Goal: Task Accomplishment & Management: Manage account settings

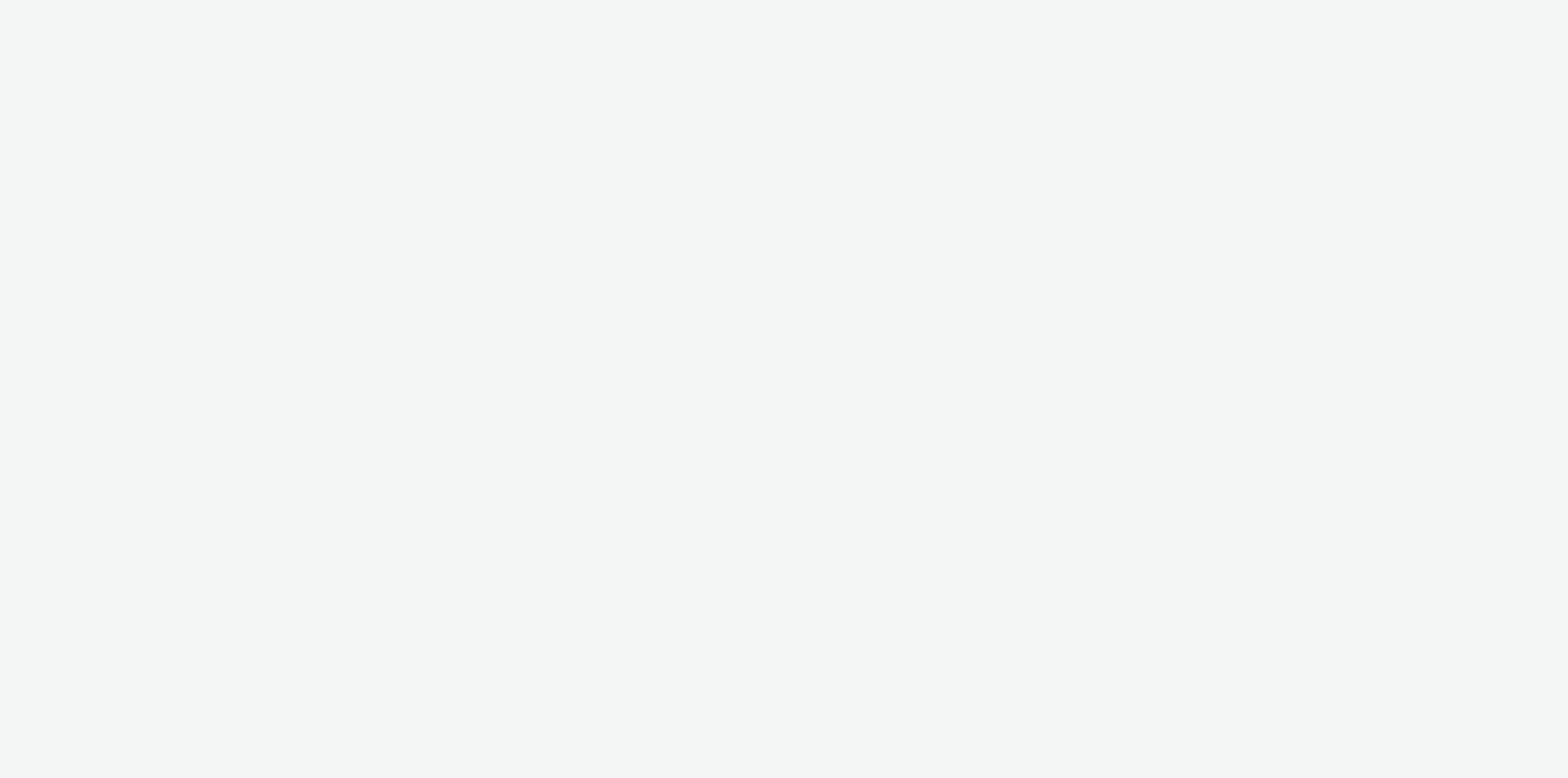
select select "79162ed7-0017-4339-93b0-3399b708648f"
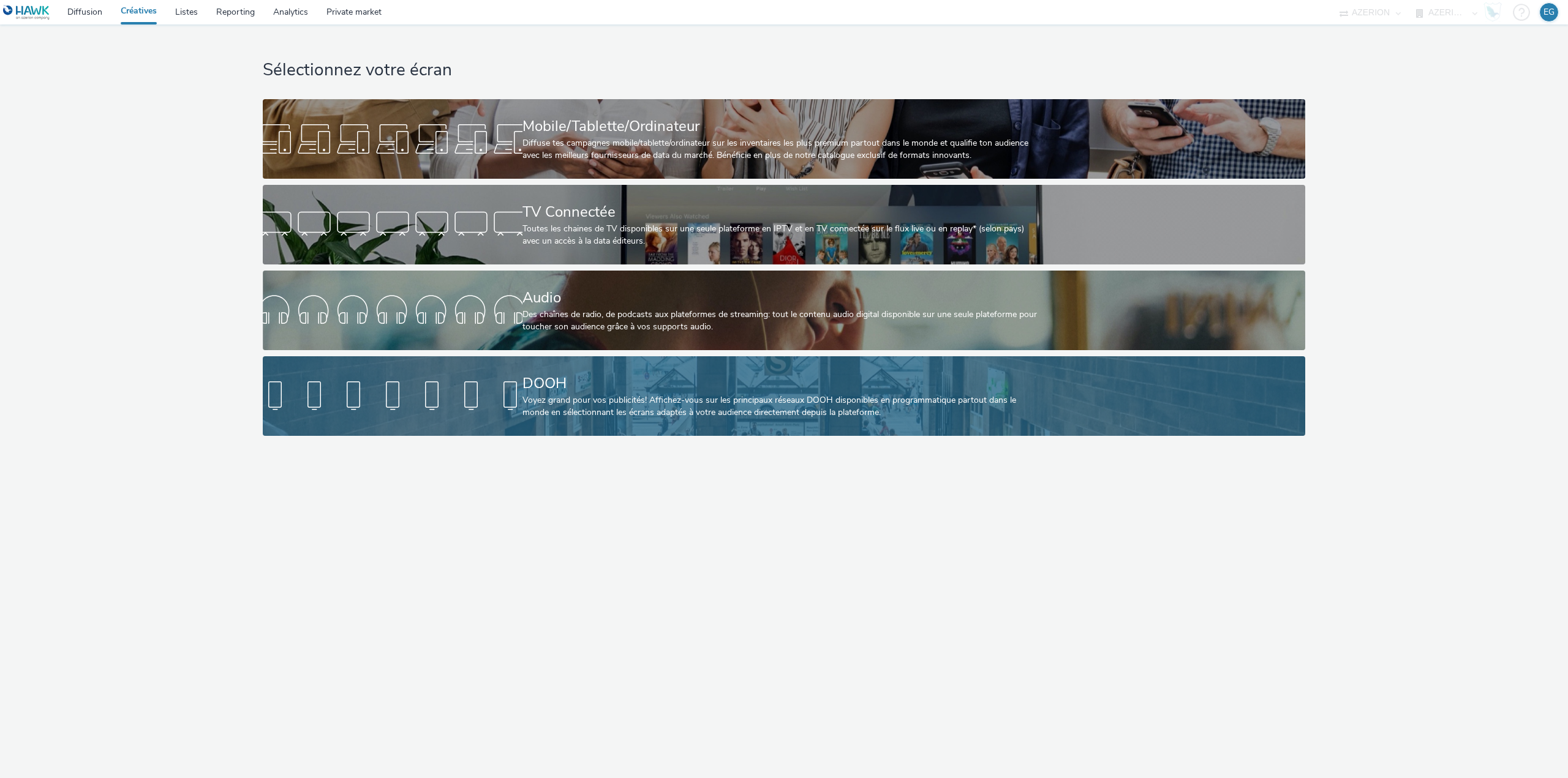
click at [566, 382] on div "DOOH" at bounding box center [782, 383] width 519 height 21
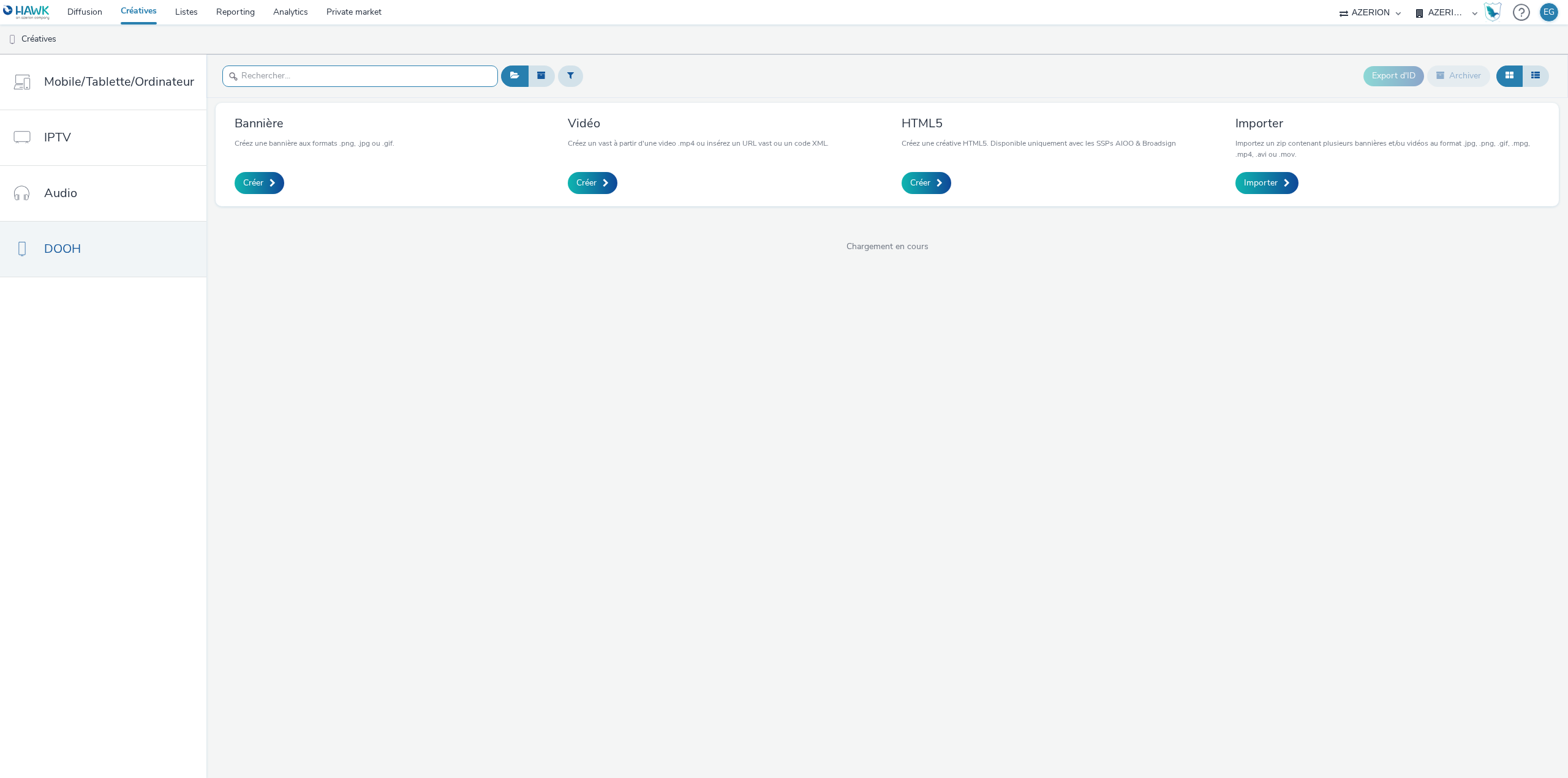
click at [379, 76] on input "text" at bounding box center [360, 76] width 275 height 21
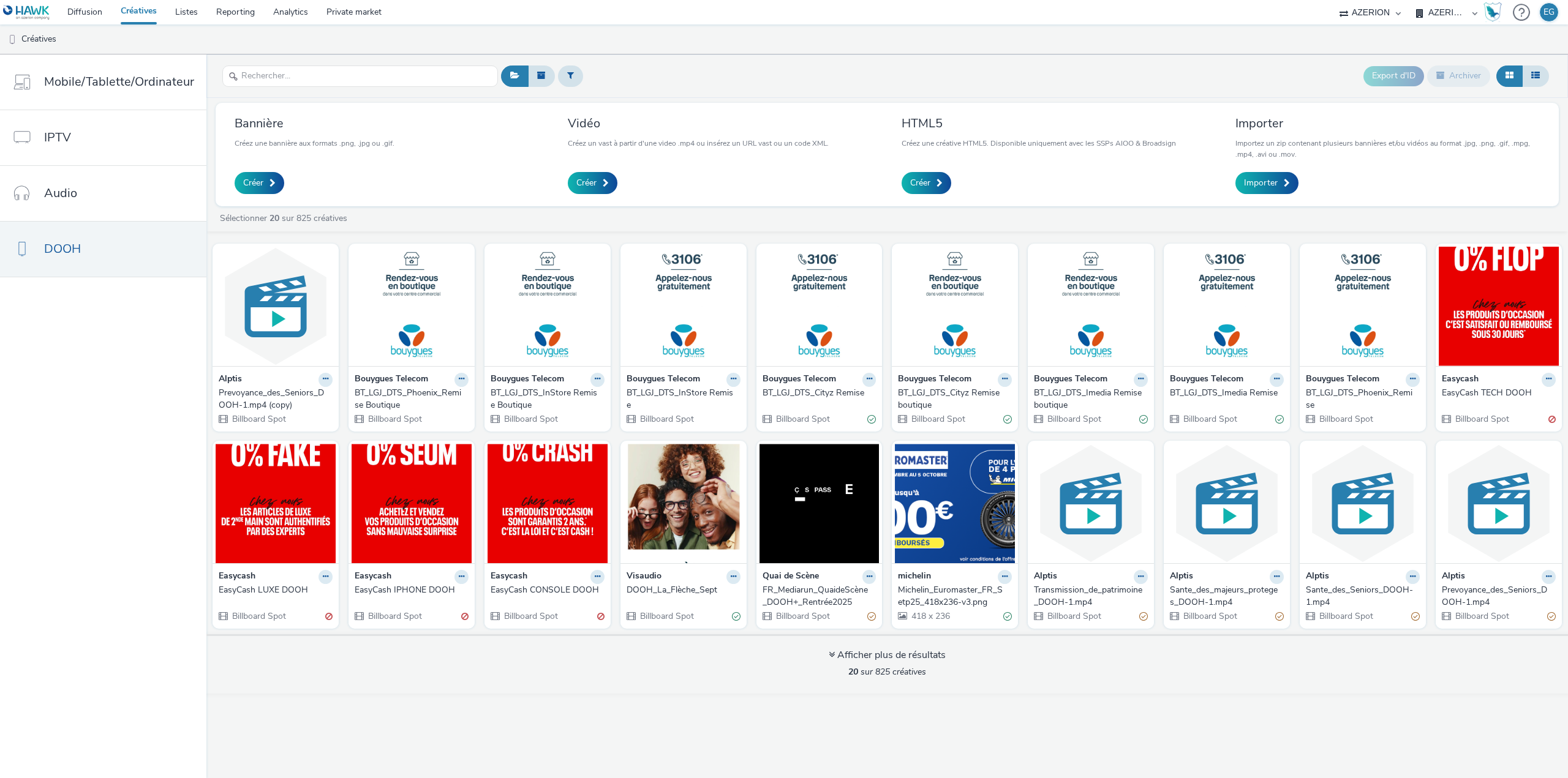
click at [399, 593] on div "EasyCash IPHONE DOOH" at bounding box center [409, 590] width 109 height 13
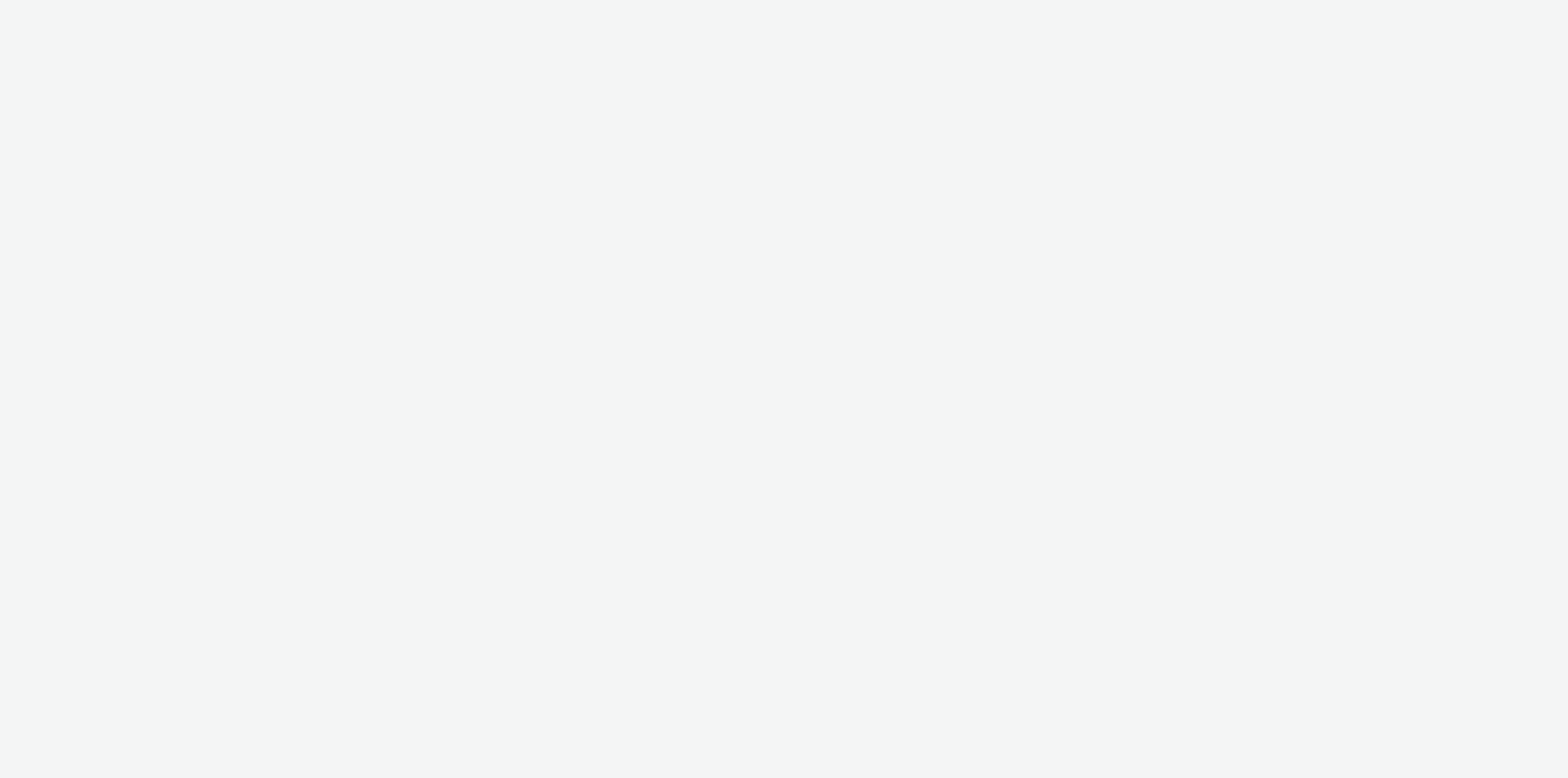
select select "79162ed7-0017-4339-93b0-3399b708648f"
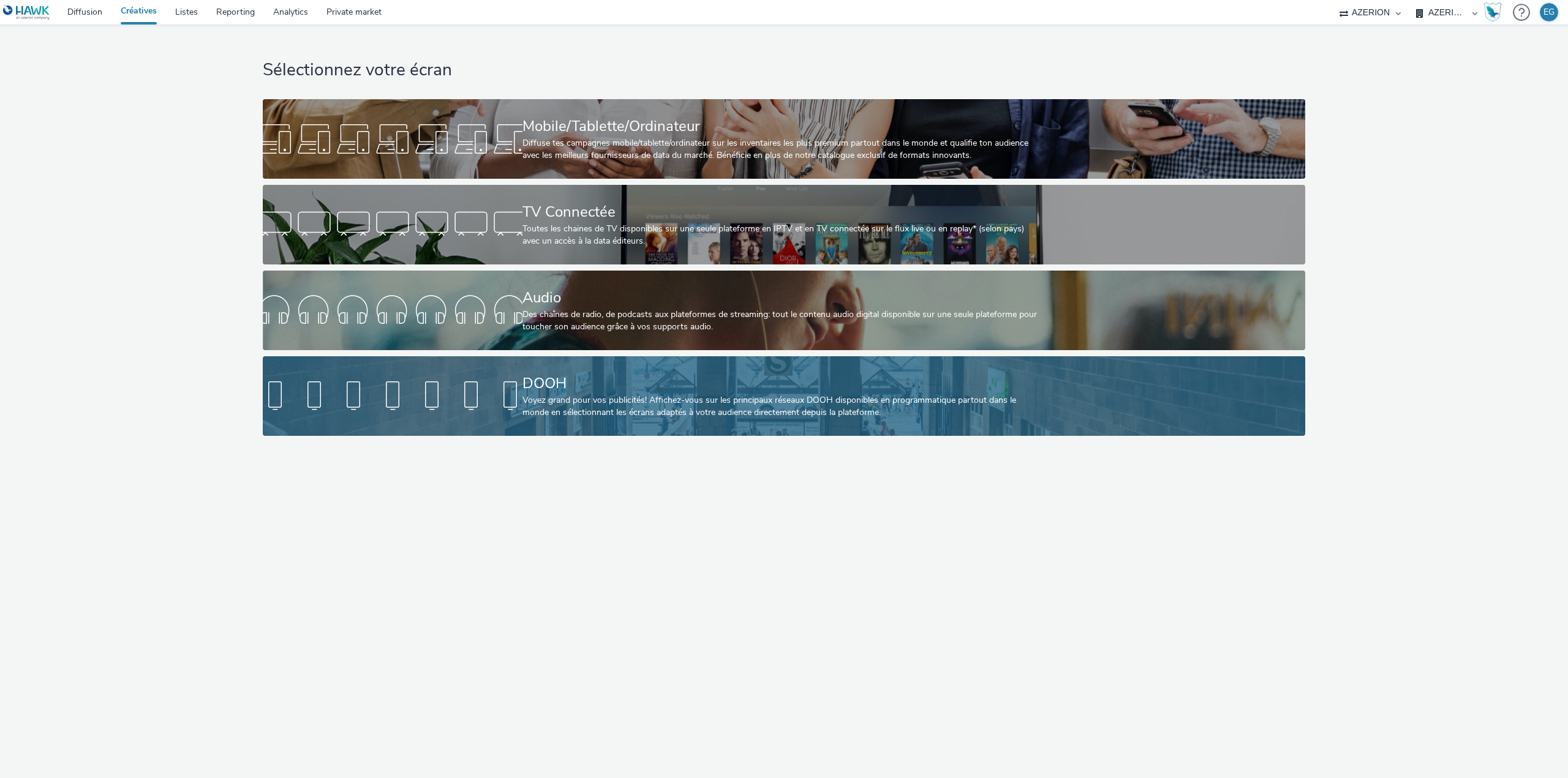
click at [584, 363] on div "DOOH Voyez grand pour vos publicités! Affichez-vous sur les principaux réseaux …" at bounding box center [782, 396] width 519 height 80
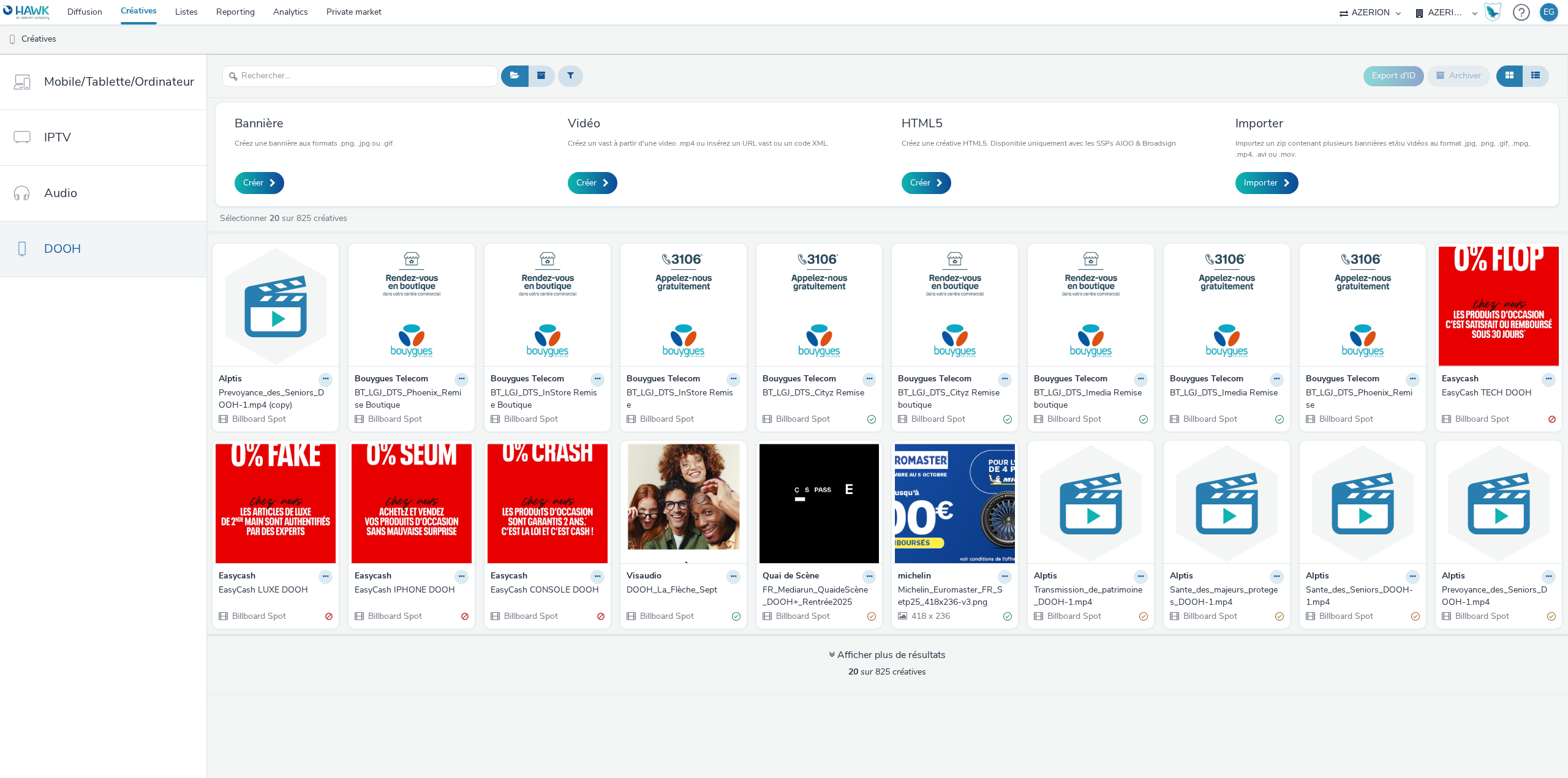
click at [258, 589] on div "EasyCash LUXE DOOH" at bounding box center [273, 590] width 109 height 13
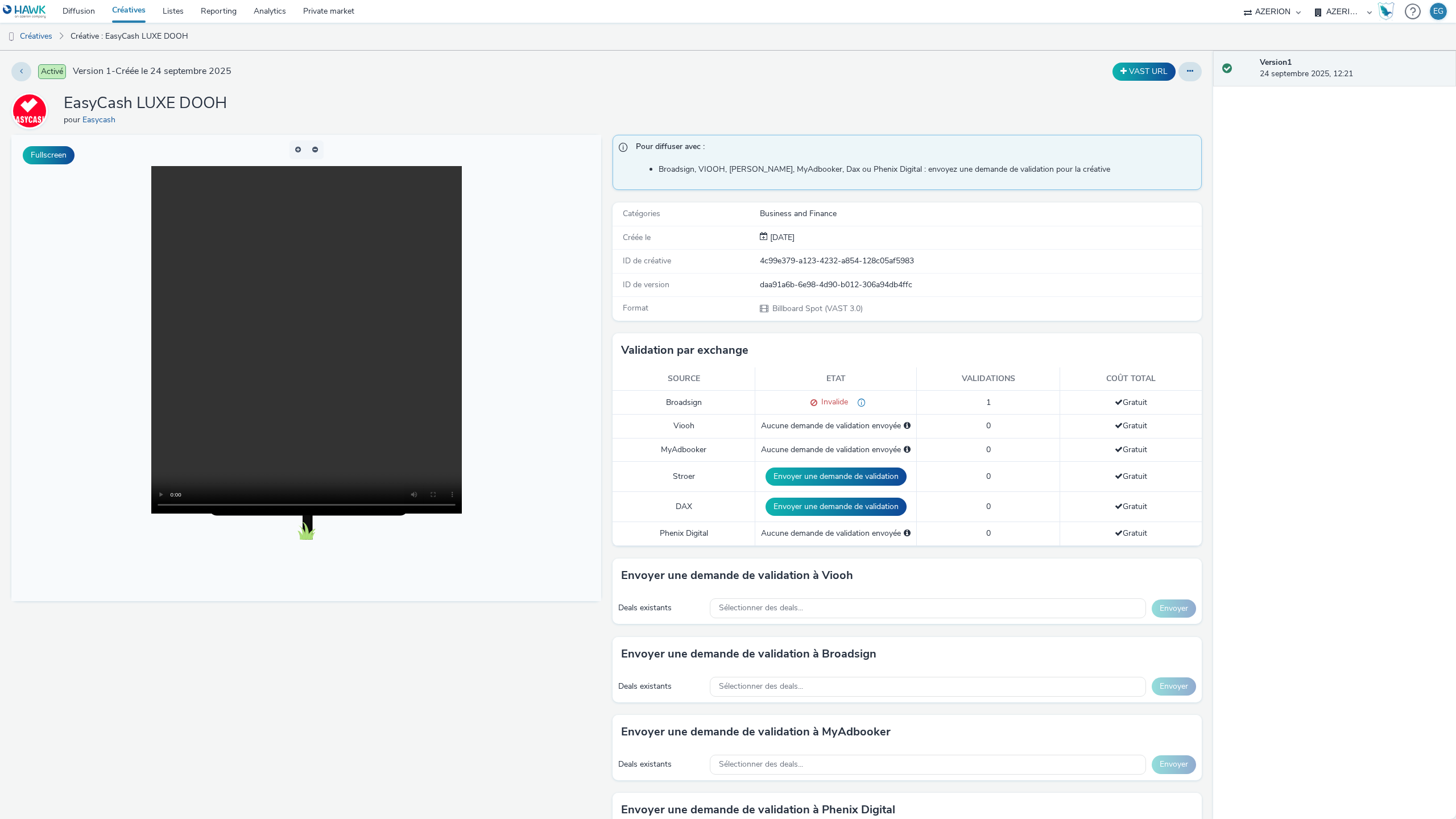
click at [461, 514] on video at bounding box center [307, 340] width 311 height 347
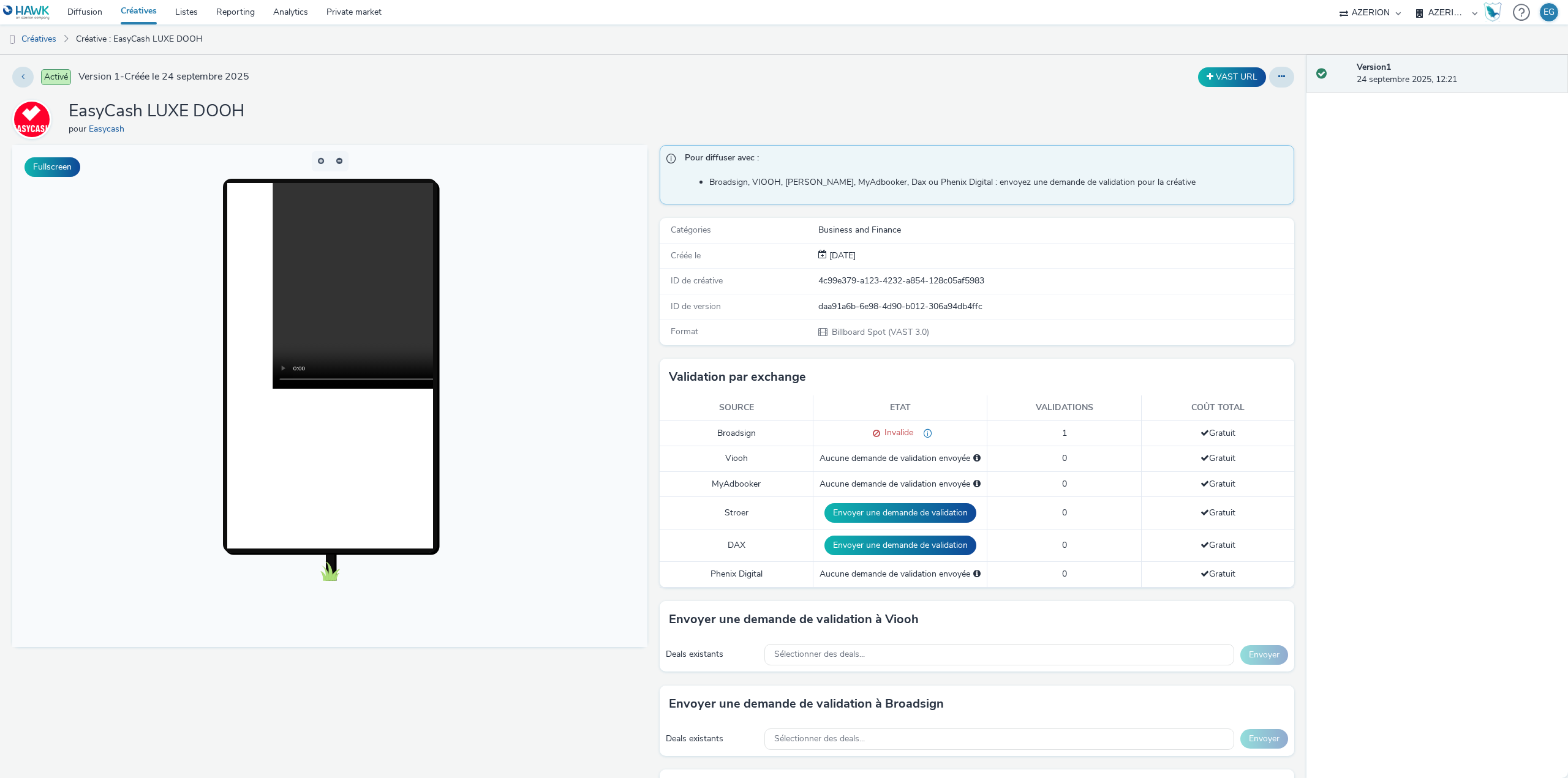
click at [872, 281] on div "4c99e379-a123-4232-a854-128c05af5983" at bounding box center [1055, 281] width 475 height 13
copy div "4c99e379-a123-4232-a854-128c05af5983"
click at [868, 288] on div "ID de créative 4c99e379-a123-4232-a854-128c05af5983" at bounding box center [976, 281] width 635 height 25
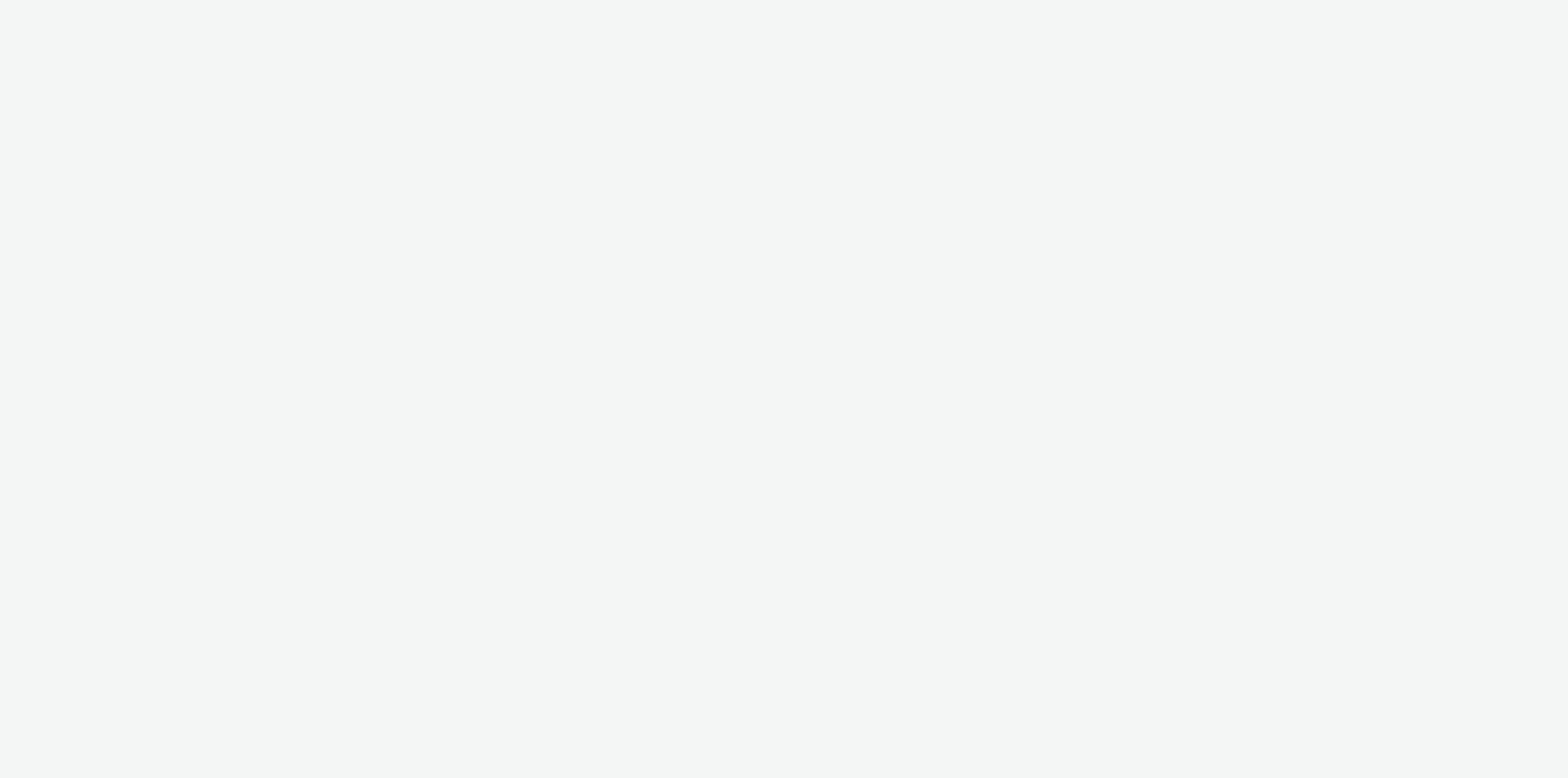
select select "79162ed7-0017-4339-93b0-3399b708648f"
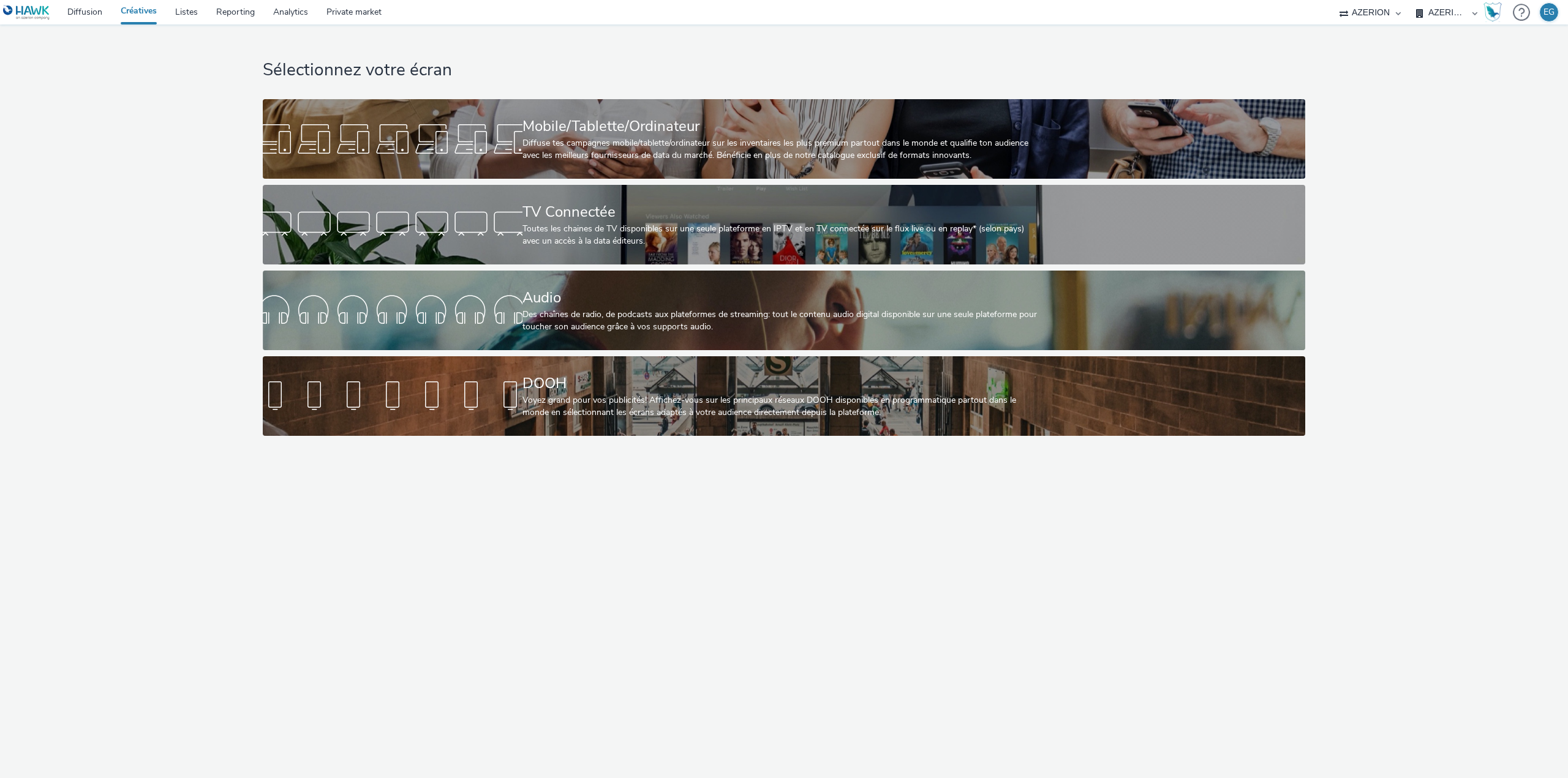
select select "79162ed7-0017-4339-93b0-3399b708648f"
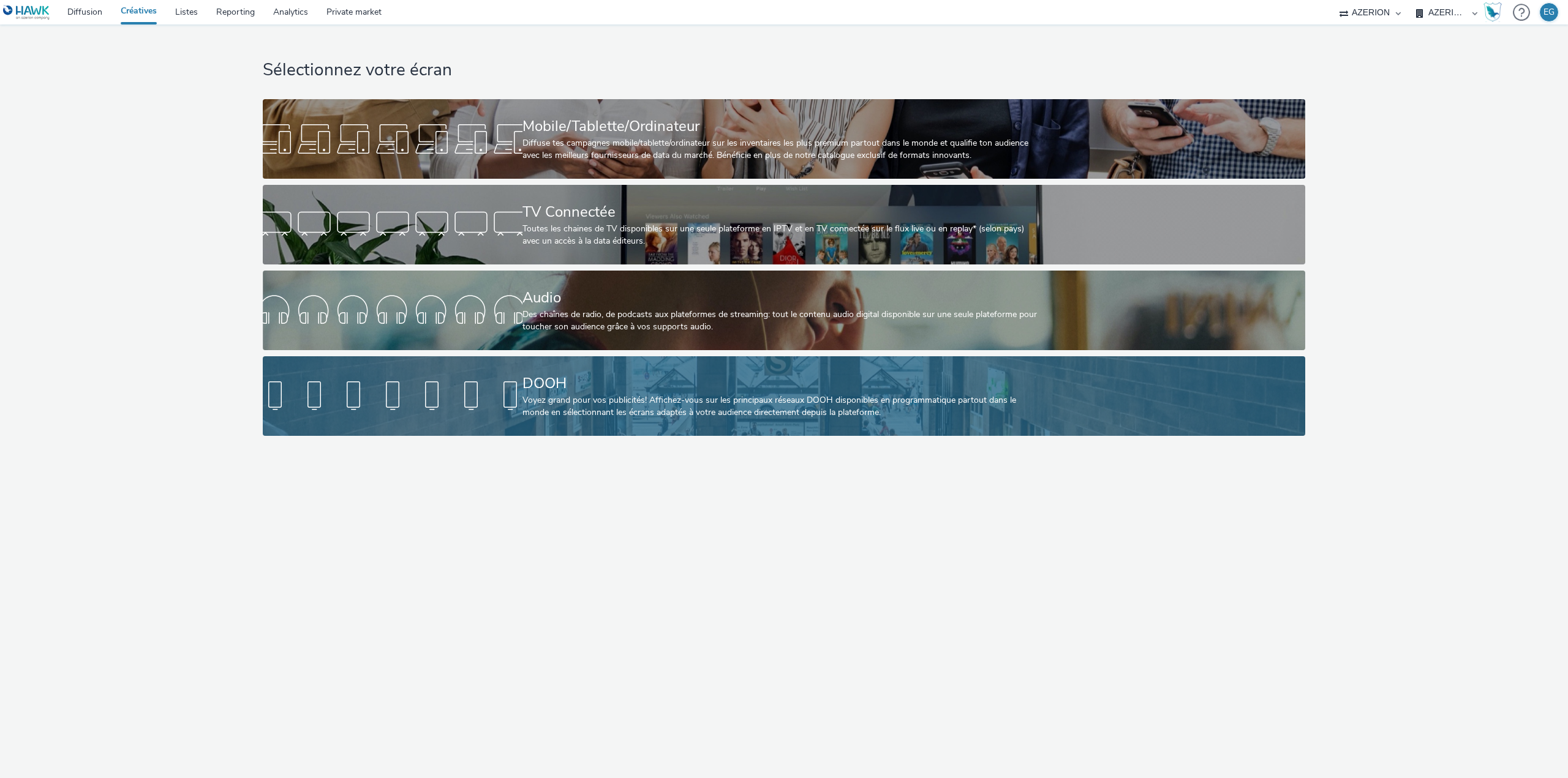
click at [507, 415] on div at bounding box center [392, 396] width 259 height 39
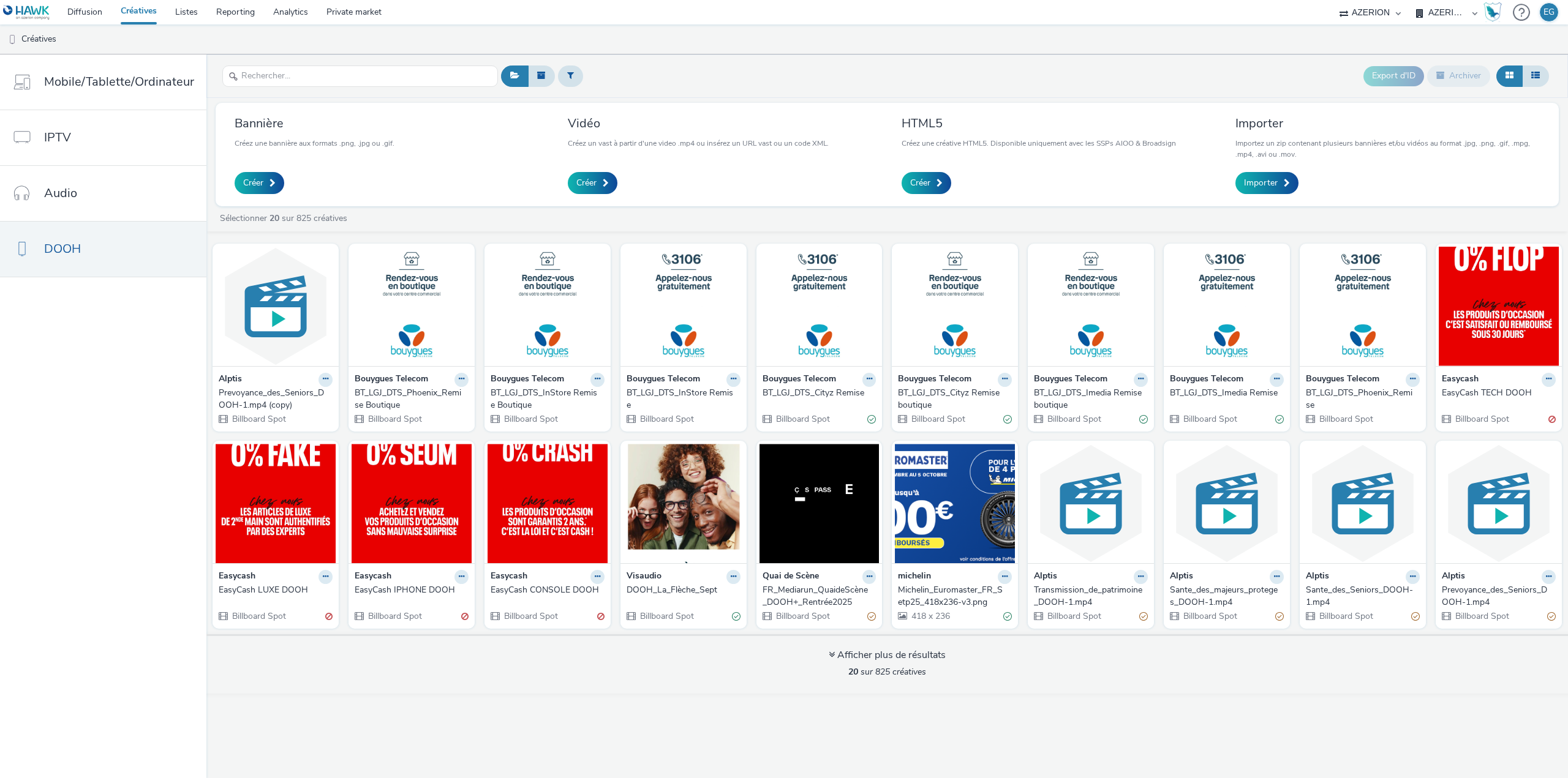
click at [127, 15] on link "Créatives" at bounding box center [138, 12] width 54 height 24
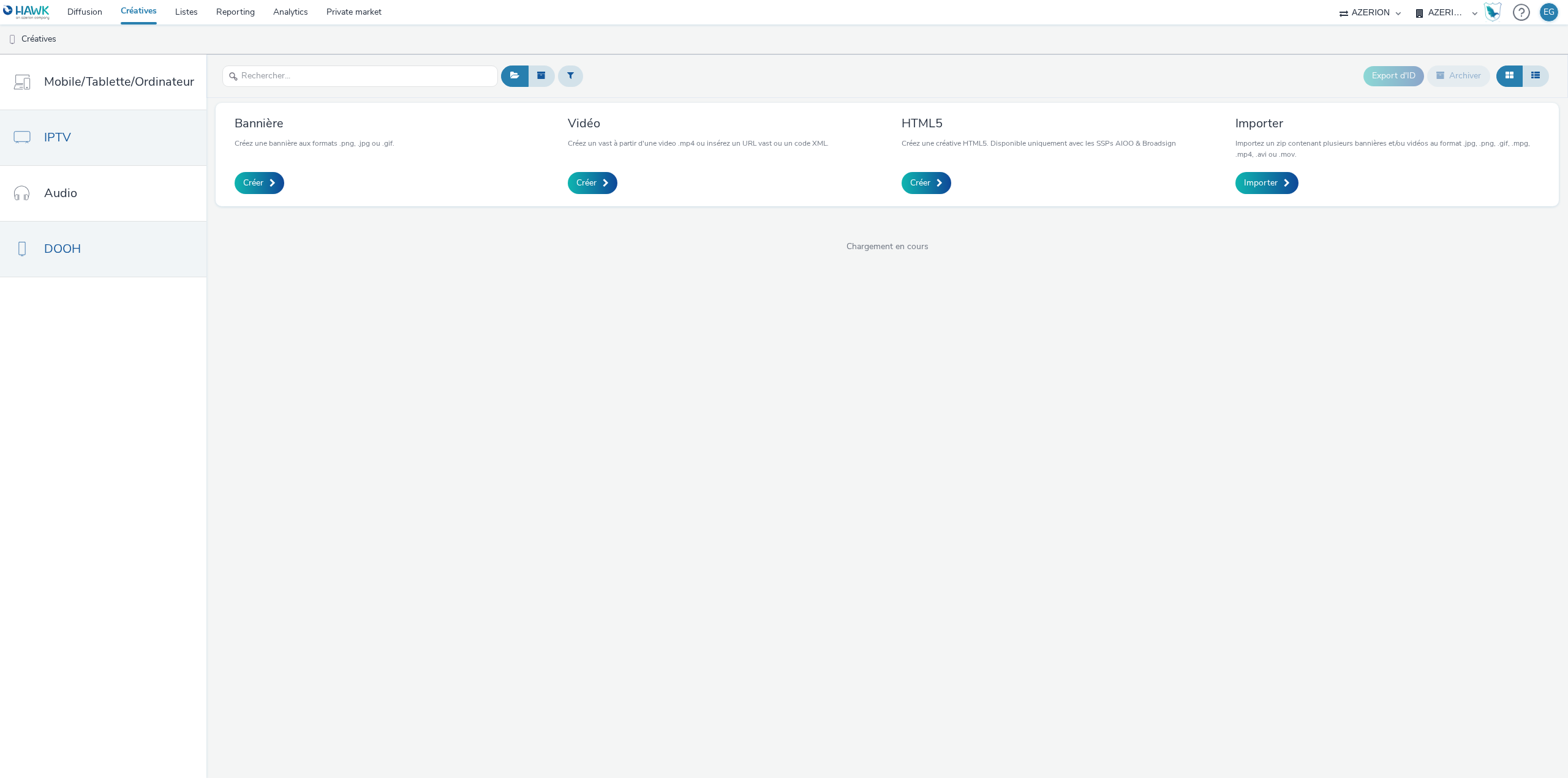
click at [88, 136] on link "IPTV" at bounding box center [103, 138] width 207 height 55
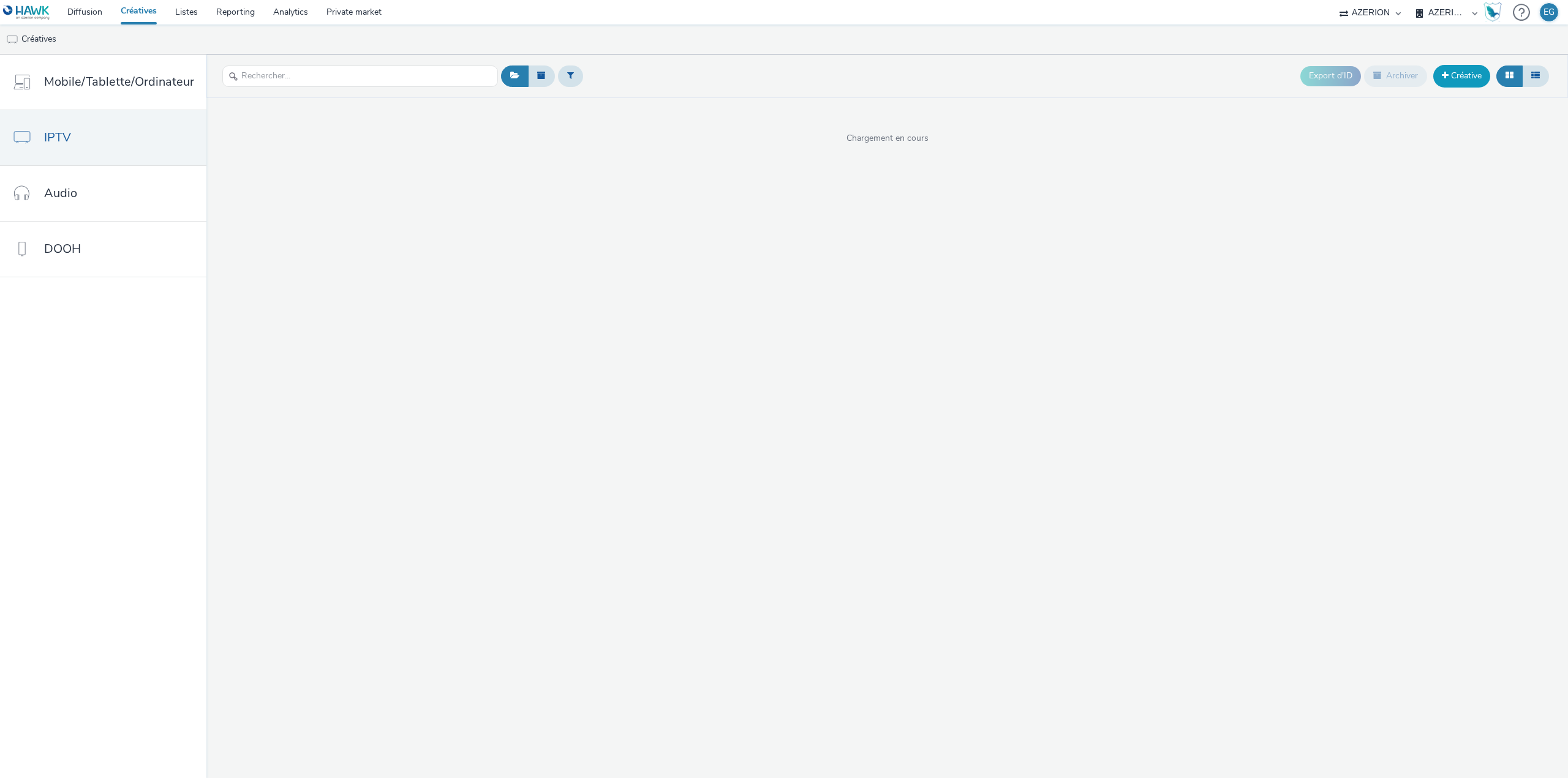
click at [1451, 78] on link "Créative" at bounding box center [1462, 76] width 57 height 22
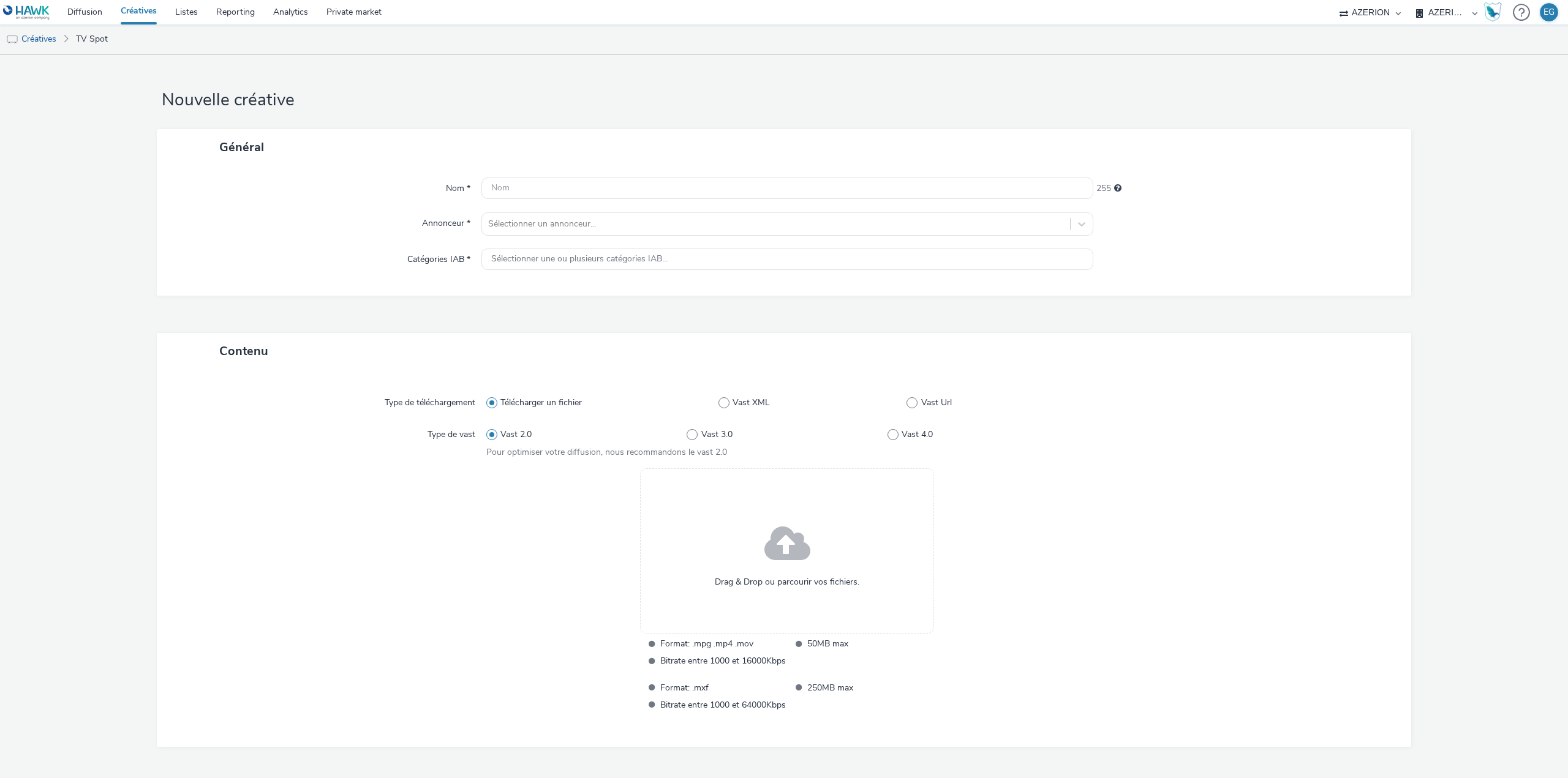
click at [733, 565] on div "Drag & Drop ou parcourir vos fichiers." at bounding box center [786, 551] width 294 height 166
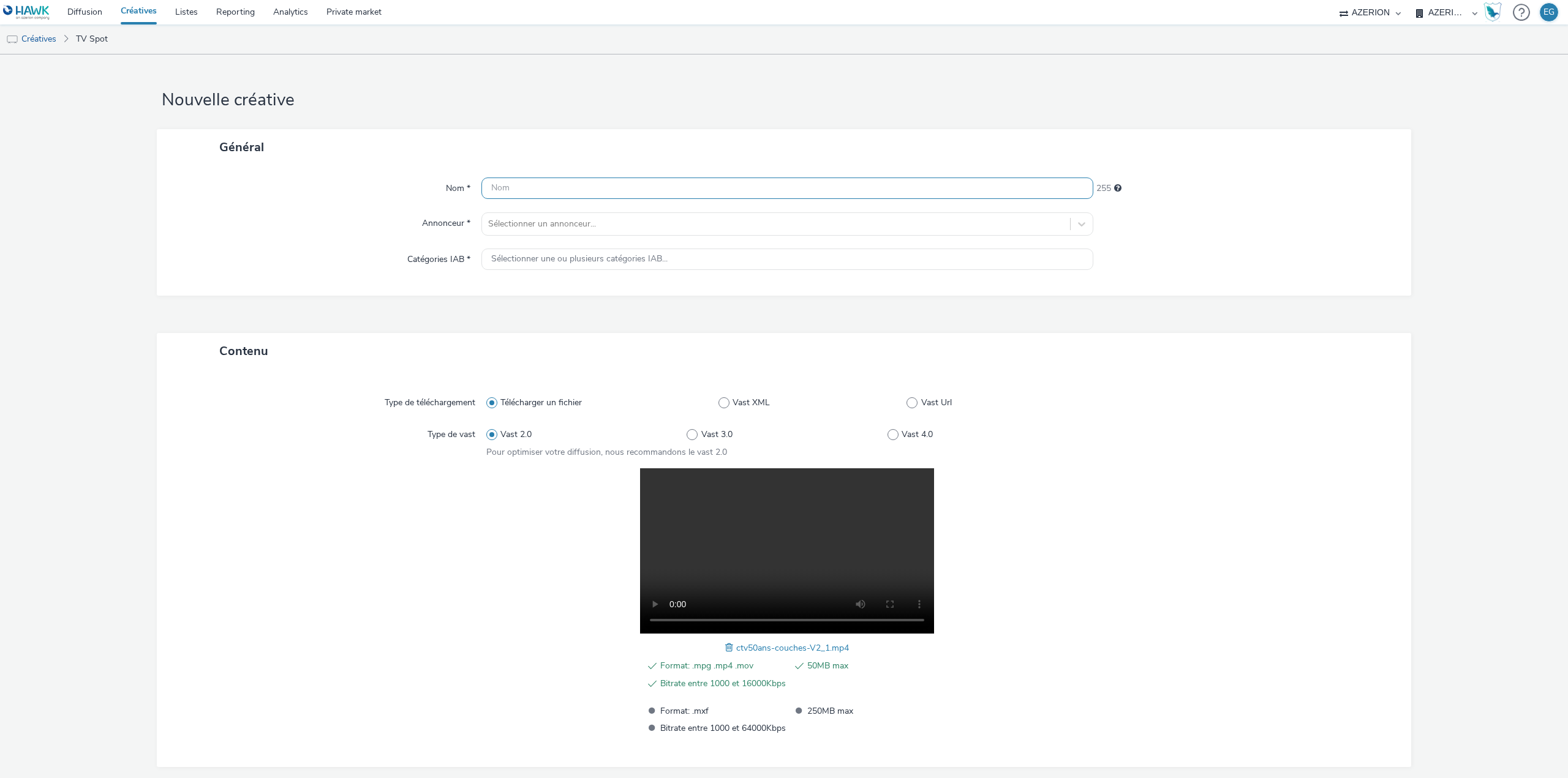
click at [569, 191] on input "text" at bounding box center [787, 188] width 612 height 21
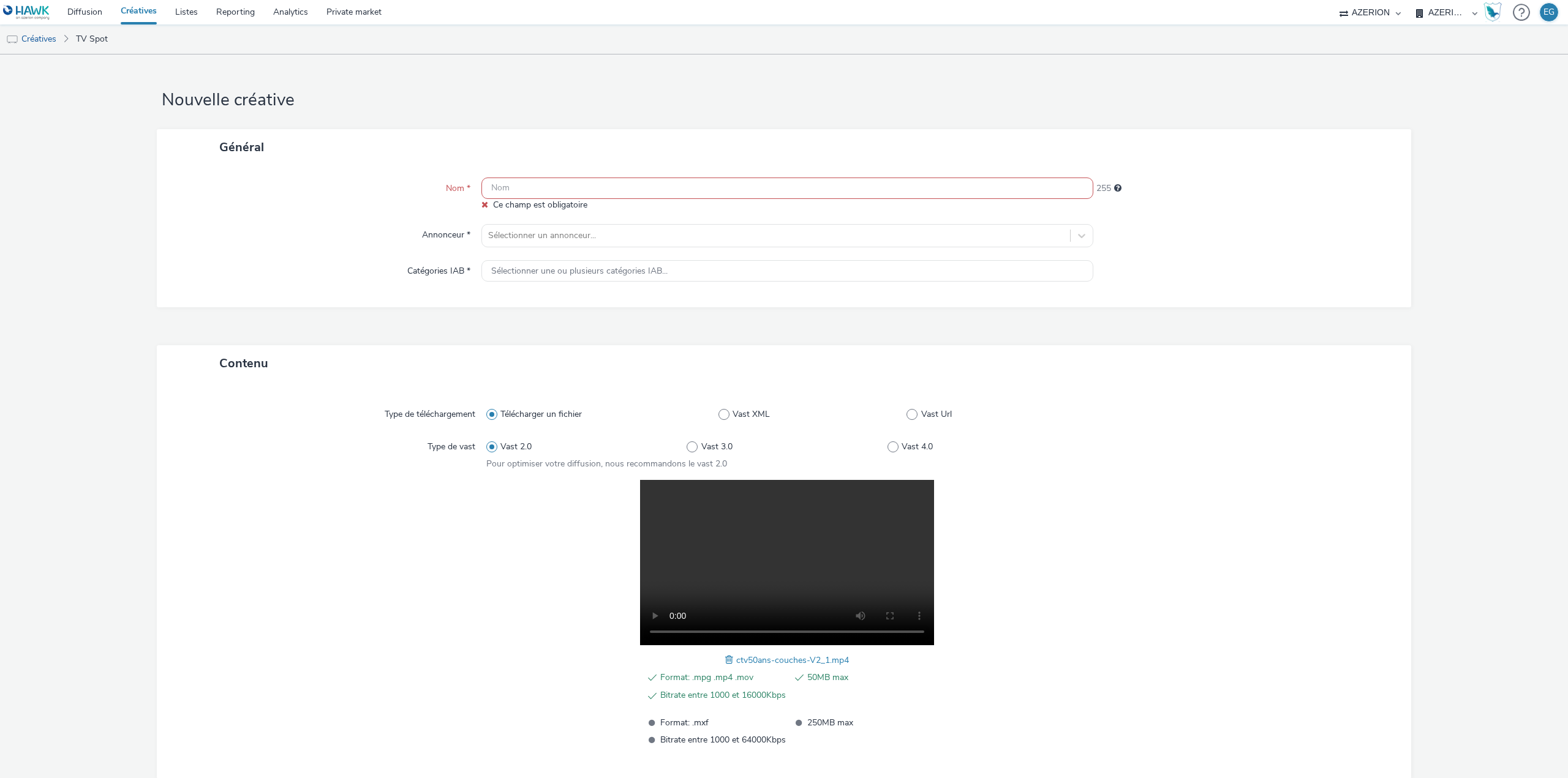
click at [541, 198] on input "text" at bounding box center [787, 188] width 612 height 21
paste input "CoopU ANNIV ECOUTEUR QR CODE"
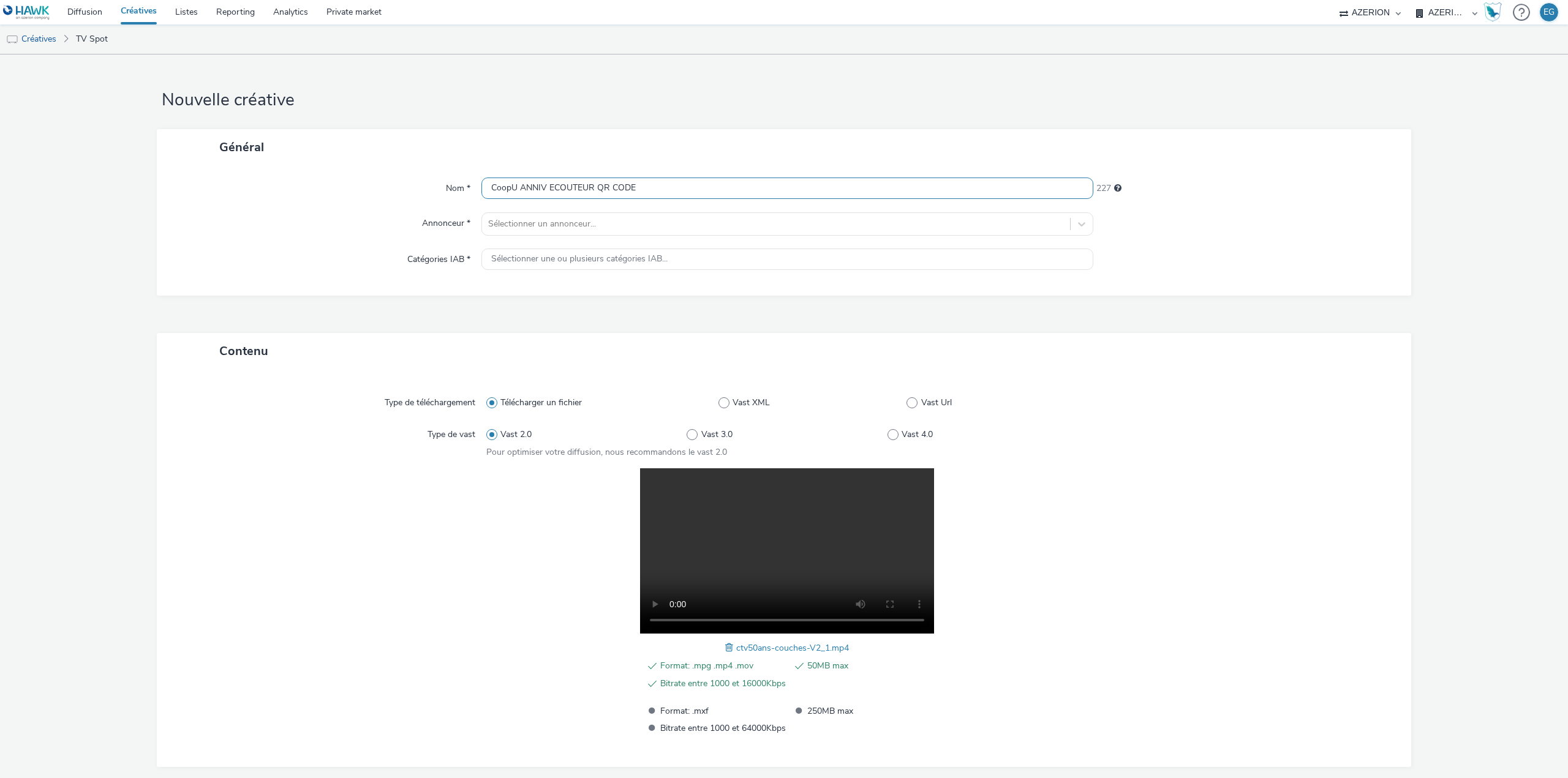
drag, startPoint x: 590, startPoint y: 188, endPoint x: 547, endPoint y: 188, distance: 43.0
click at [547, 188] on input "CoopU ANNIV ECOUTEUR QR CODE" at bounding box center [787, 188] width 612 height 21
type input "CoopU ANNIV PAMPERS QR CODE"
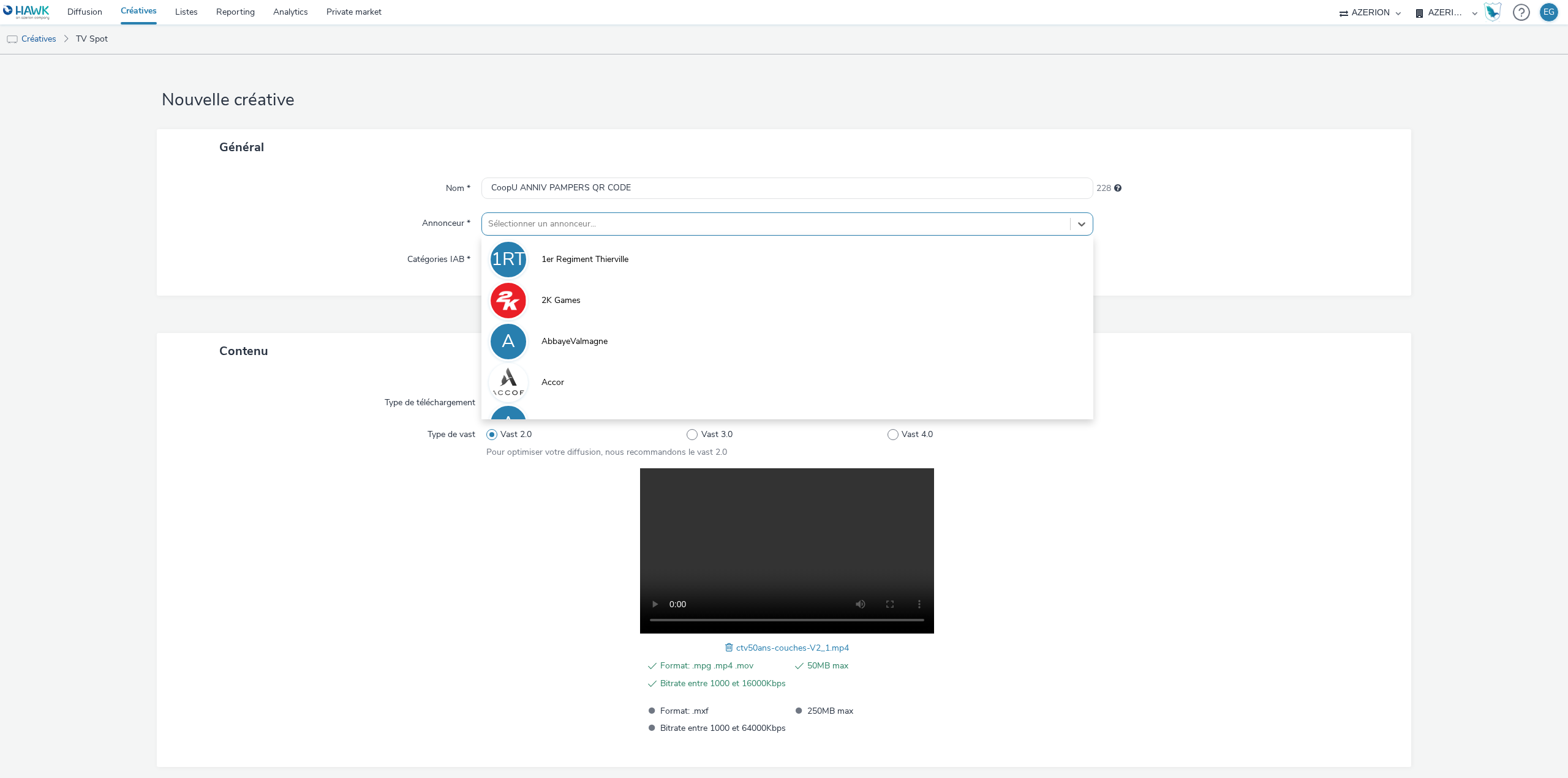
click at [525, 225] on div at bounding box center [776, 224] width 576 height 15
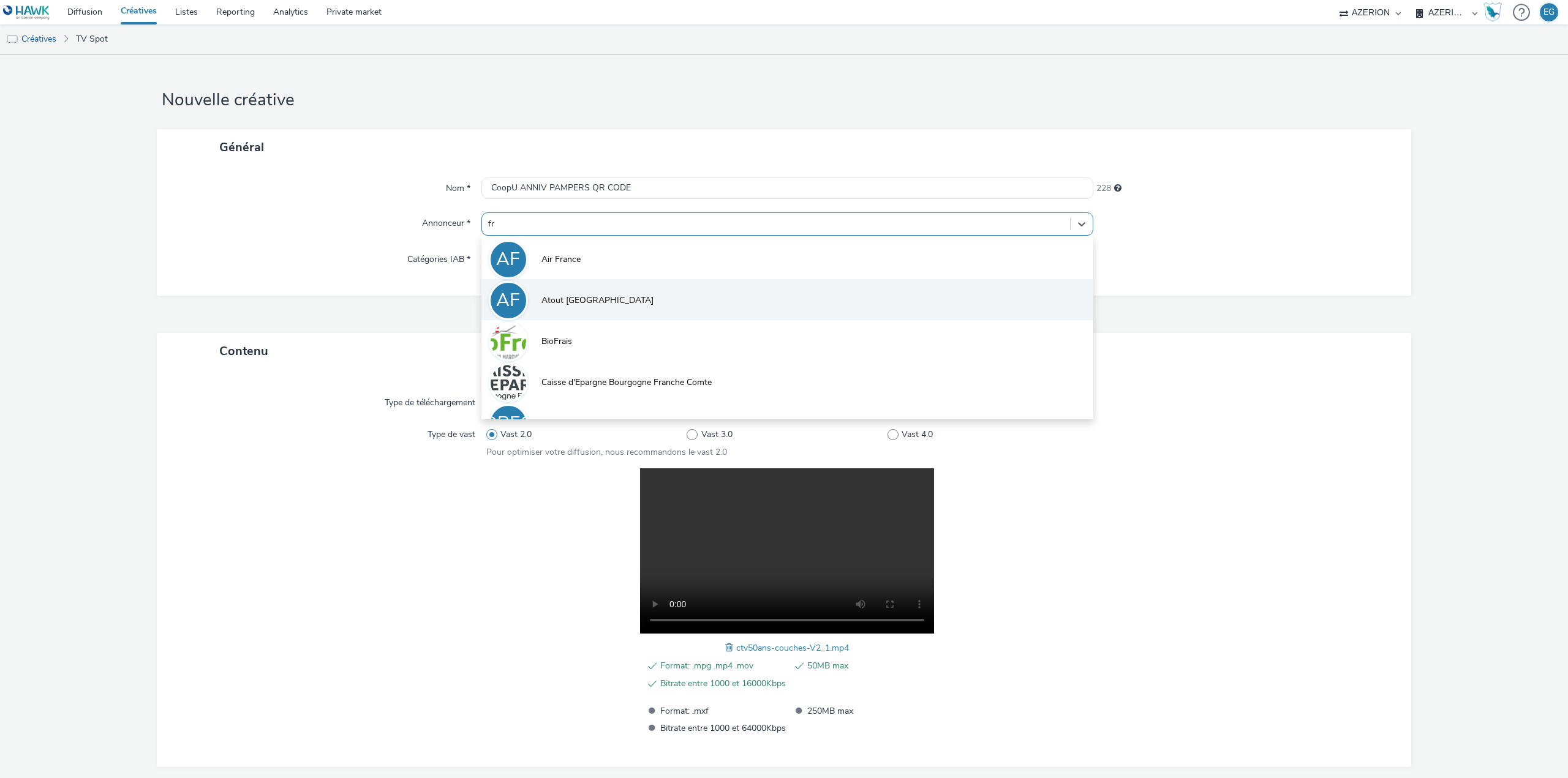
type input "fr_"
click at [570, 280] on div "F FR_CooperativeU" at bounding box center [787, 259] width 612 height 46
click at [570, 274] on li "F FR_CooperativeU" at bounding box center [787, 259] width 612 height 41
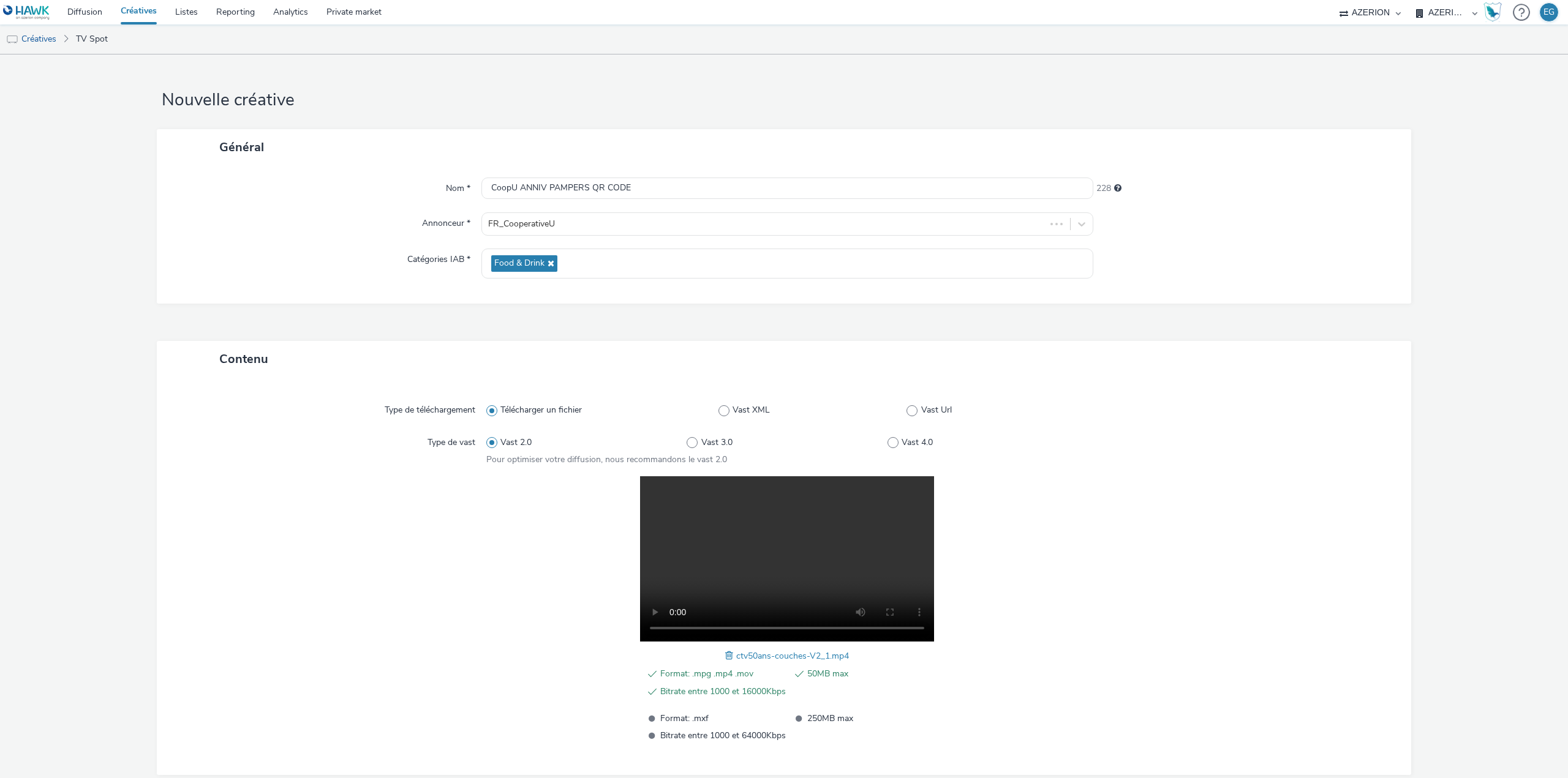
click at [329, 264] on div "Catégories IAB *" at bounding box center [325, 263] width 312 height 30
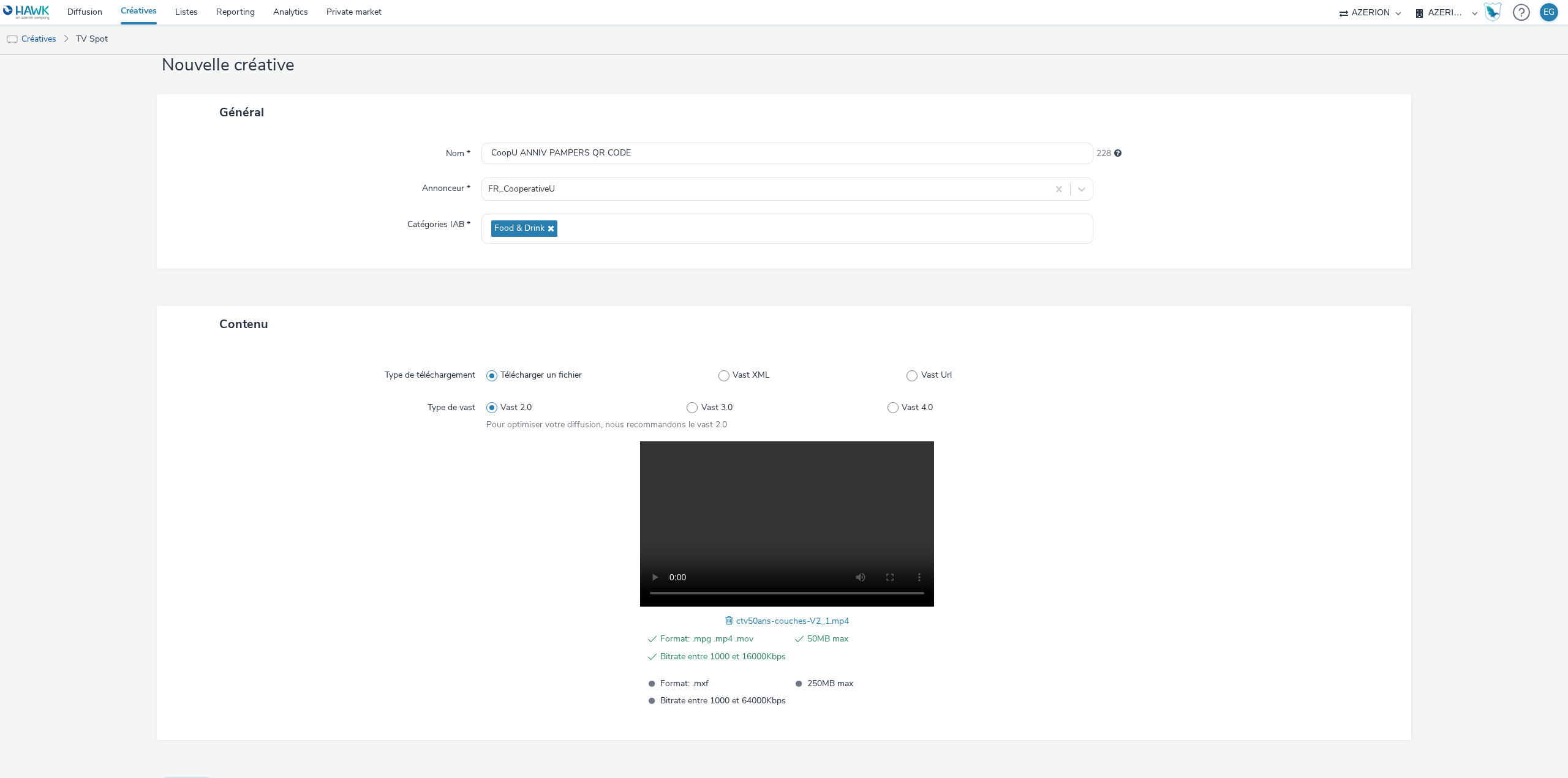
scroll to position [65, 0]
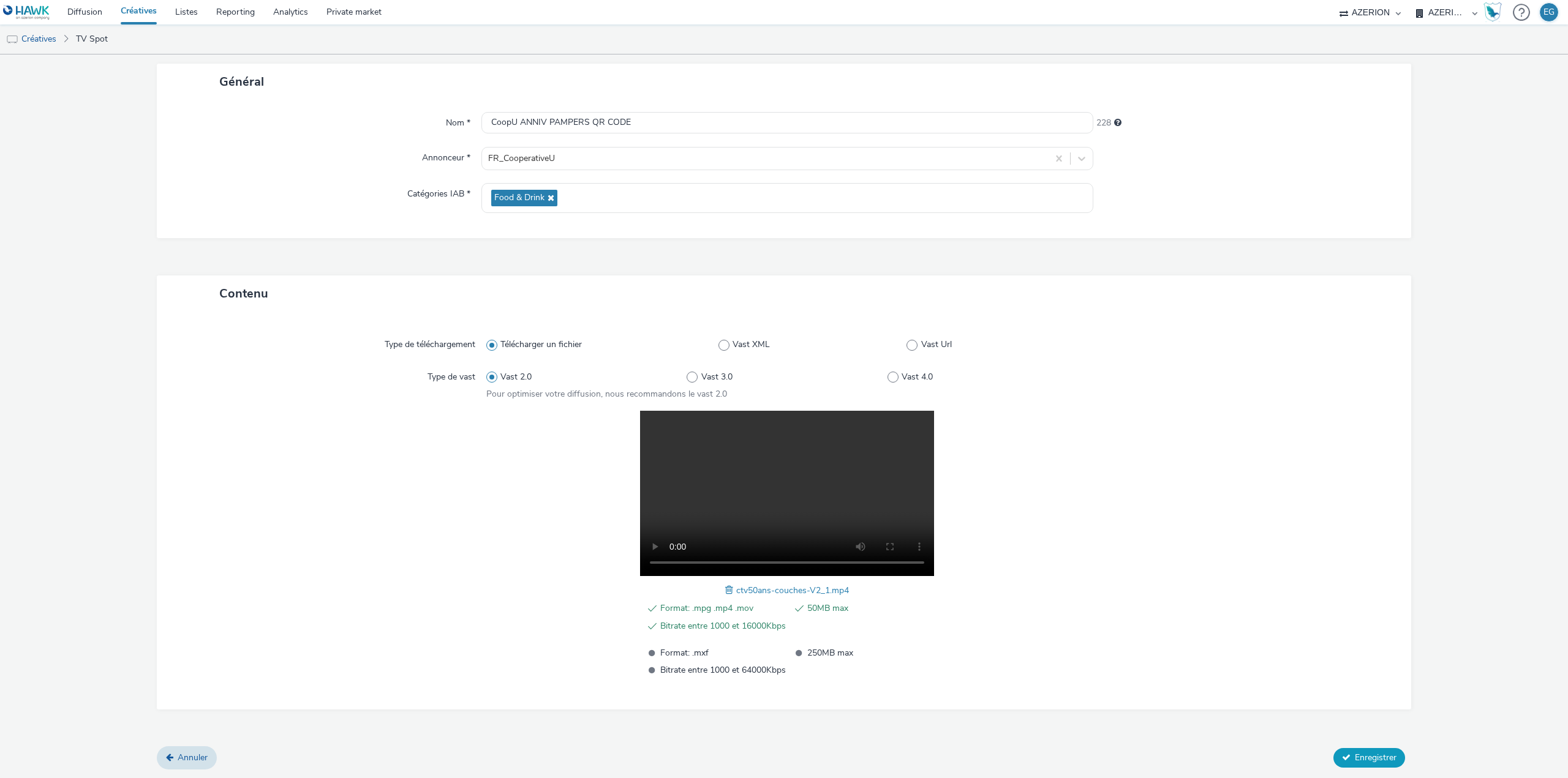
click at [1354, 753] on span "Enregistrer" at bounding box center [1375, 757] width 42 height 12
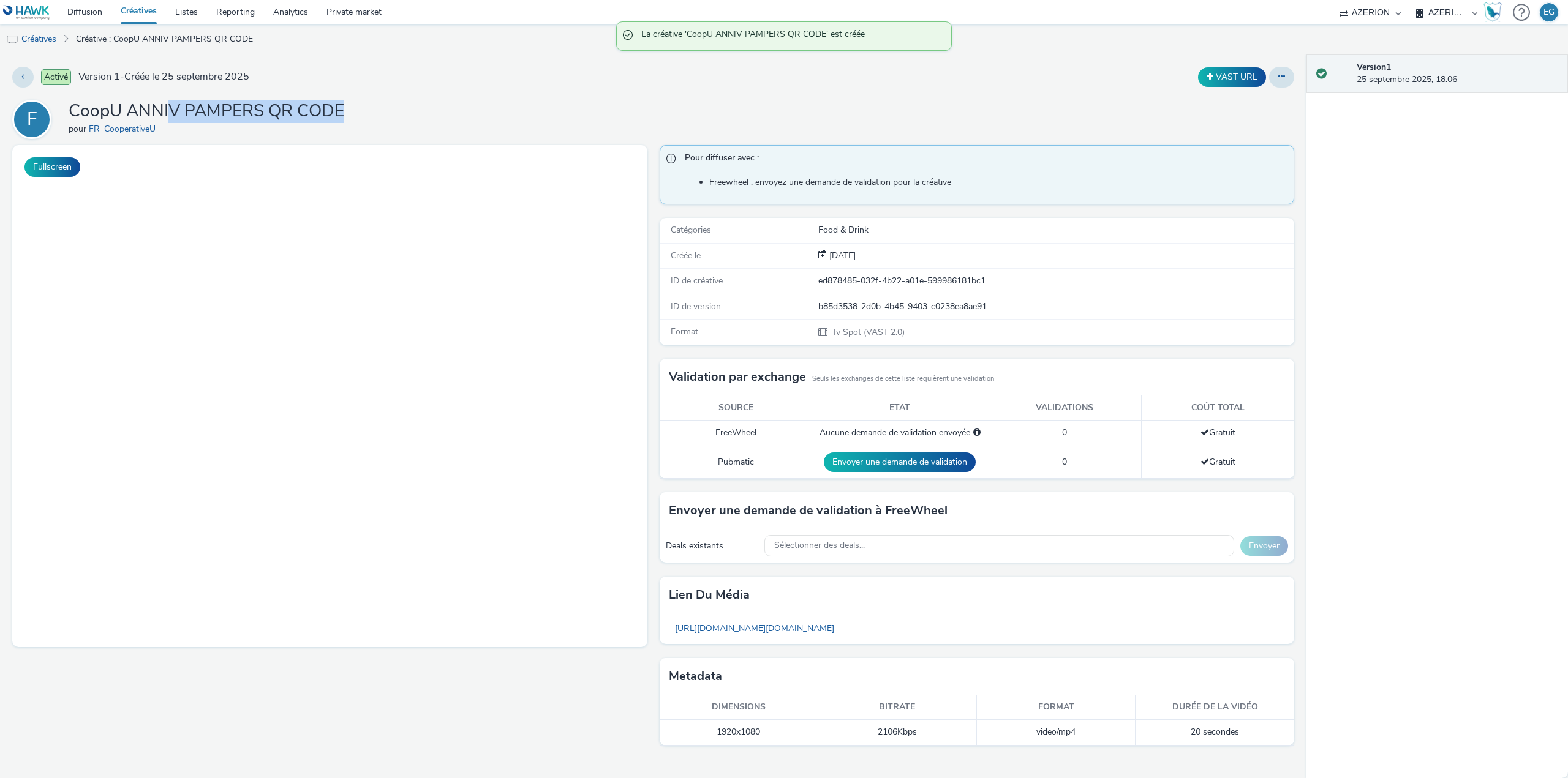
drag, startPoint x: 271, startPoint y: 111, endPoint x: 167, endPoint y: 111, distance: 104.0
click at [167, 111] on h1 "CoopU ANNIV PAMPERS QR CODE" at bounding box center [206, 112] width 275 height 24
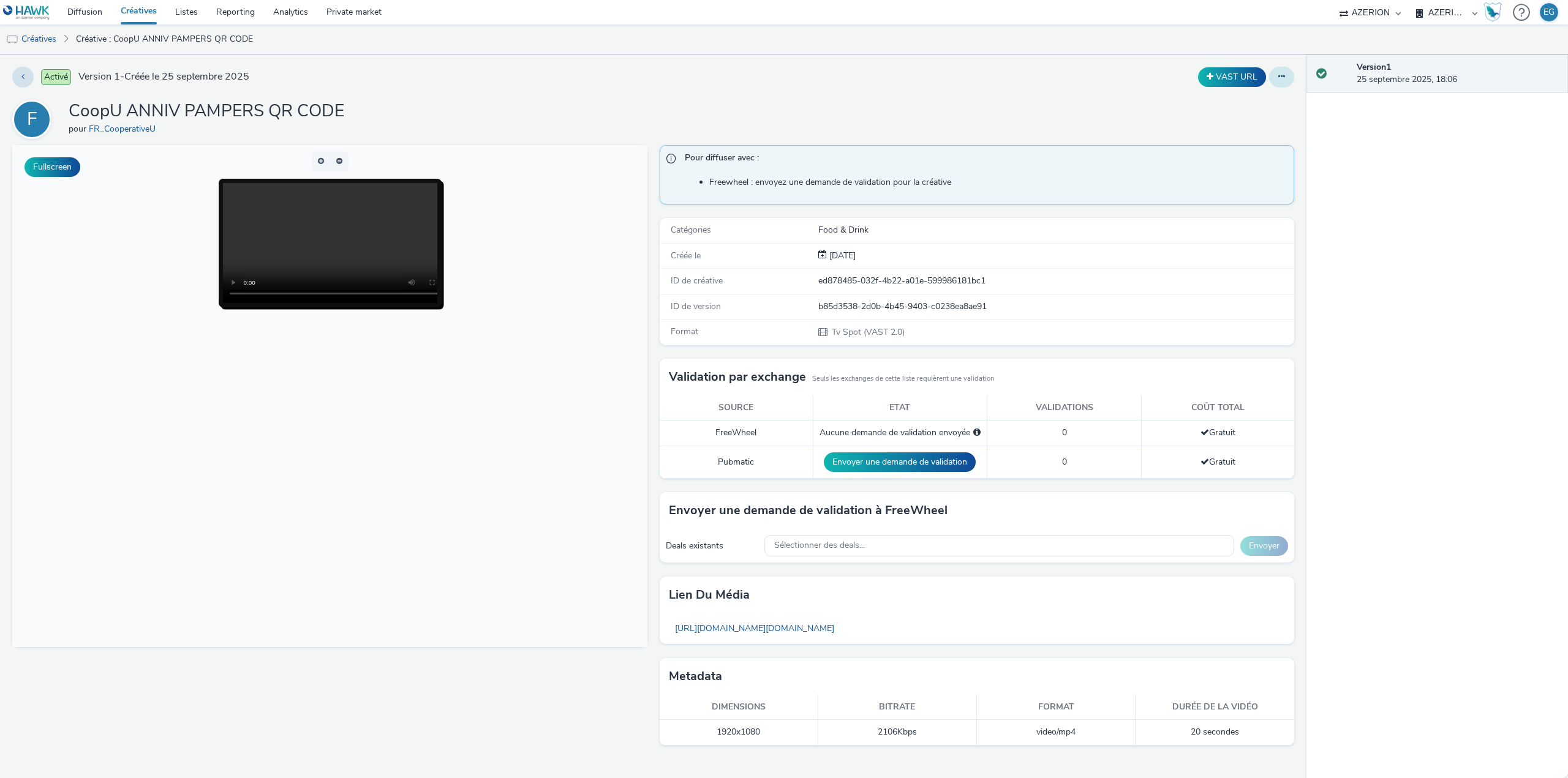
click at [1284, 76] on icon at bounding box center [1281, 76] width 7 height 9
click at [1252, 119] on link "Dupliquer" at bounding box center [1248, 125] width 91 height 24
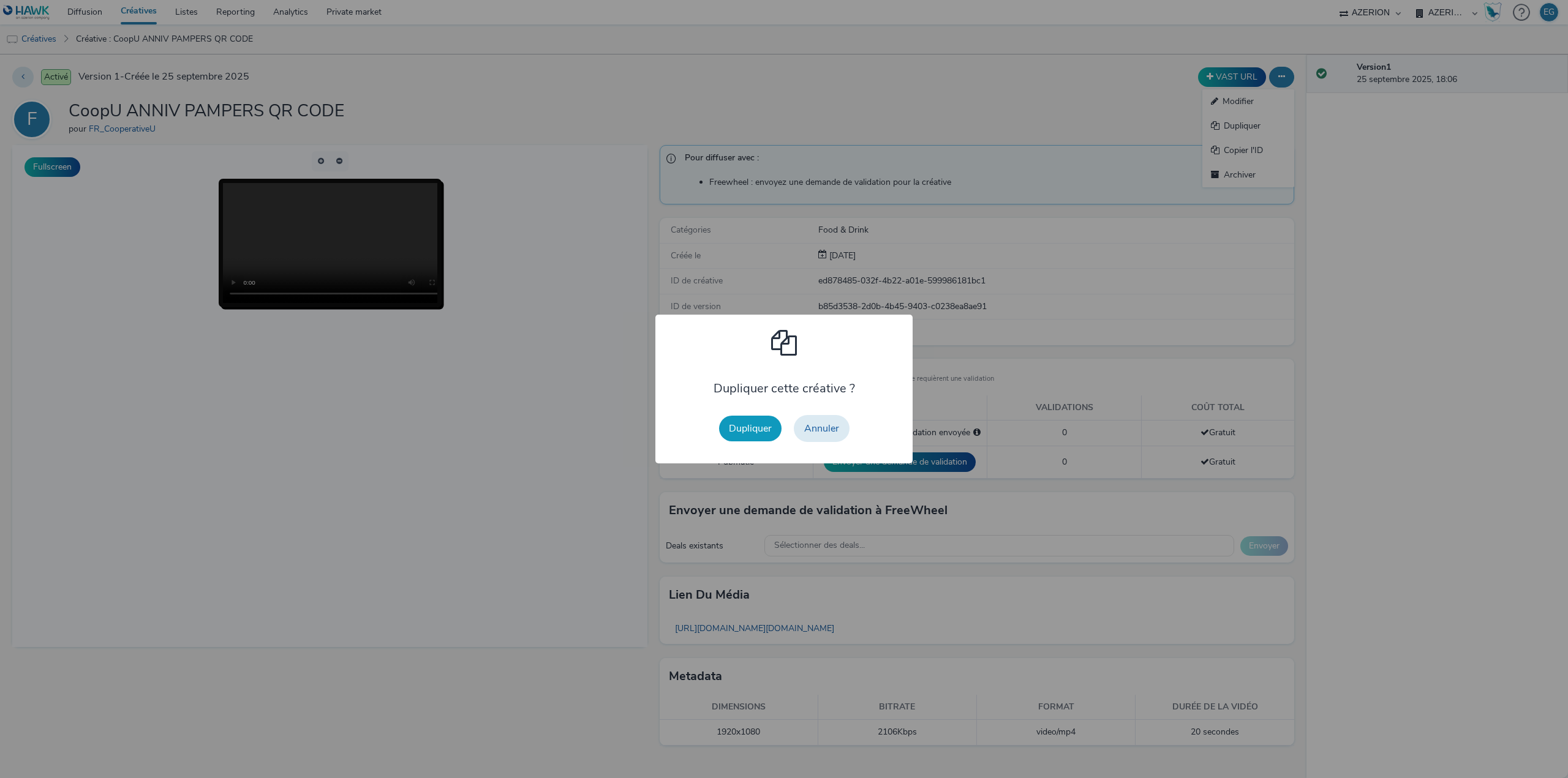
click at [755, 428] on button "Dupliquer" at bounding box center [749, 428] width 62 height 26
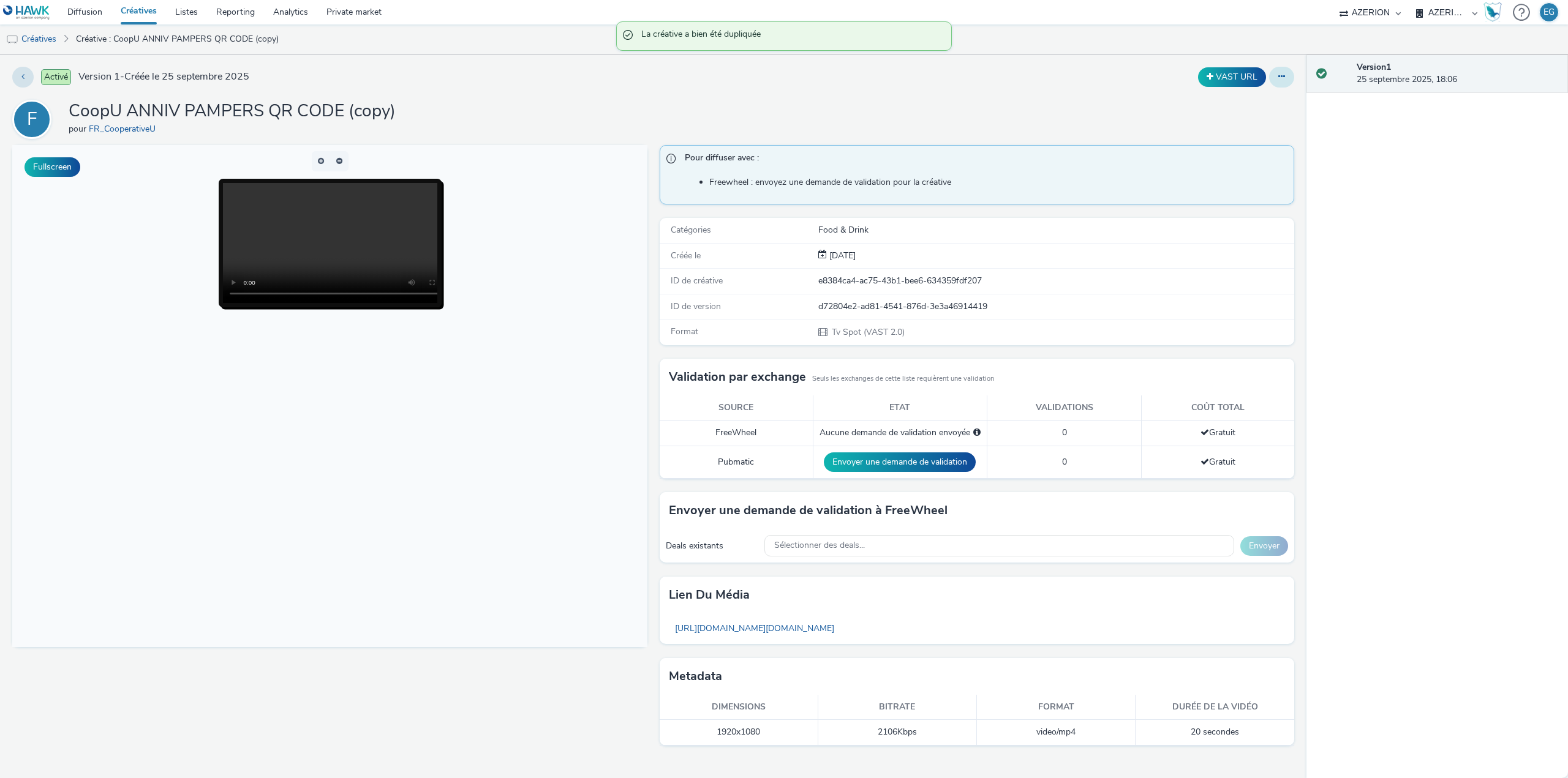
click at [1272, 84] on button at bounding box center [1282, 77] width 25 height 20
click at [1261, 97] on link "Modifier" at bounding box center [1248, 101] width 91 height 24
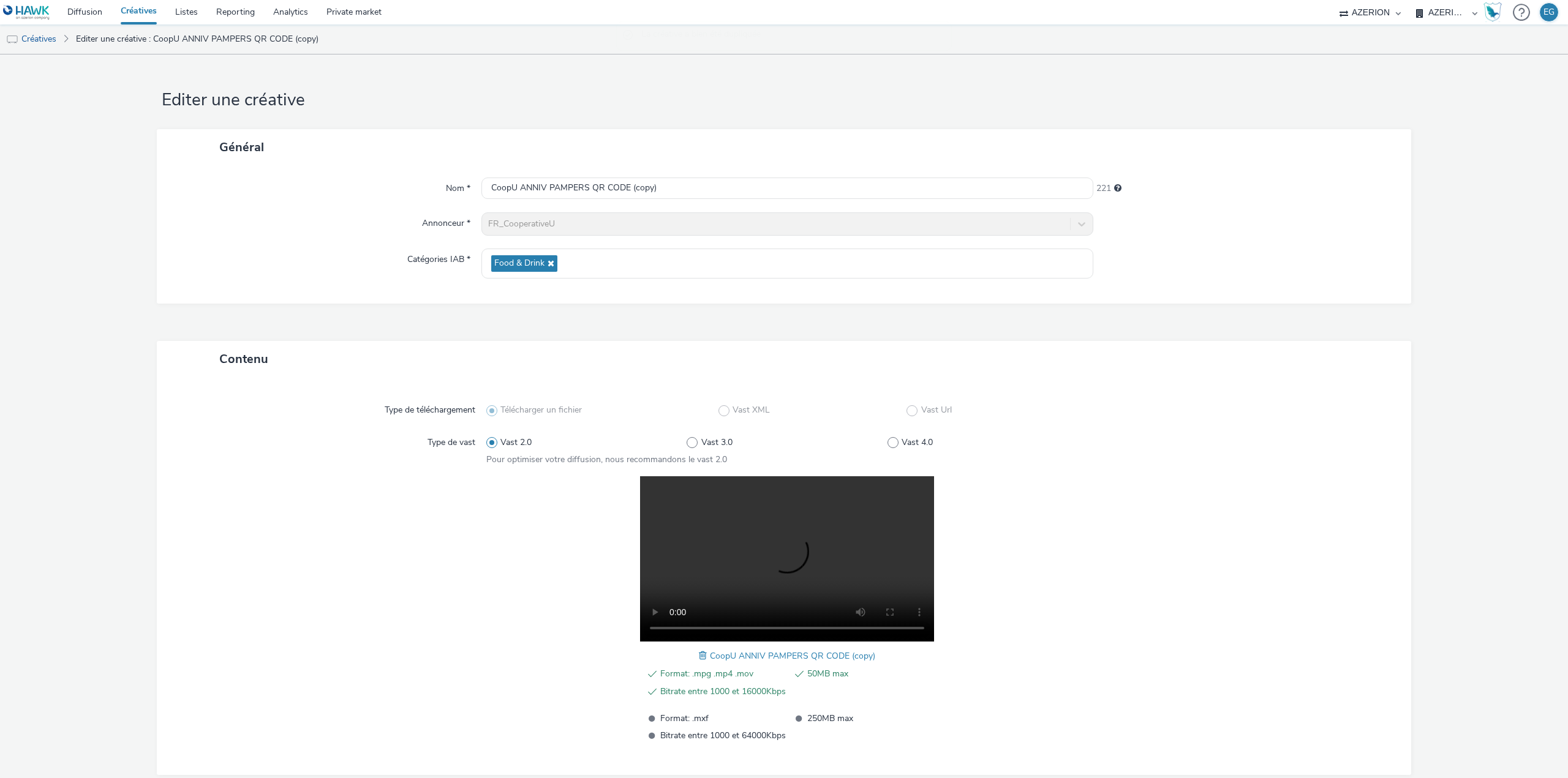
click at [699, 651] on span at bounding box center [704, 655] width 11 height 13
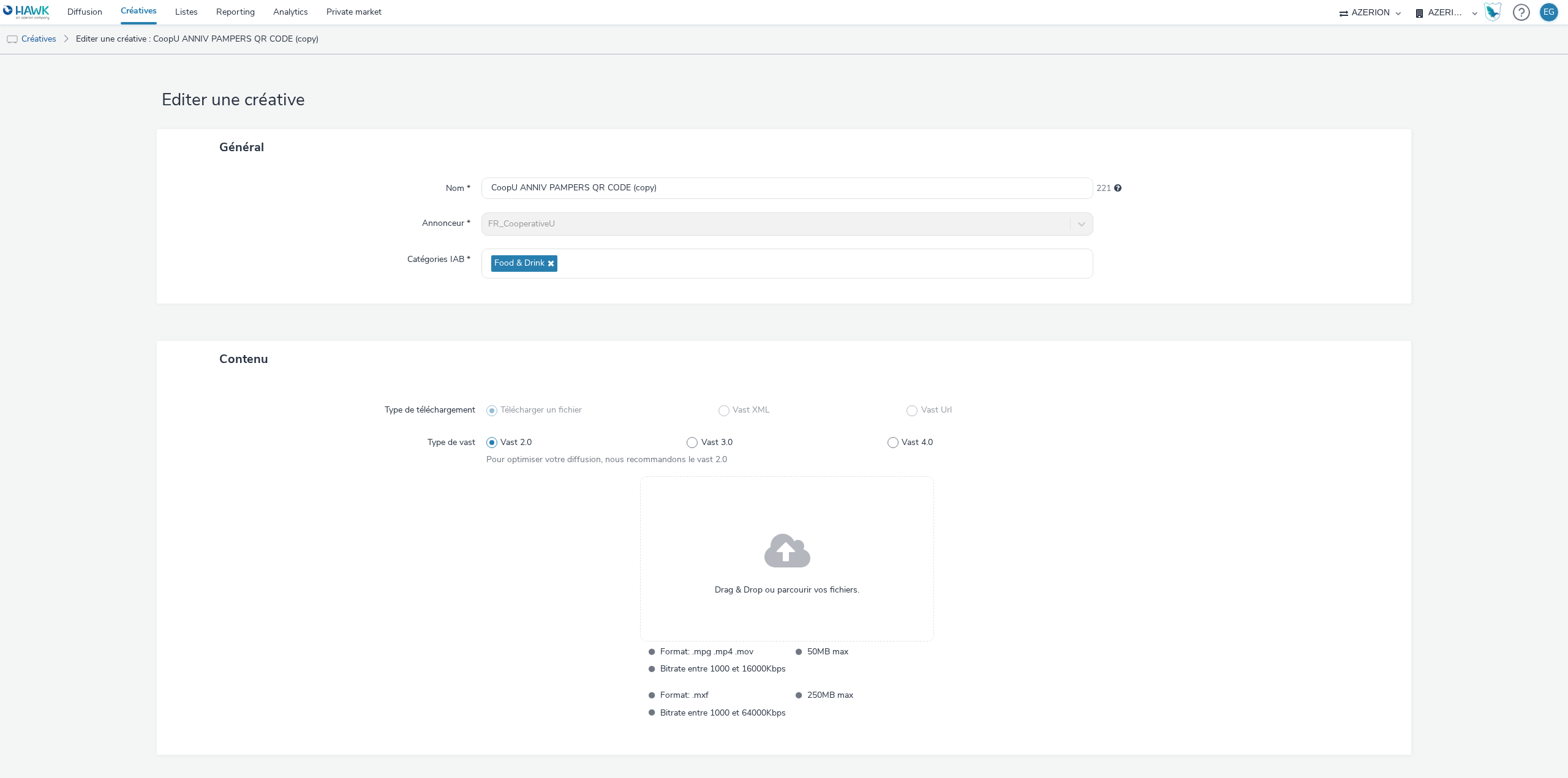
click at [741, 553] on div "Drag & Drop ou parcourir vos fichiers." at bounding box center [786, 559] width 294 height 166
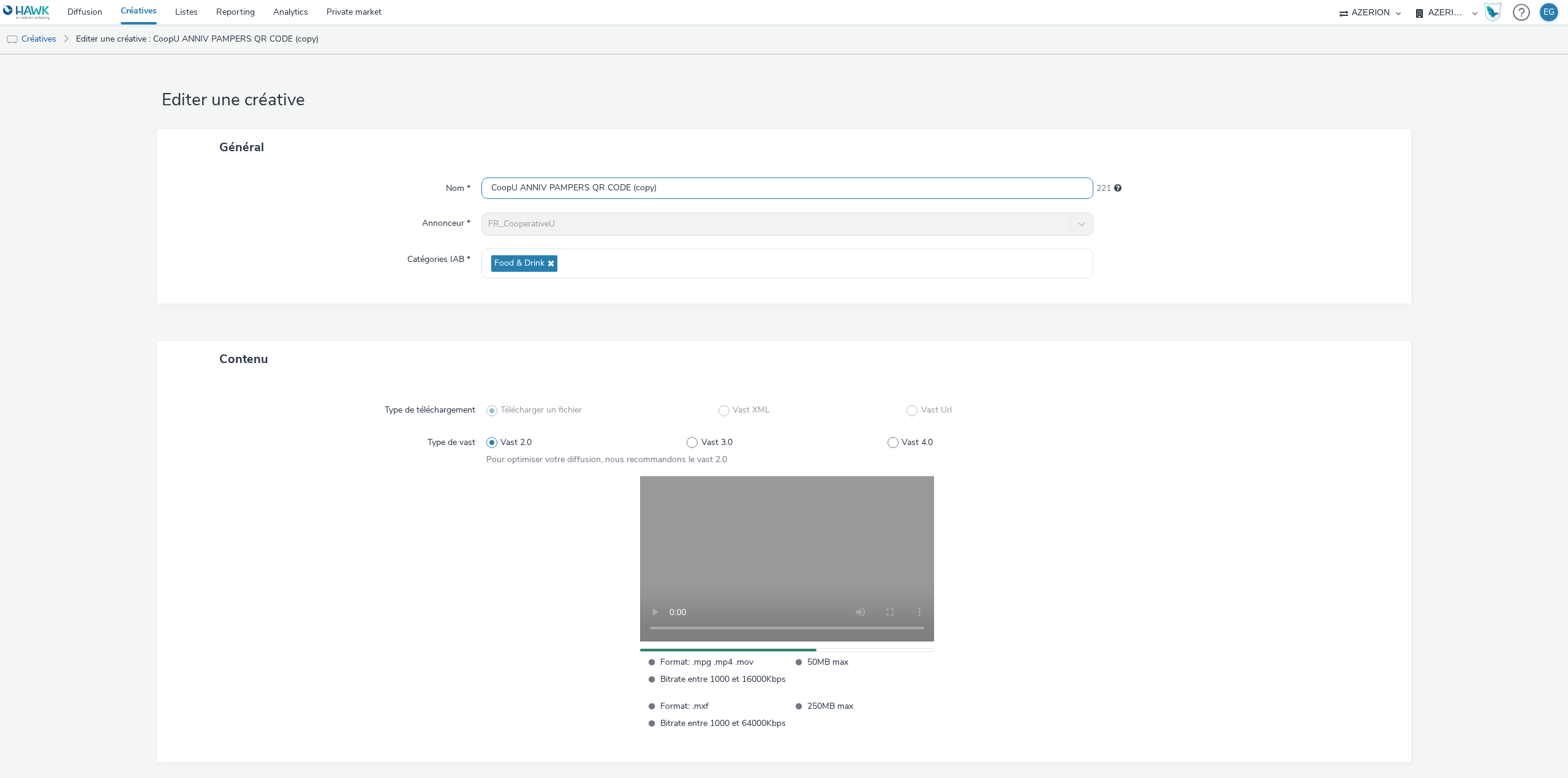
click at [665, 188] on input "CoopU ANNIV PAMPERS QR CODE (copy)" at bounding box center [787, 188] width 612 height 21
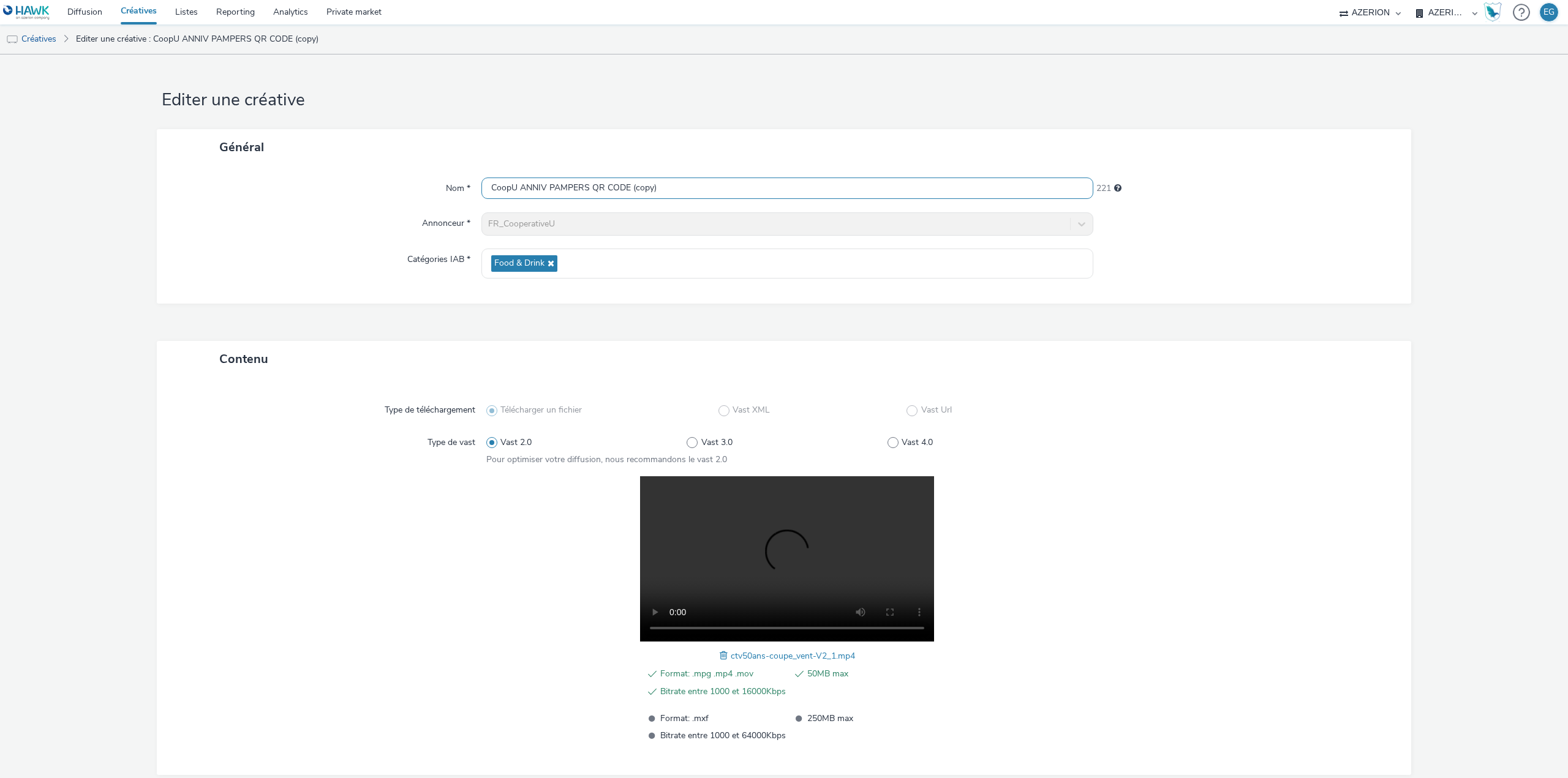
drag, startPoint x: 676, startPoint y: 188, endPoint x: 627, endPoint y: 193, distance: 49.3
click at [627, 193] on input "CoopU ANNIV PAMPERS QR CODE (copy)" at bounding box center [787, 188] width 612 height 21
drag, startPoint x: 584, startPoint y: 191, endPoint x: 554, endPoint y: 192, distance: 30.0
click at [554, 192] on input "CoopU ANNIV PAMPERS QR CODE" at bounding box center [787, 188] width 612 height 21
type input "CoopU ANNIV COUPE VENT QR CODE"
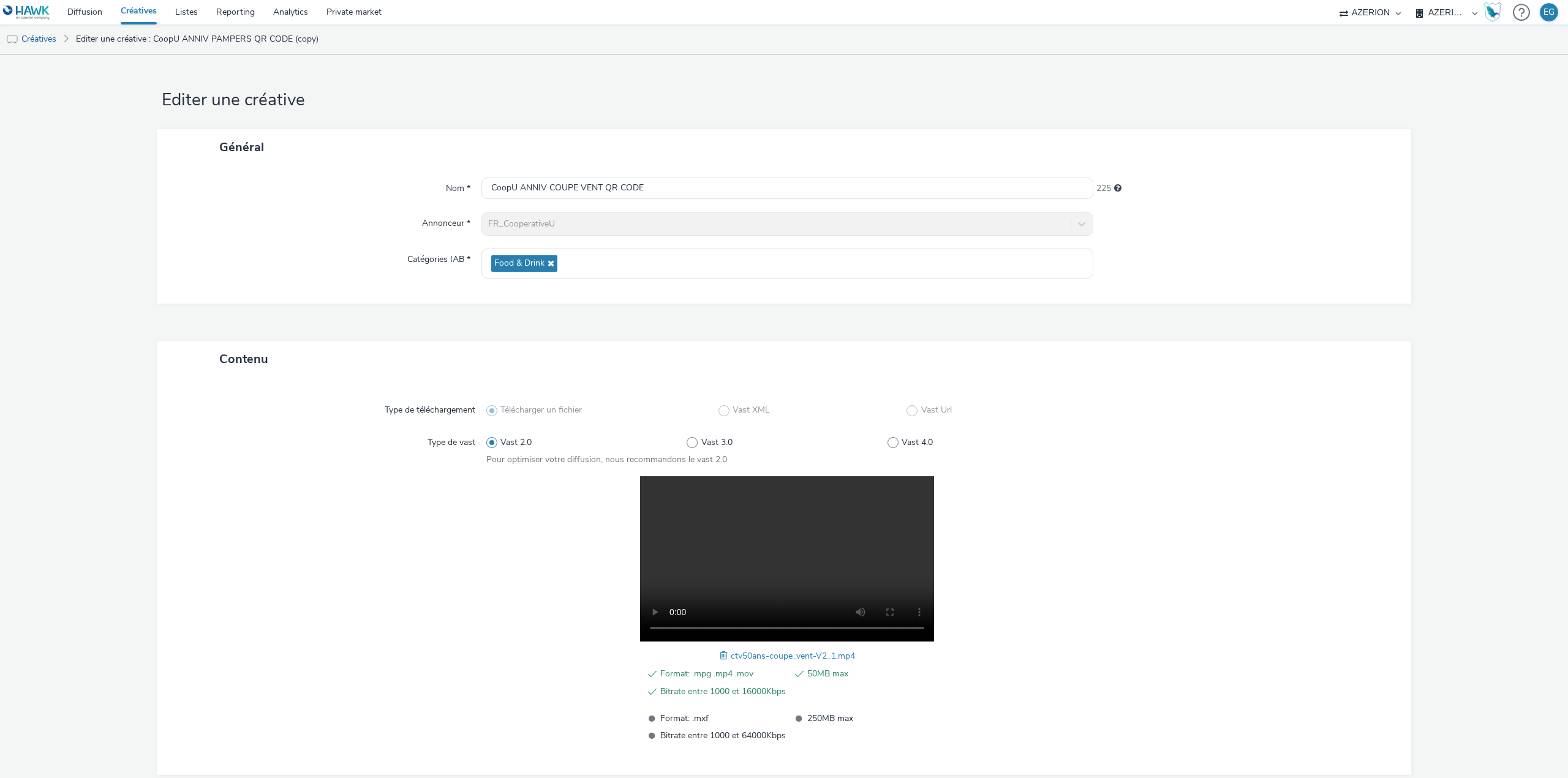
click at [407, 576] on div at bounding box center [333, 609] width 308 height 267
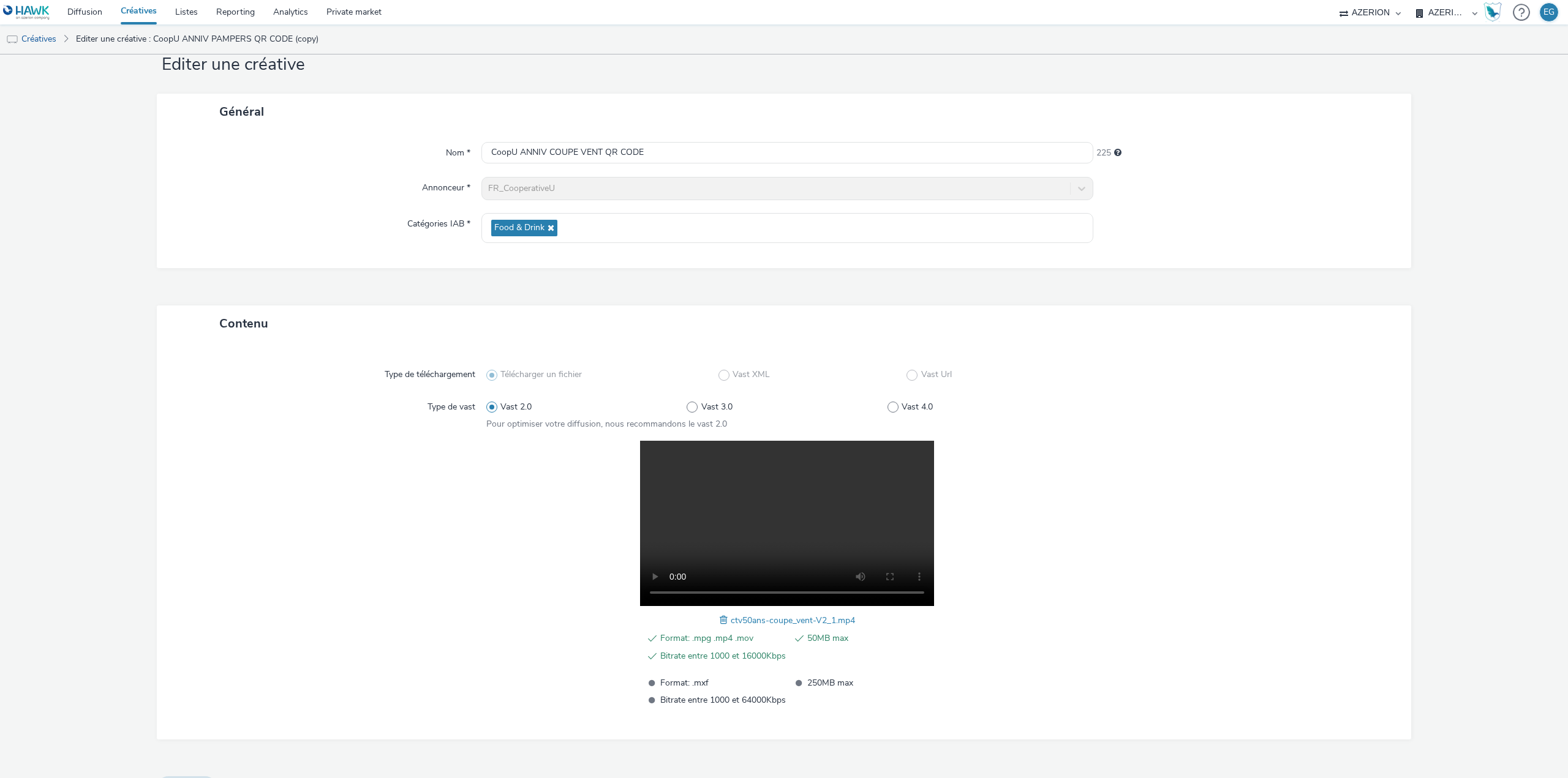
scroll to position [65, 0]
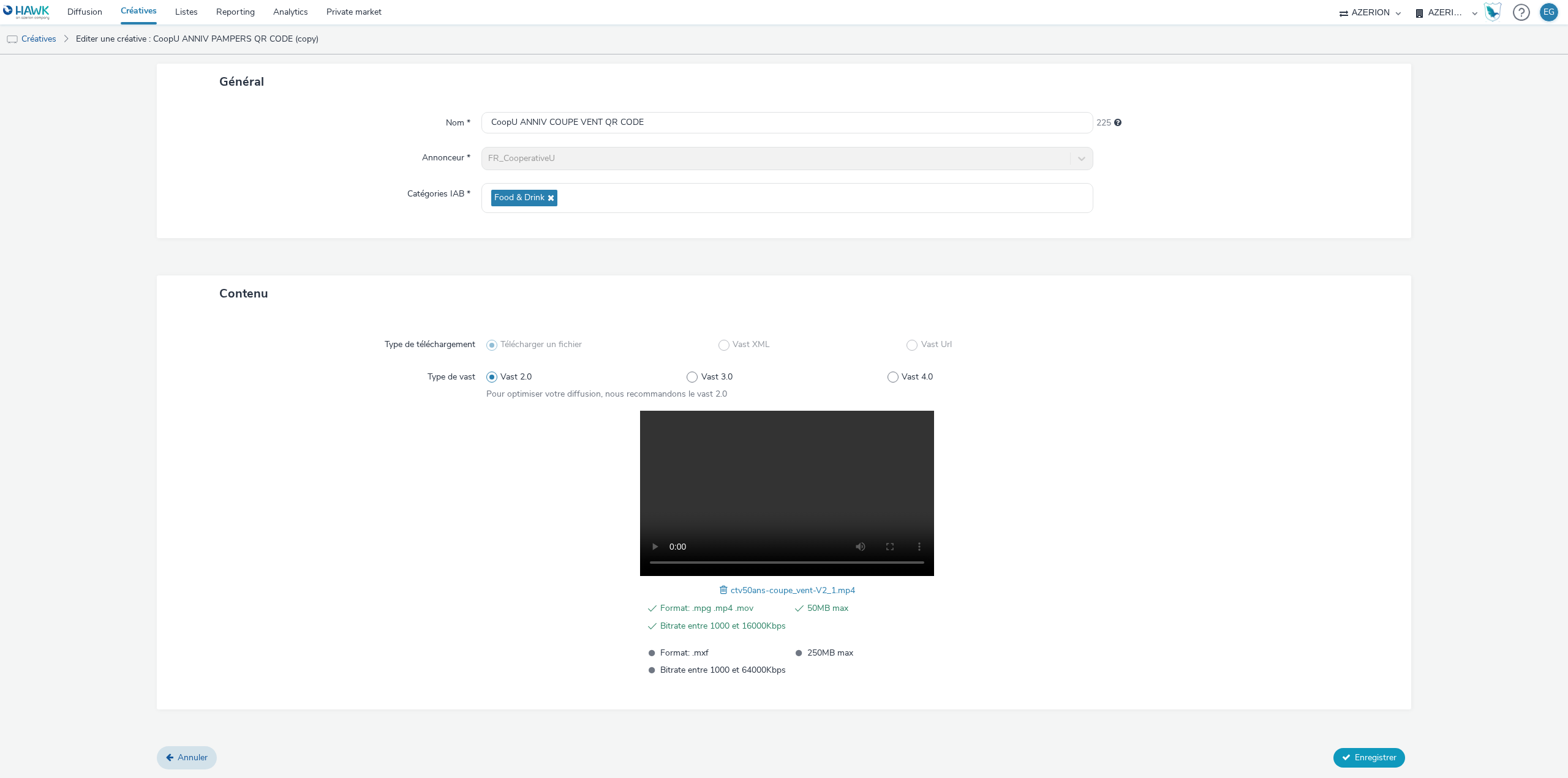
click at [1357, 754] on span "Enregistrer" at bounding box center [1375, 757] width 42 height 12
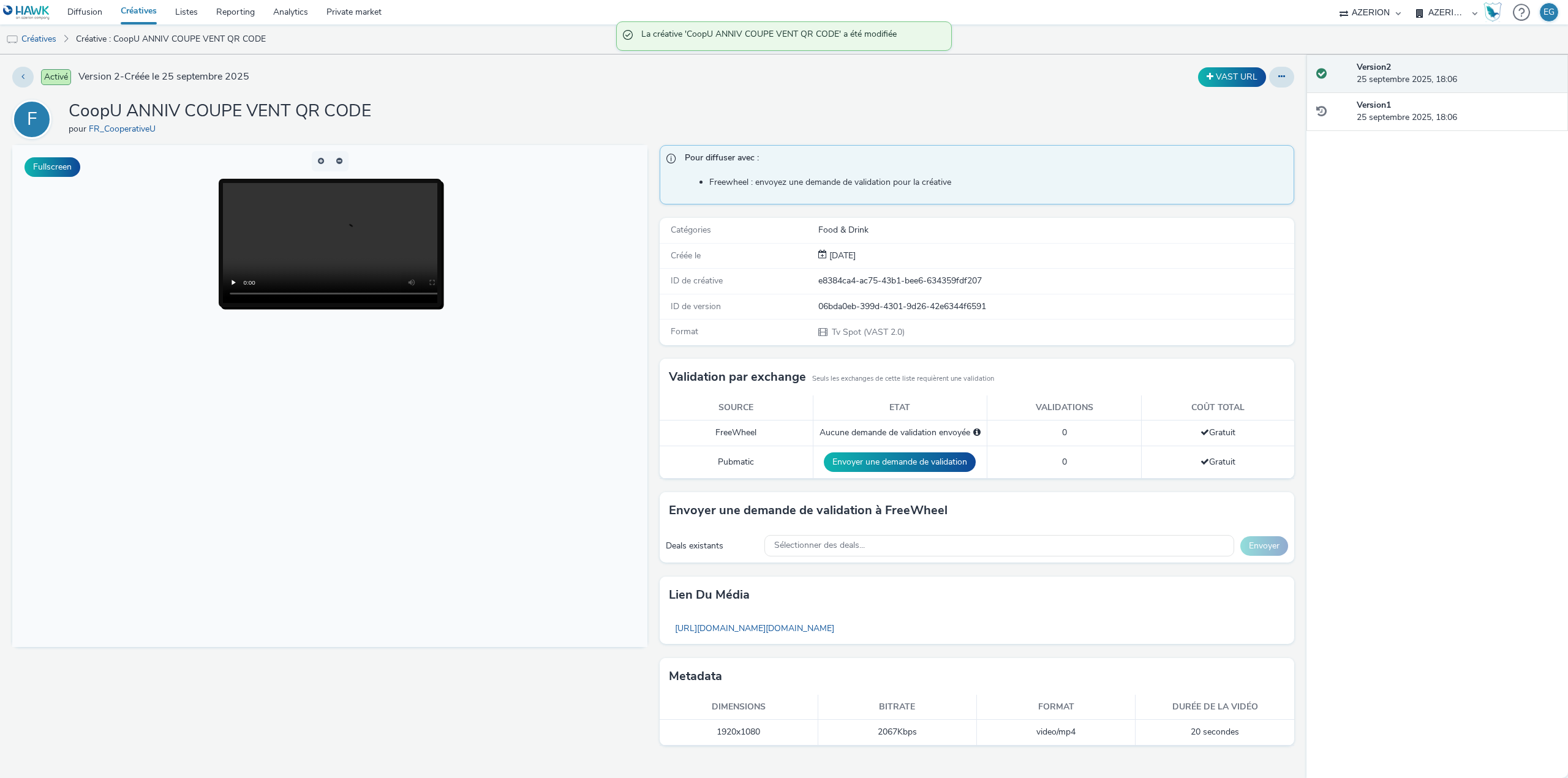
click at [335, 117] on h1 "CoopU ANNIV COUPE VENT QR CODE" at bounding box center [220, 112] width 303 height 24
click at [1231, 73] on button "VAST URL" at bounding box center [1232, 76] width 68 height 20
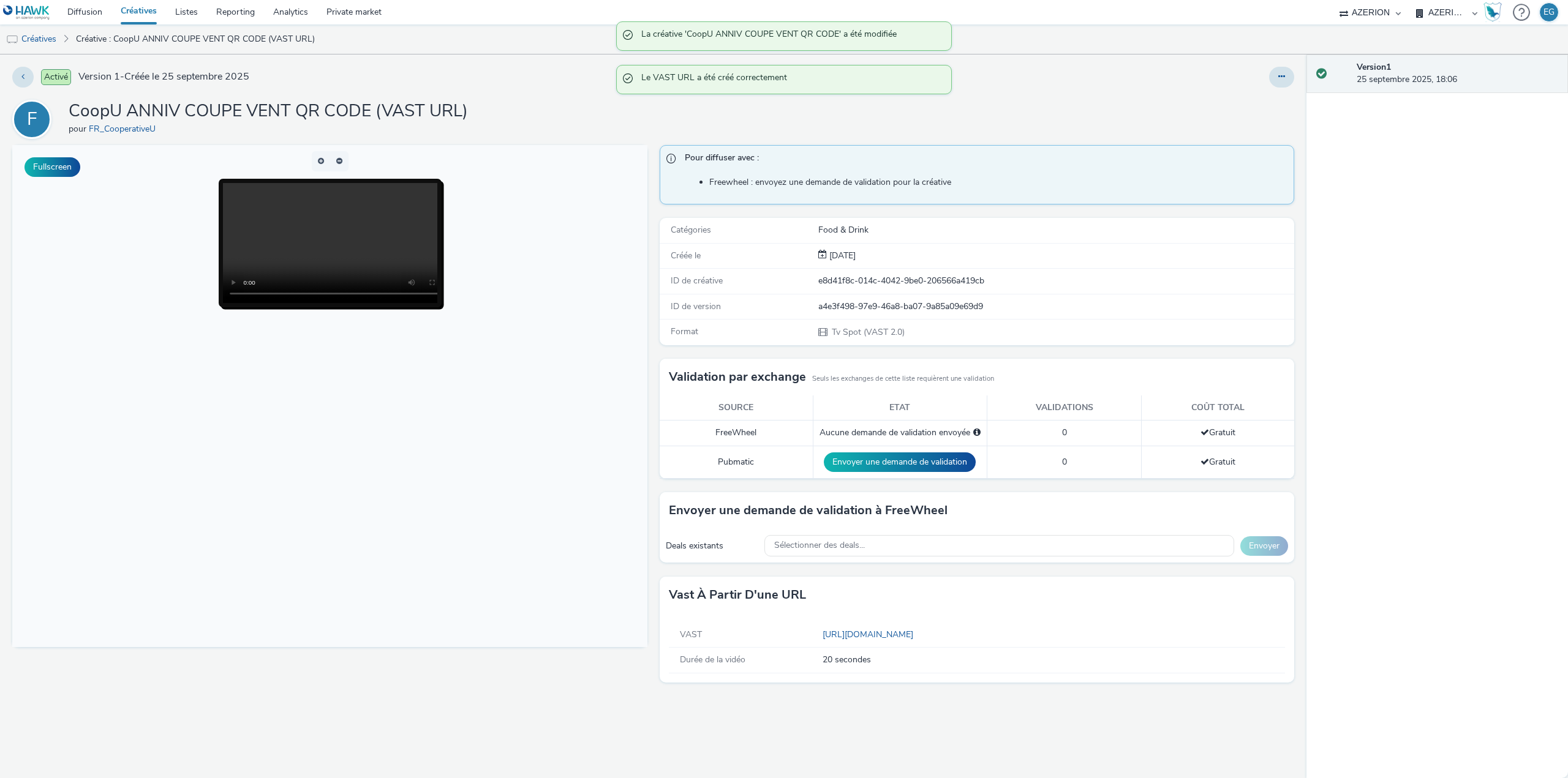
click at [47, 36] on link "Créatives" at bounding box center [31, 39] width 62 height 29
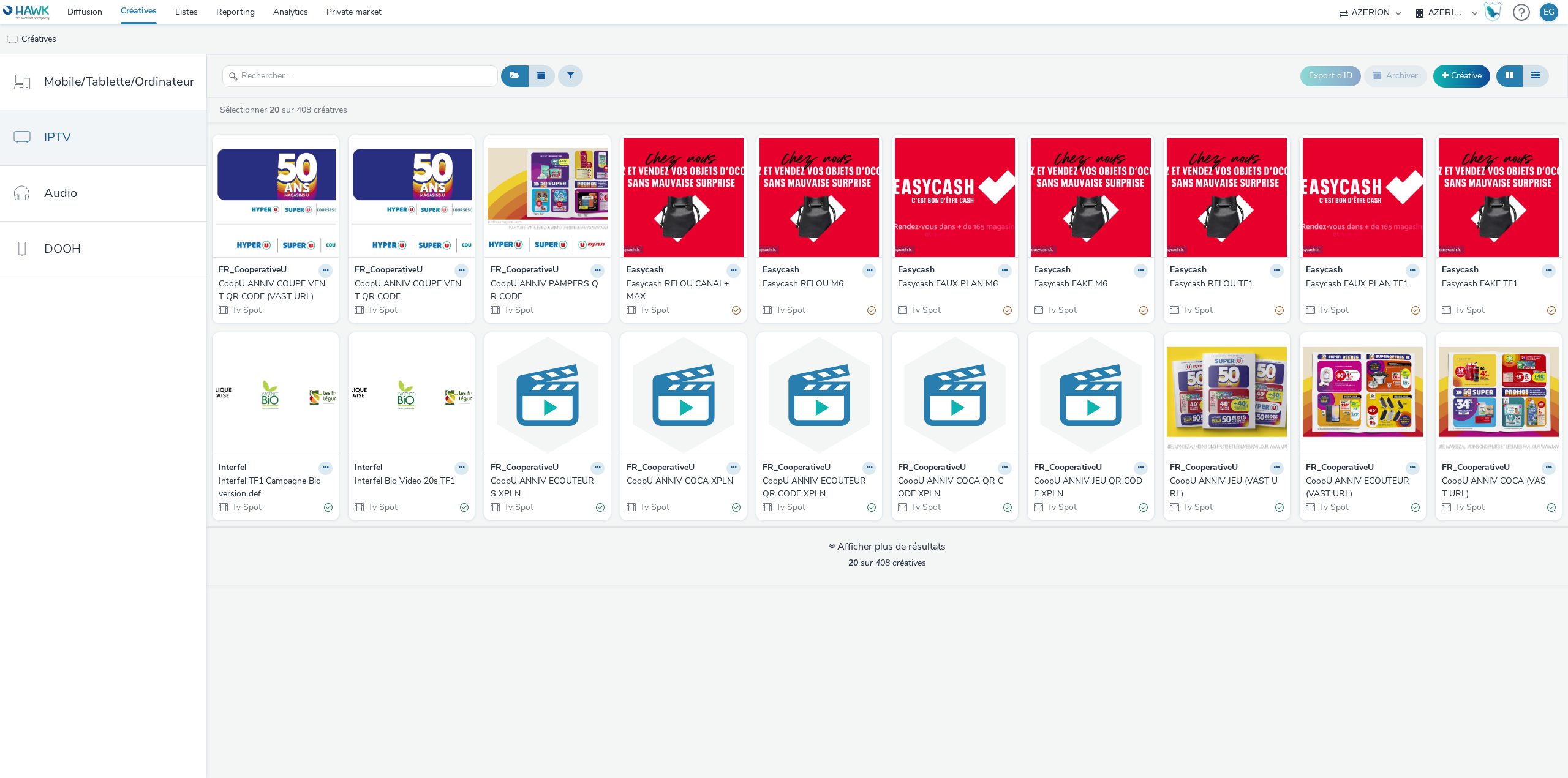
click at [536, 283] on div "CoopU ANNIV PAMPERS QR CODE" at bounding box center [545, 290] width 109 height 25
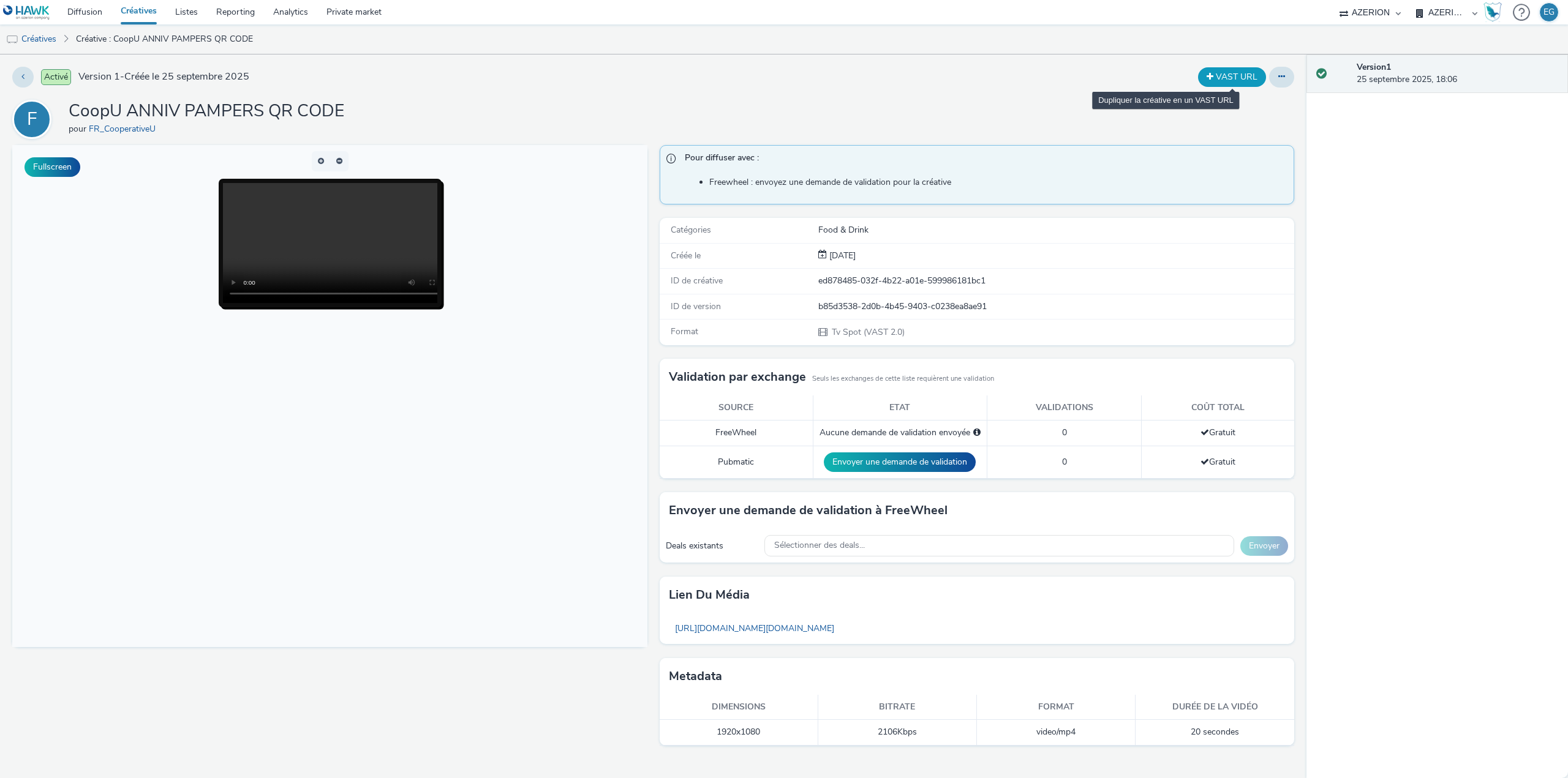
click at [1230, 81] on button "VAST URL" at bounding box center [1232, 76] width 68 height 20
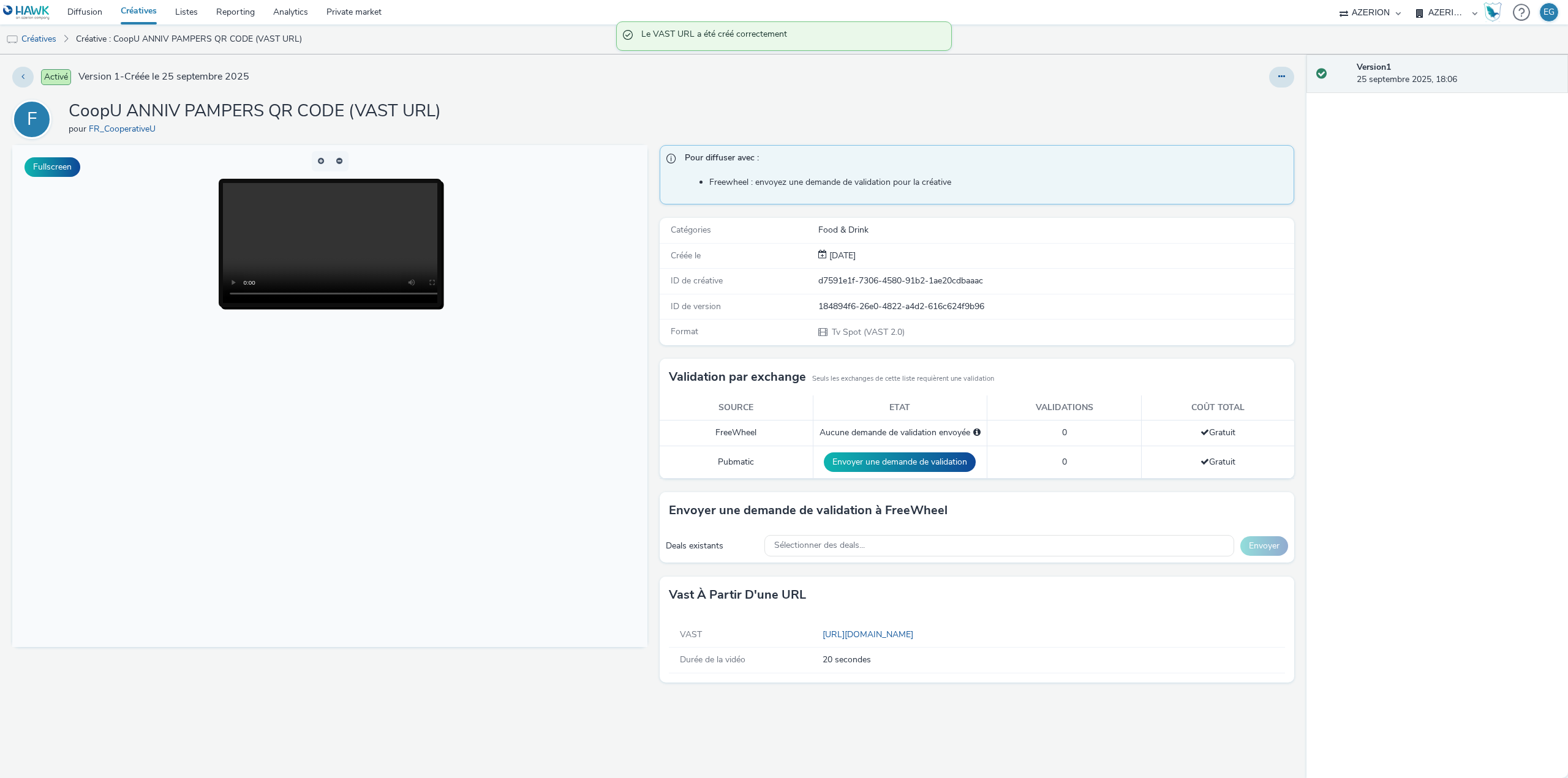
click at [811, 92] on div "Activé Version 1 - Créée le 25 septembre 2025 F CoopU ANNIV PAMPERS QR CODE (VA…" at bounding box center [653, 416] width 1306 height 724
click at [24, 43] on link "Créatives" at bounding box center [31, 39] width 62 height 29
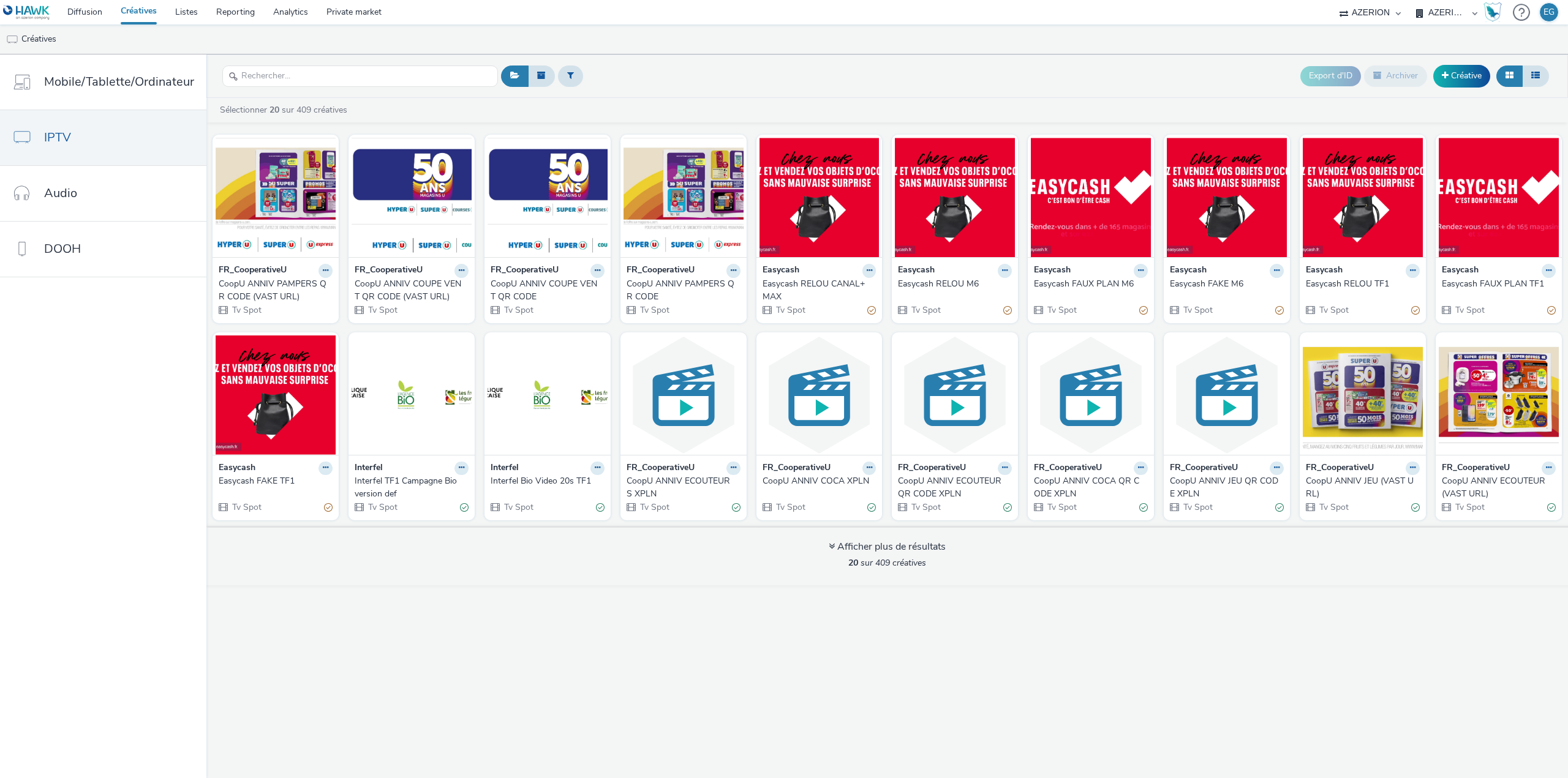
click at [423, 292] on div "CoopU ANNIV COUPE VENT QR CODE (VAST URL)" at bounding box center [409, 290] width 109 height 25
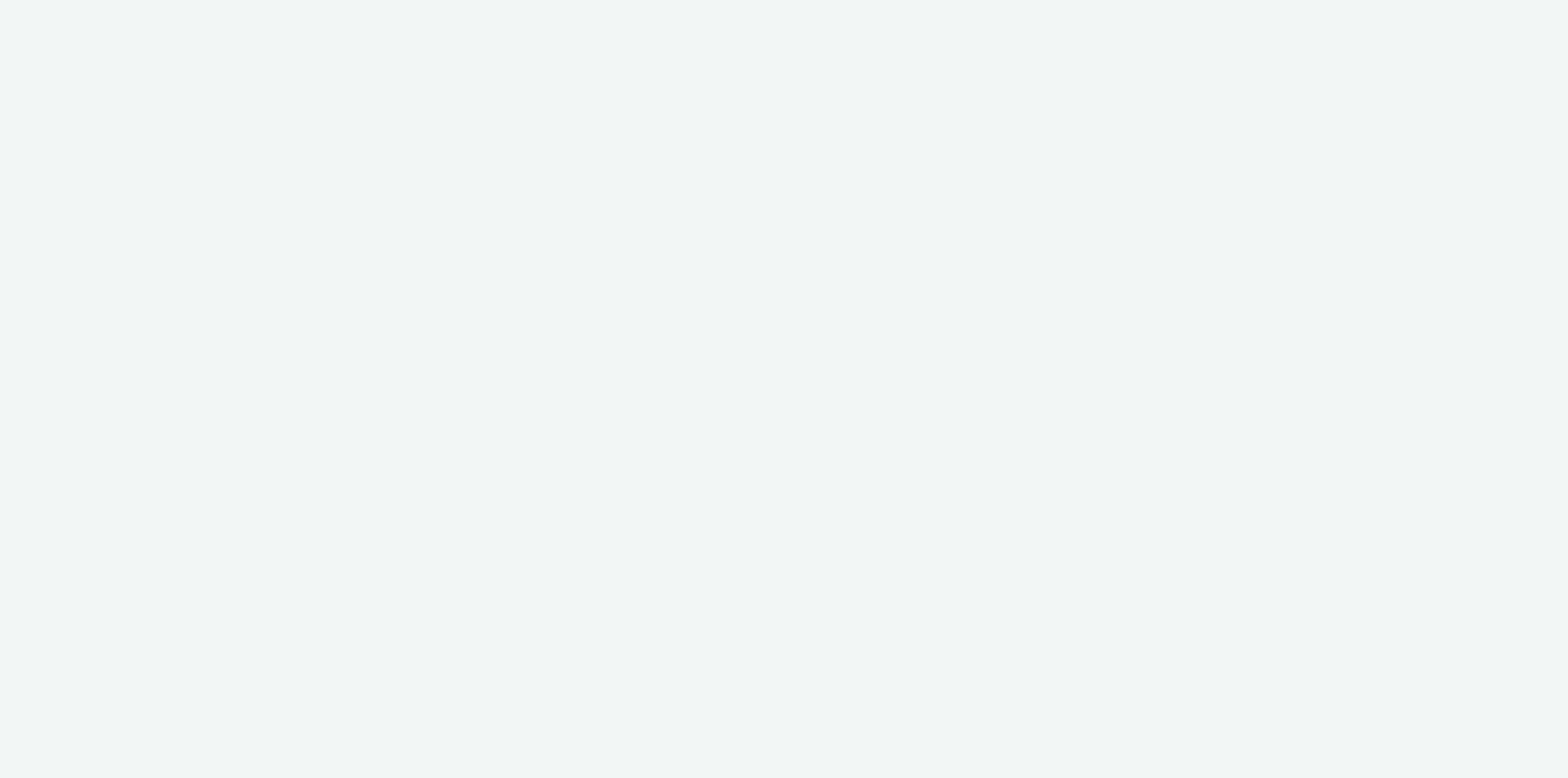
select select "79162ed7-0017-4339-93b0-3399b708648f"
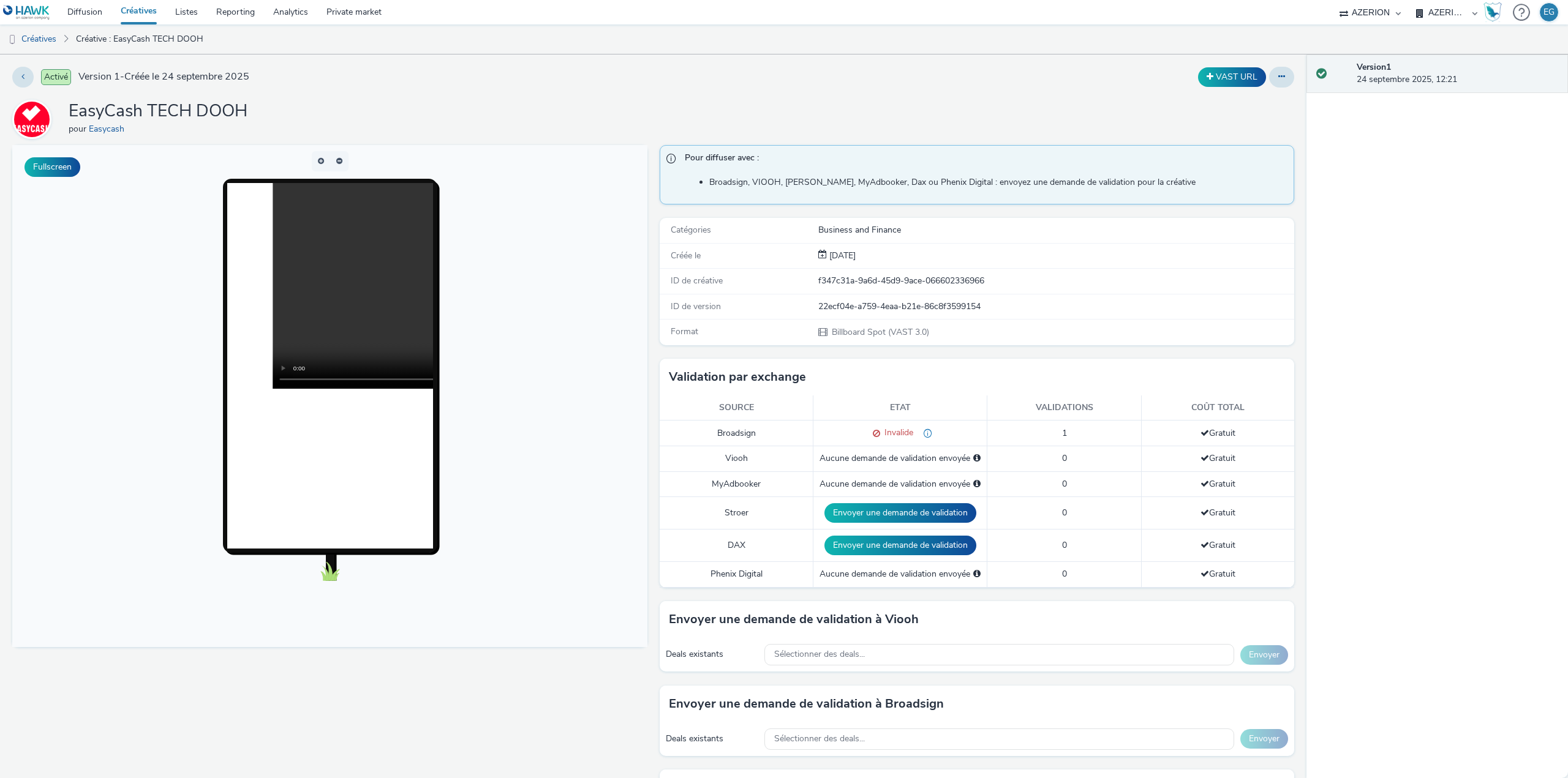
click at [850, 282] on div "f347c31a-9a6d-45d9-9ace-066602336966" at bounding box center [1055, 281] width 475 height 13
copy div "f347c31a-9a6d-45d9-9ace-066602336966"
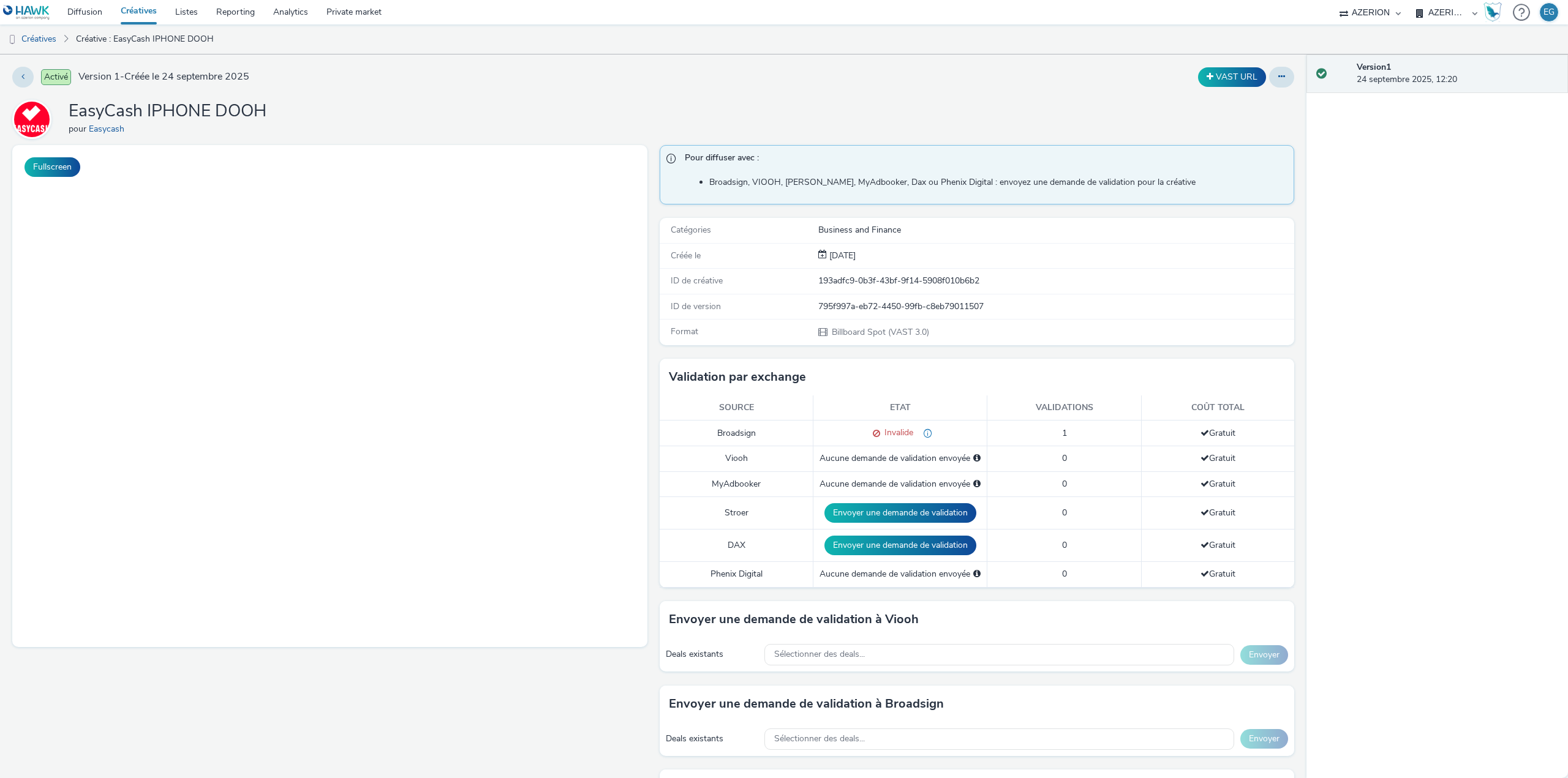
select select "79162ed7-0017-4339-93b0-3399b708648f"
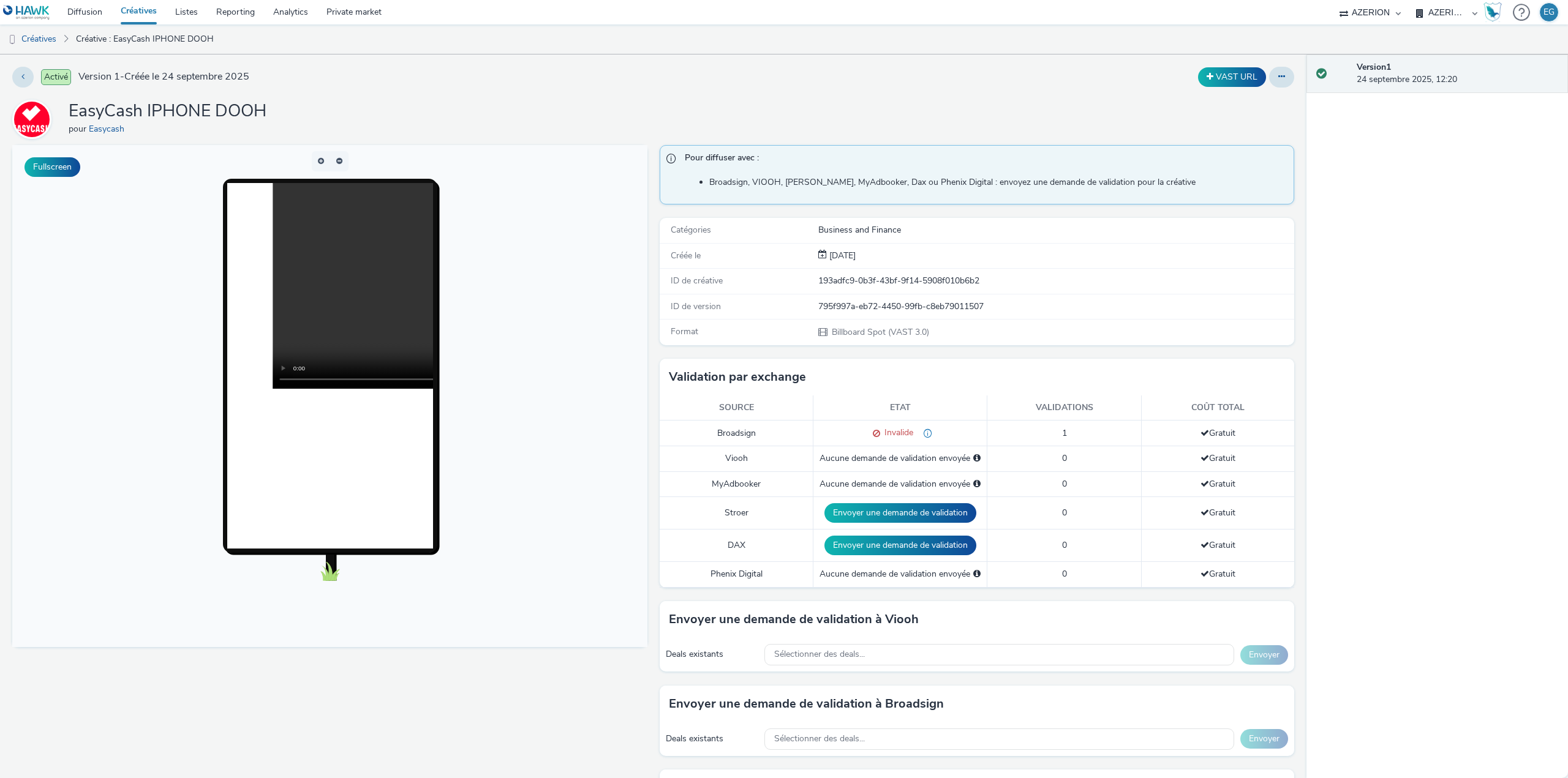
click at [853, 282] on div "193adfc9-0b3f-43bf-9f14-5908f010b6b2" at bounding box center [1055, 281] width 475 height 13
copy div "193adfc9-0b3f-43bf-9f14-5908f010b6b2"
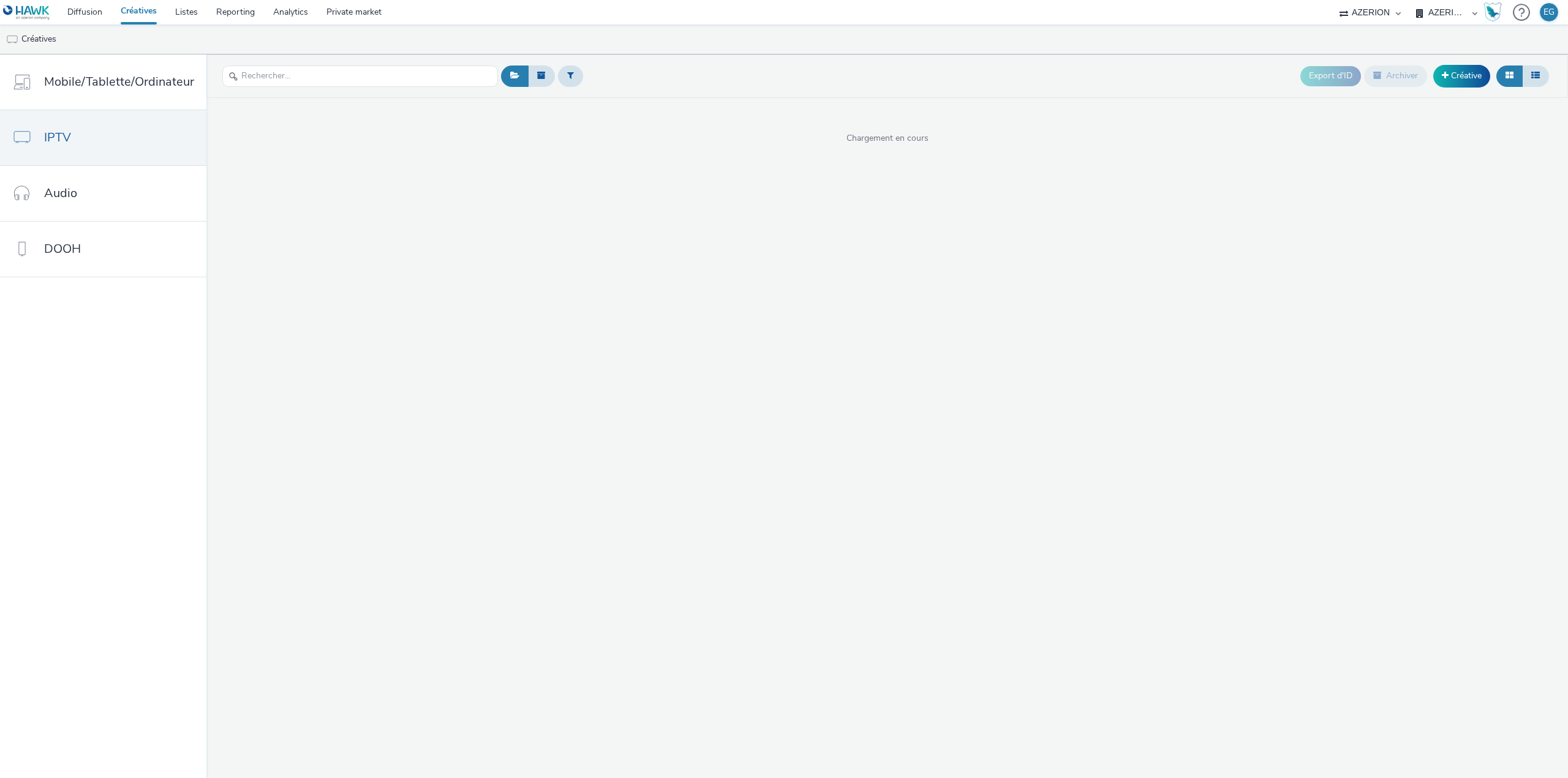
select select "79162ed7-0017-4339-93b0-3399b708648f"
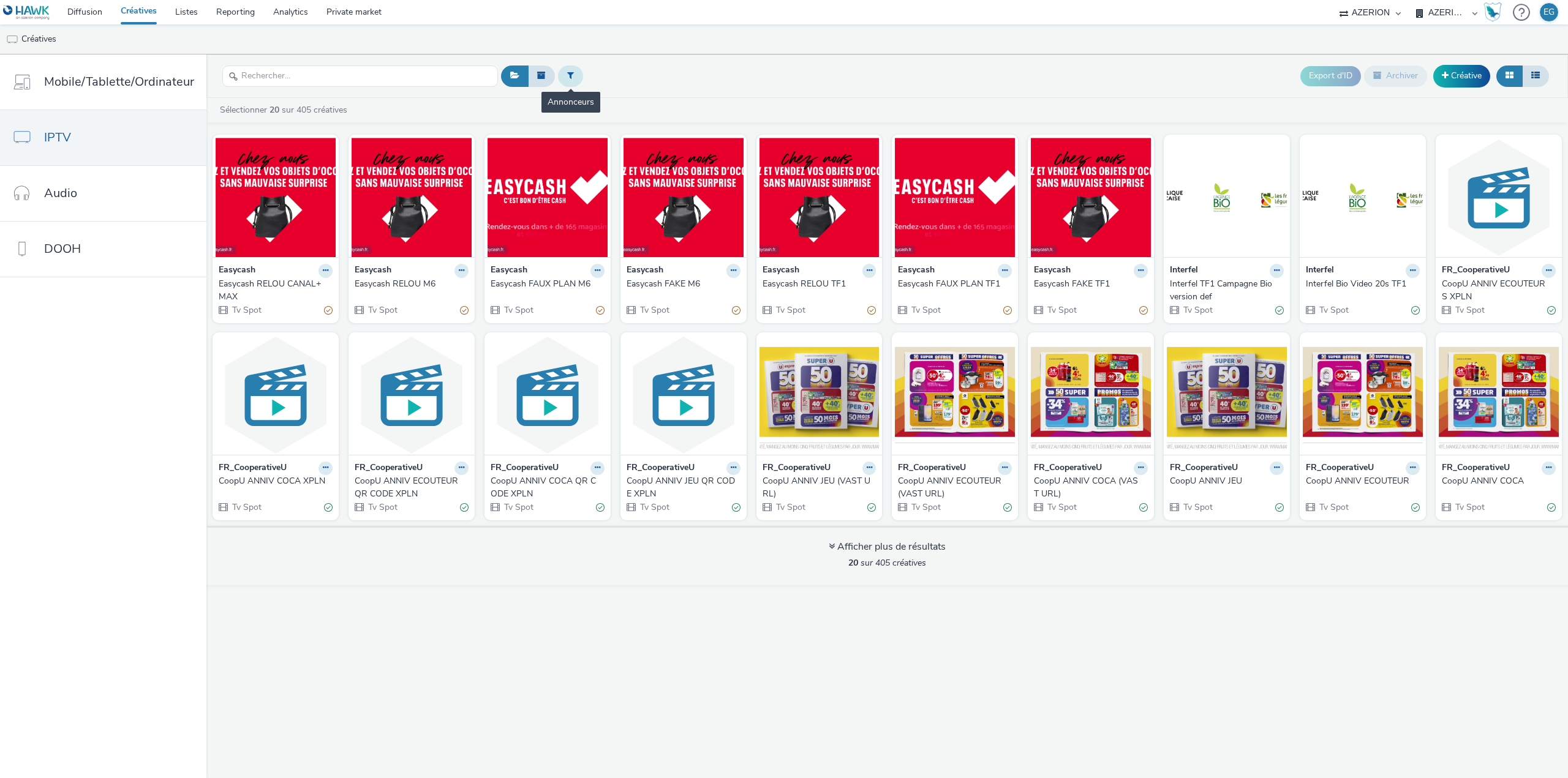
click at [567, 71] on icon at bounding box center [570, 75] width 7 height 9
click at [640, 78] on div at bounding box center [633, 80] width 86 height 15
type input "coo"
click at [624, 132] on li "FR_CooperativeU" at bounding box center [644, 140] width 122 height 20
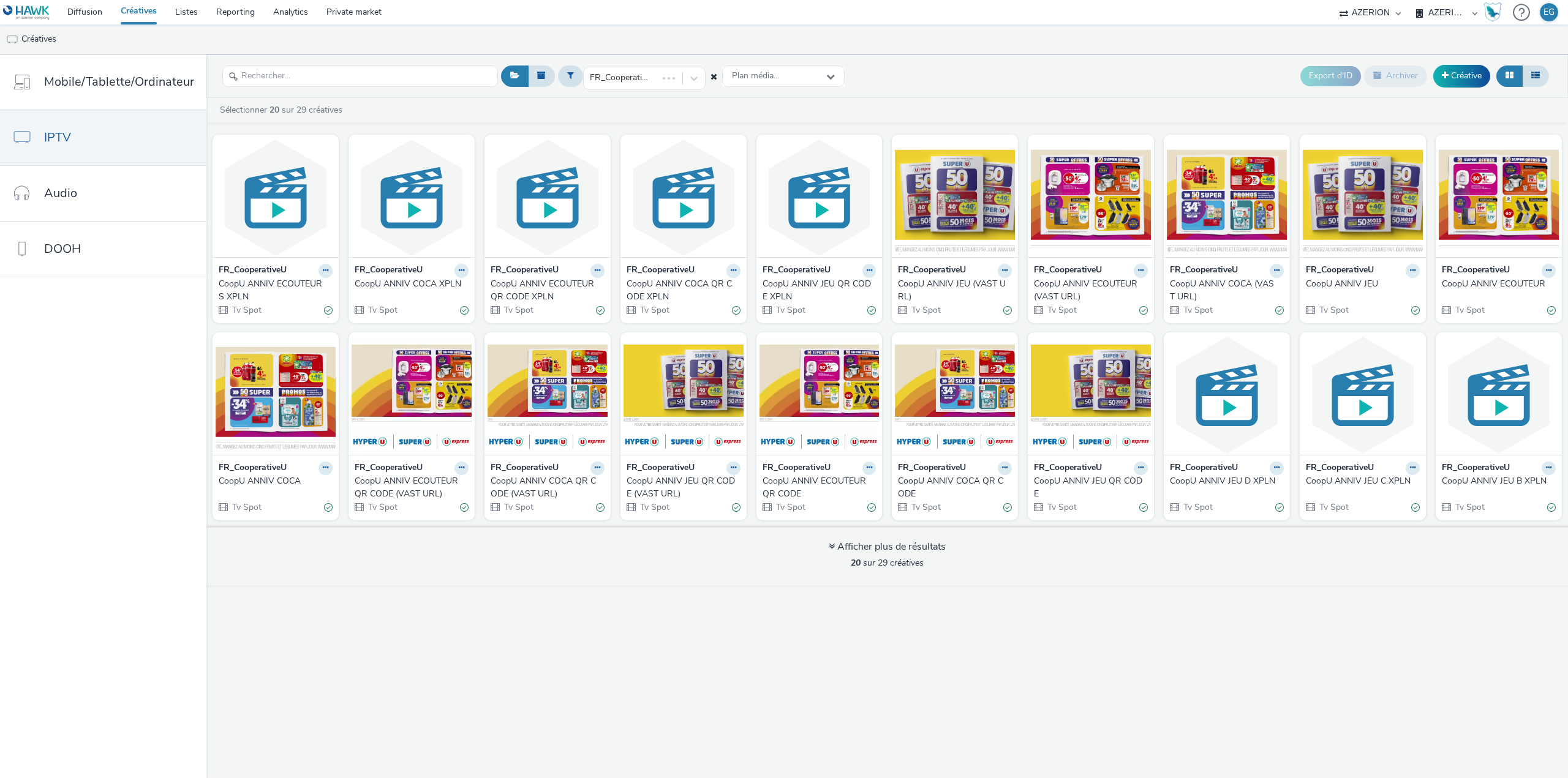
click at [697, 39] on ul "Créatives" at bounding box center [784, 39] width 1568 height 29
drag, startPoint x: 756, startPoint y: 477, endPoint x: 803, endPoint y: 491, distance: 49.0
click at [803, 491] on div "FR_CooperativeU CoopU ANNIV ECOUTEUR QR CODE Tv Spot" at bounding box center [819, 487] width 126 height 65
copy div "CoopU ANNIV ECOUTEUR QR CODE"
click at [1122, 601] on div "FR_CooperativeU Plan média... Export d'ID Archiver Créative Sélectionner 20 sur…" at bounding box center [887, 416] width 1361 height 724
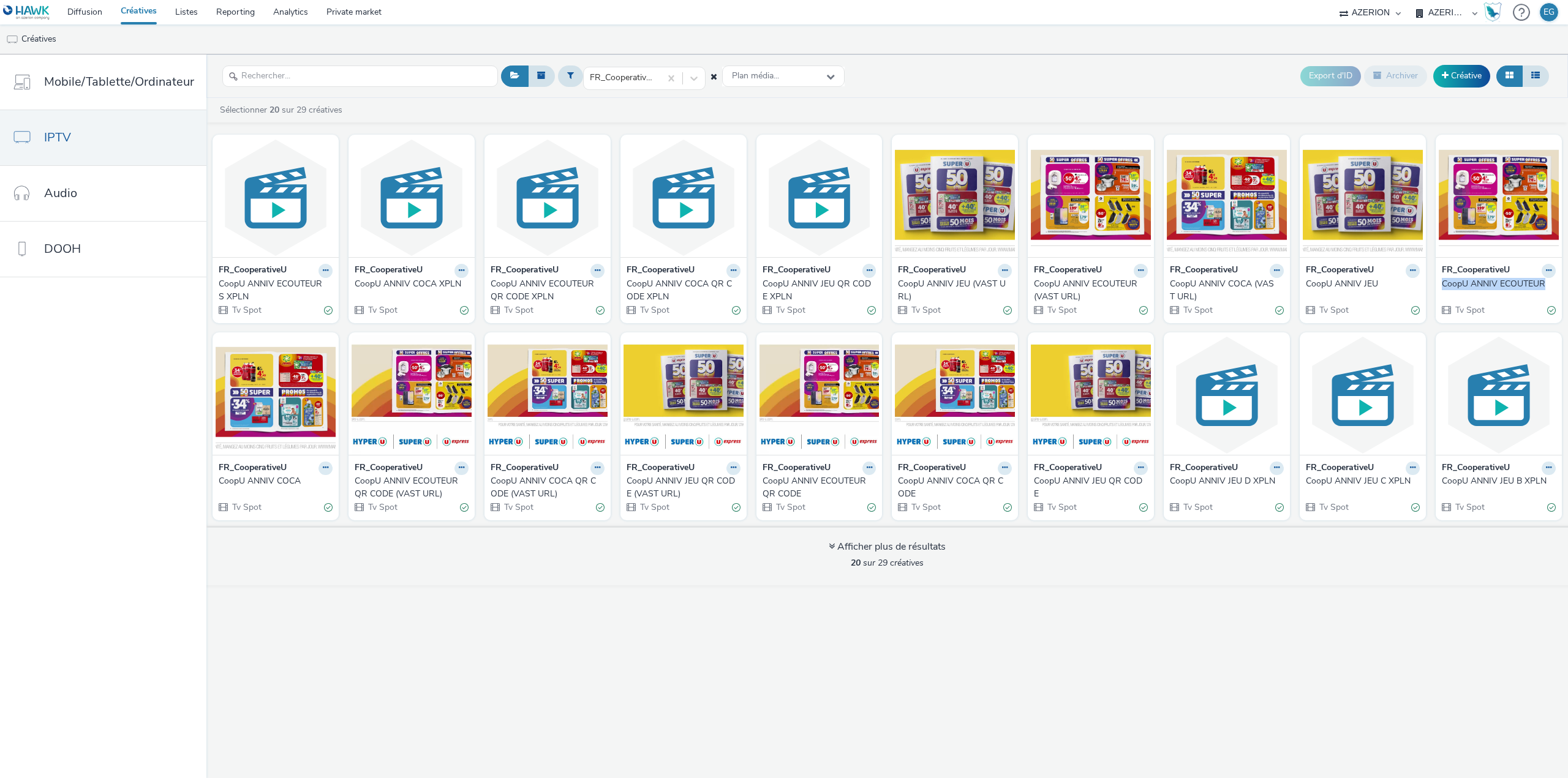
drag, startPoint x: 1439, startPoint y: 283, endPoint x: 1544, endPoint y: 285, distance: 105.0
click at [1544, 285] on div "FR_CooperativeU CoopU ANNIV ECOUTEUR Tv Spot" at bounding box center [1499, 289] width 126 height 65
copy div "CoopU ANNIV ECOUTEUR"
click at [1462, 81] on link "Créative" at bounding box center [1462, 76] width 57 height 22
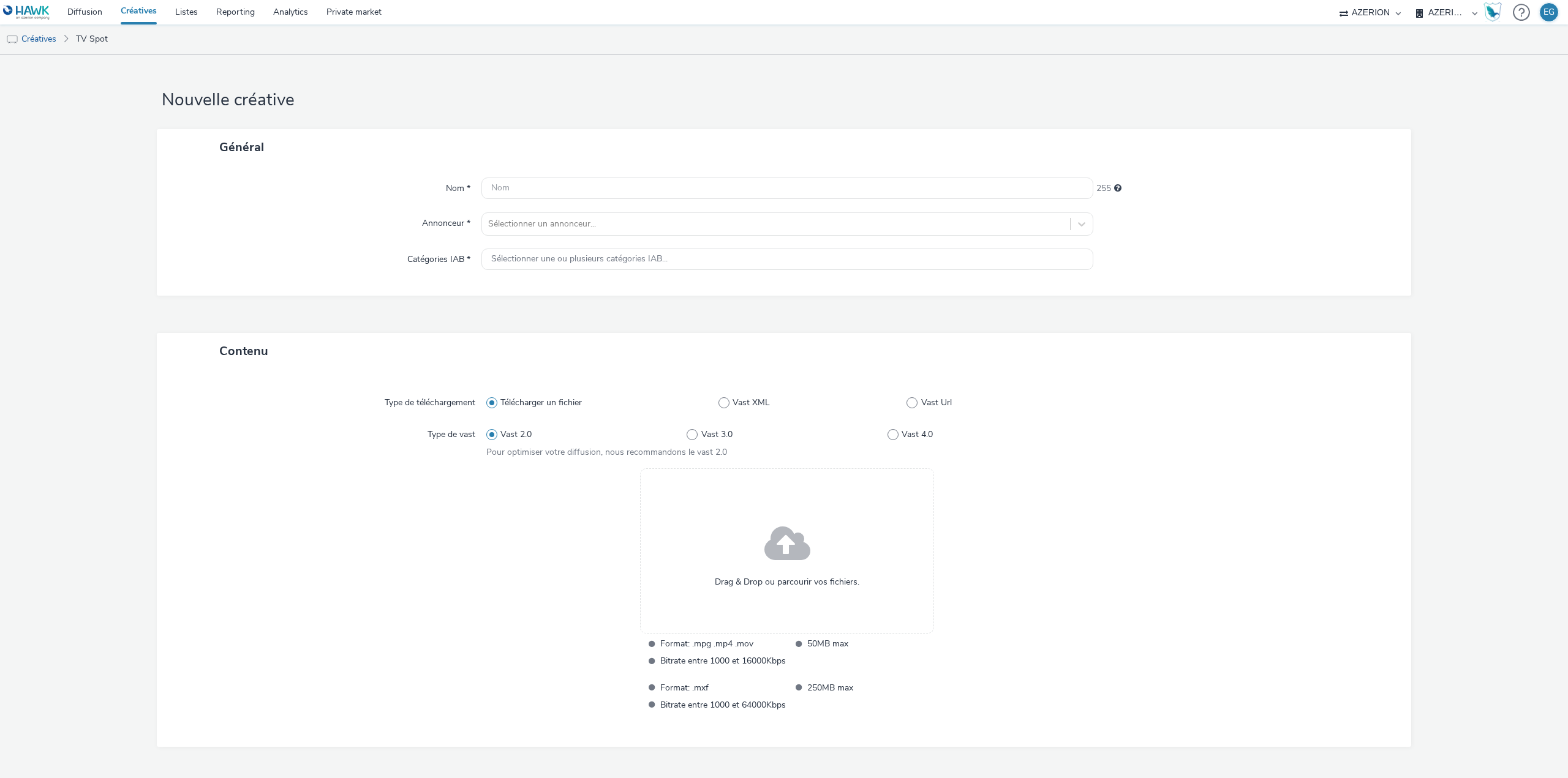
click at [765, 570] on span at bounding box center [787, 544] width 46 height 62
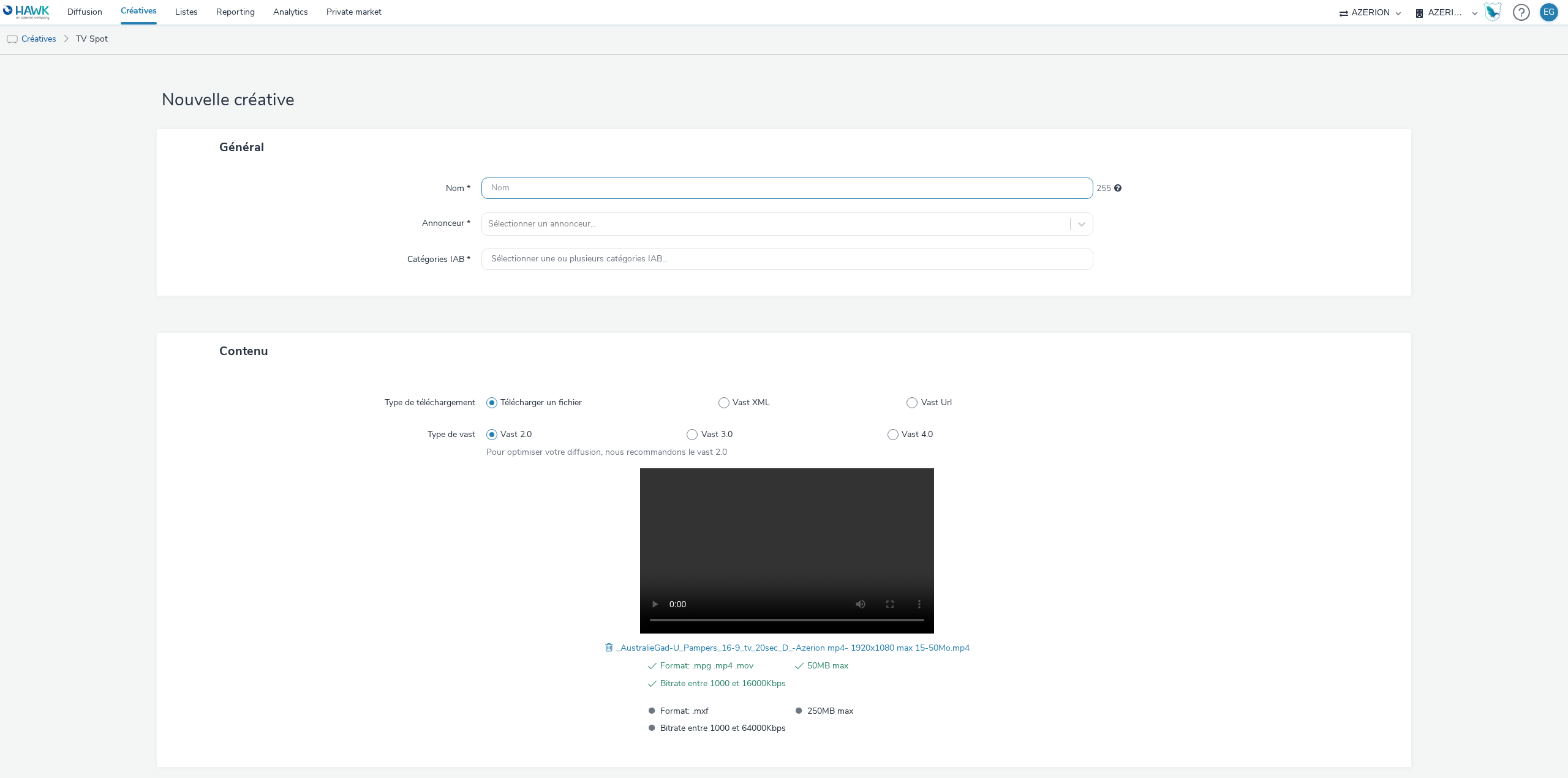
click at [525, 177] on input "text" at bounding box center [787, 188] width 612 height 21
paste input "CoopU ANNIV ECOUTEUR"
drag, startPoint x: 570, startPoint y: 190, endPoint x: 547, endPoint y: 190, distance: 23.0
click at [547, 190] on input "CoopU ANNIV ECOUTEUR" at bounding box center [787, 188] width 612 height 21
type input "CoopU ANNIV PAMPERS"
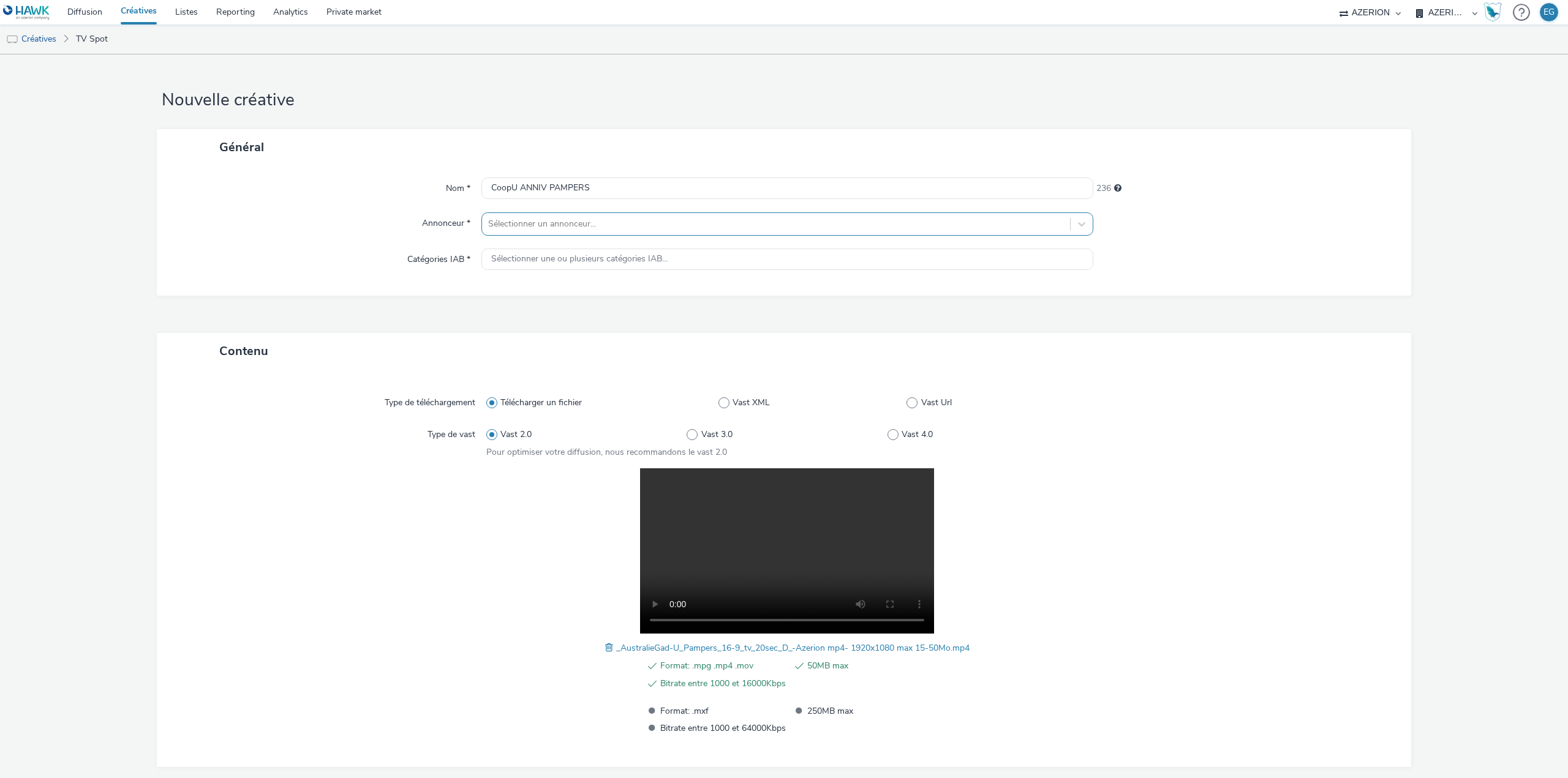
click at [542, 233] on div "Sélectionner un annonceur..." at bounding box center [775, 224] width 588 height 20
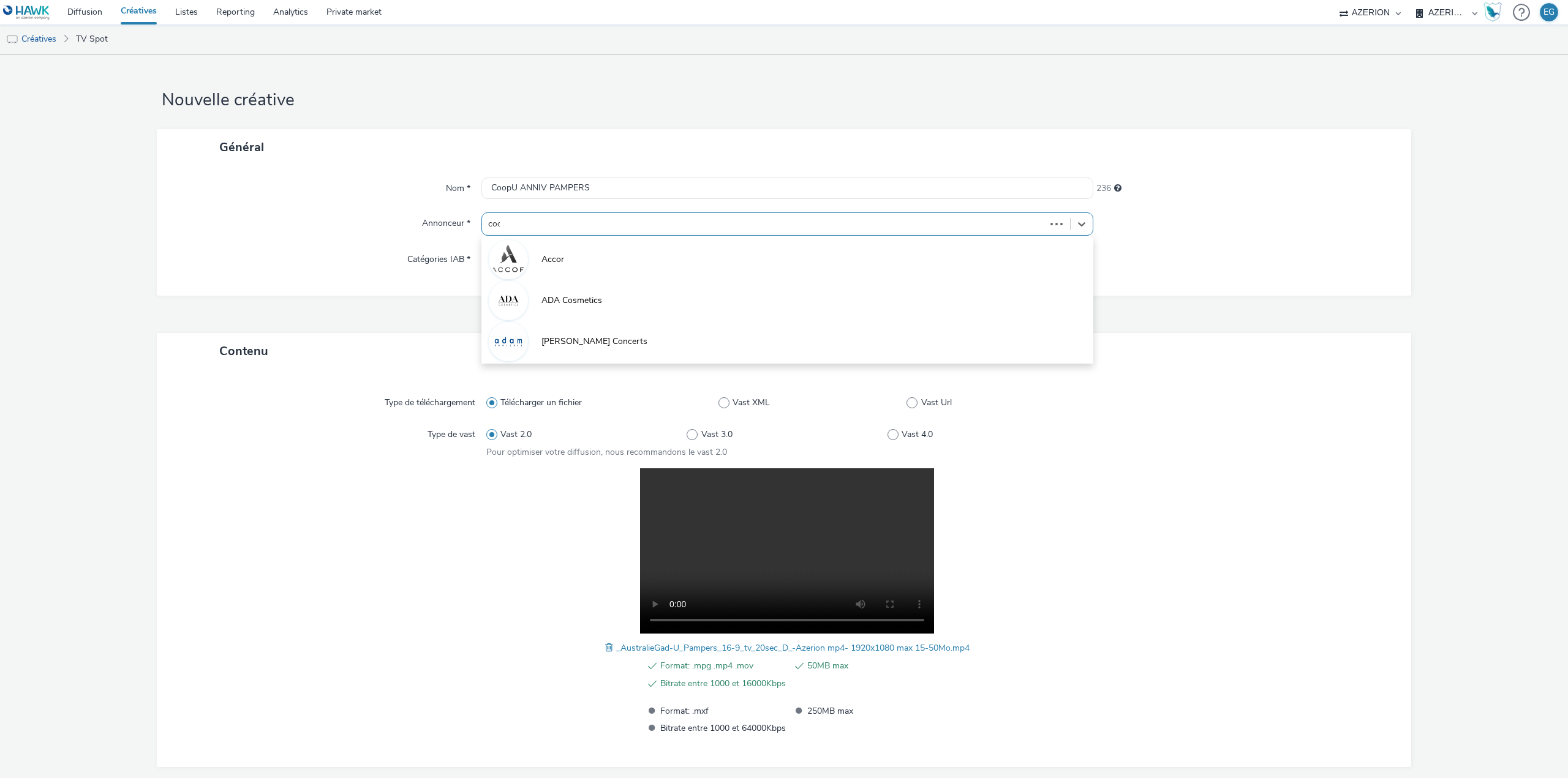
type input "coop"
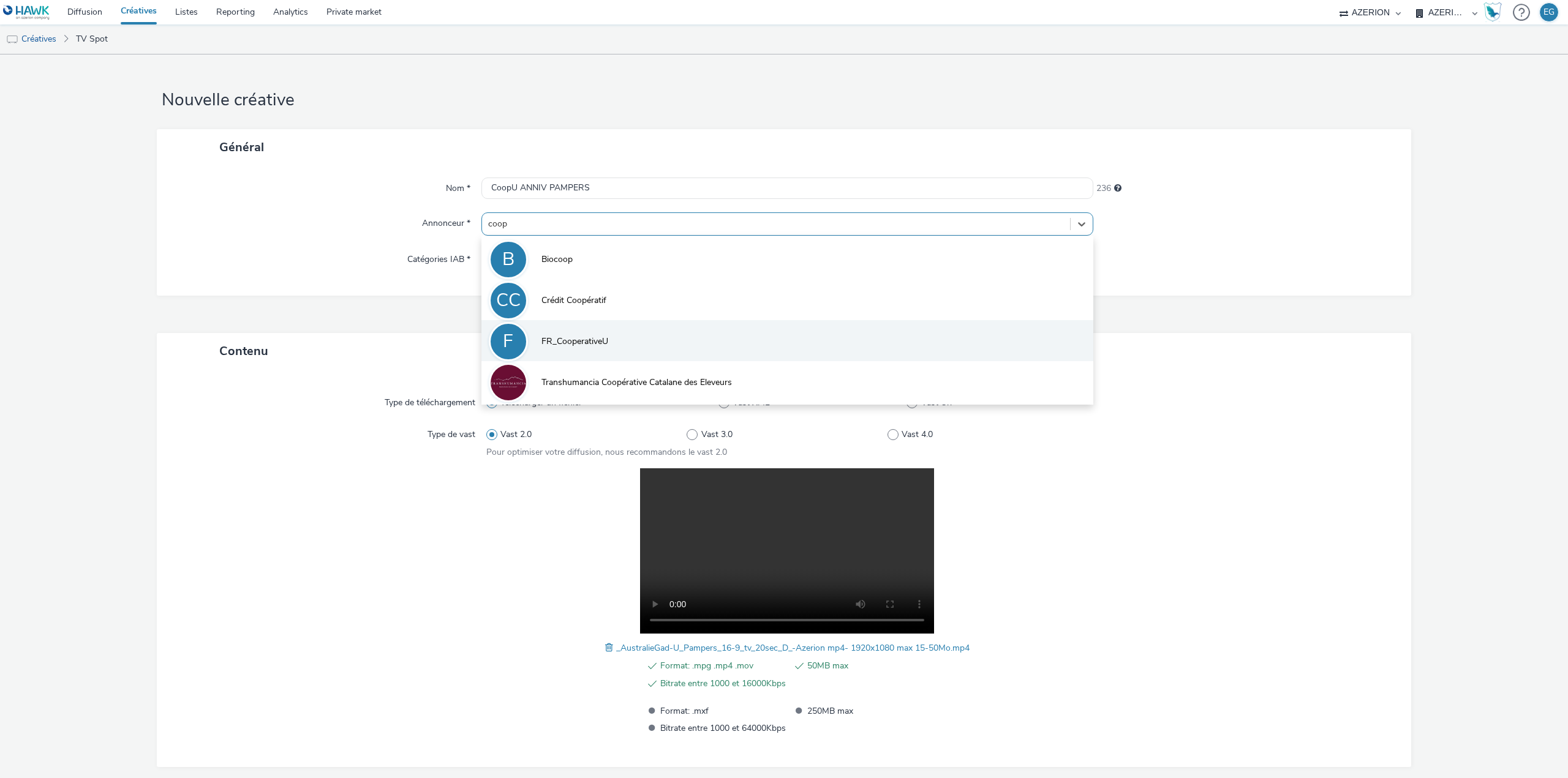
click at [566, 334] on li "F FR_CooperativeU" at bounding box center [787, 341] width 612 height 41
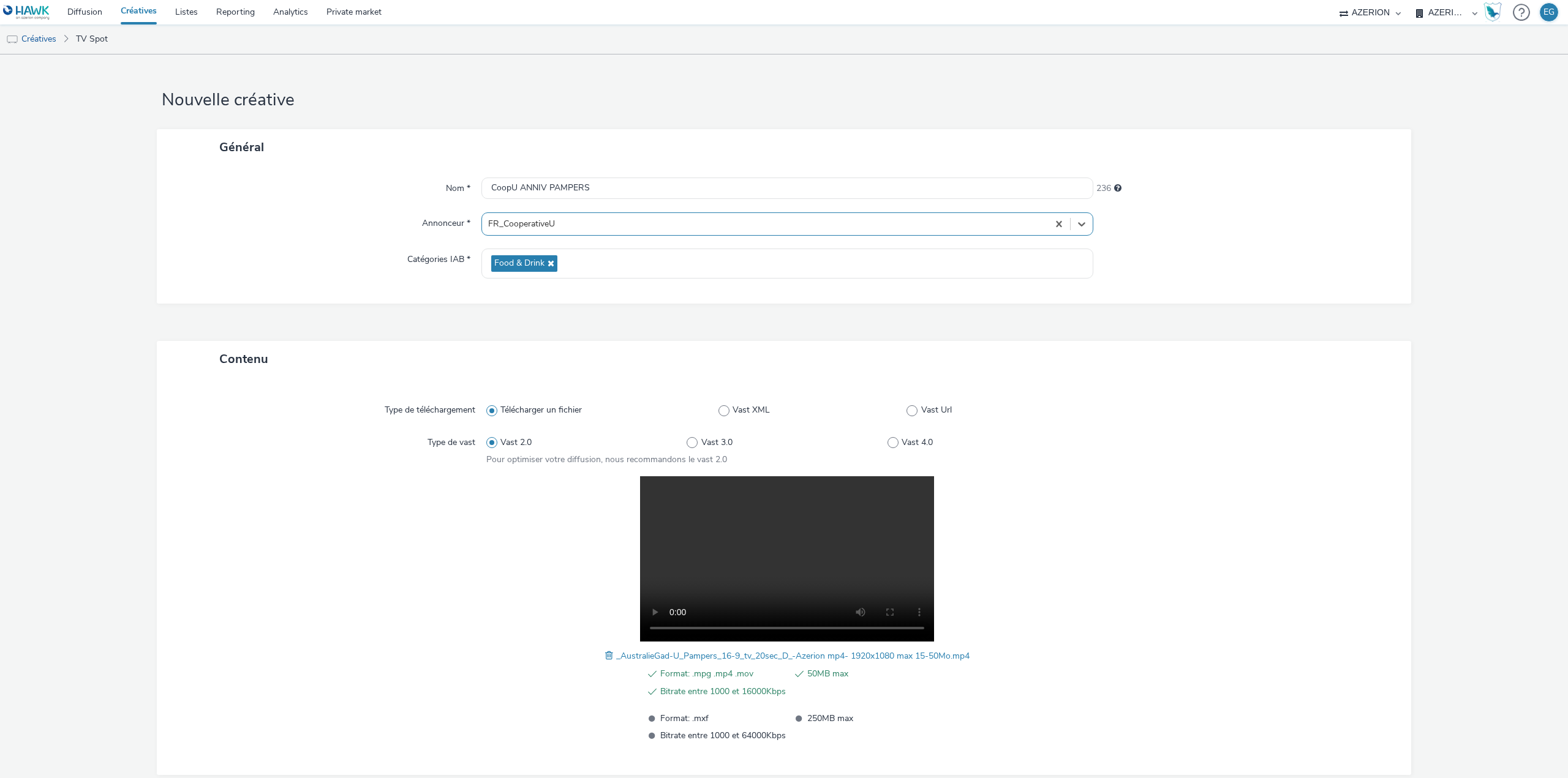
click at [267, 291] on div "Nom * CoopU ANNIV PAMPERS 236 Annonceur * option FR_CooperativeU, selected. Sel…" at bounding box center [784, 234] width 1254 height 138
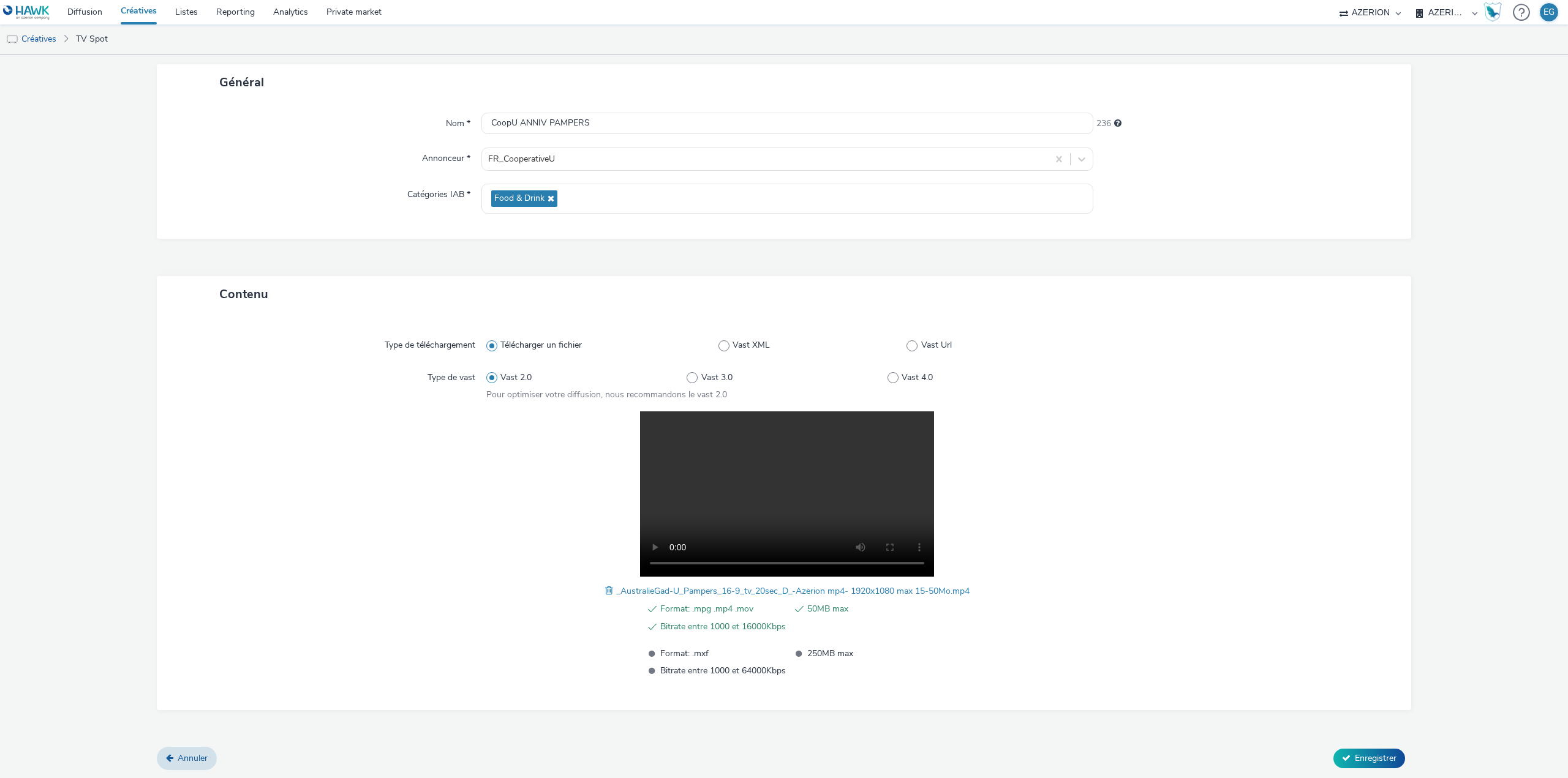
scroll to position [65, 0]
click at [1406, 758] on form "Nouvelle créative Général Nom * CoopU ANNIV PAMPERS 236 Annonceur * FR_Cooperat…" at bounding box center [784, 384] width 1568 height 790
click at [1349, 764] on button "Enregistrer" at bounding box center [1368, 758] width 72 height 20
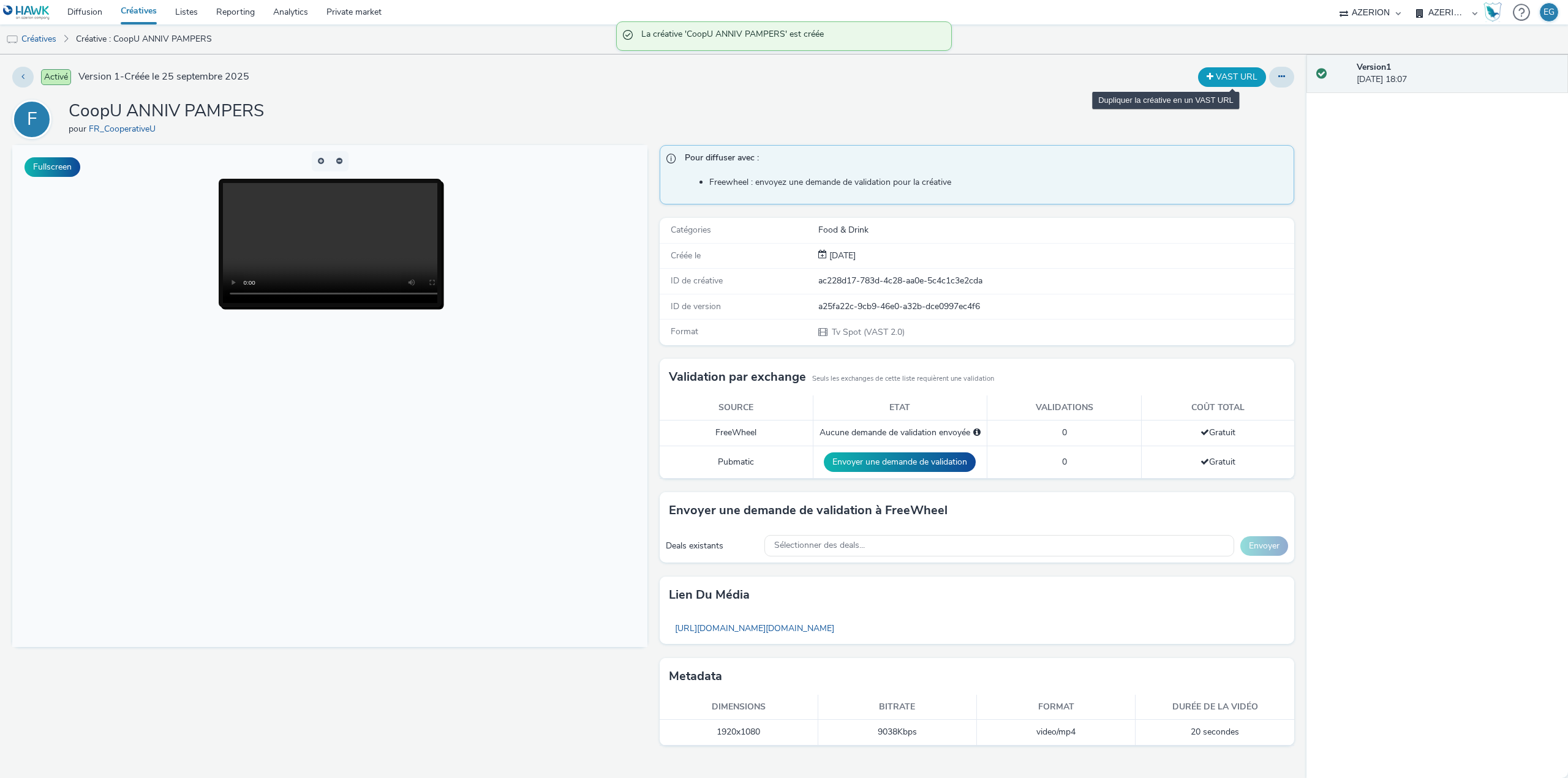
click at [1235, 80] on button "VAST URL" at bounding box center [1232, 76] width 68 height 20
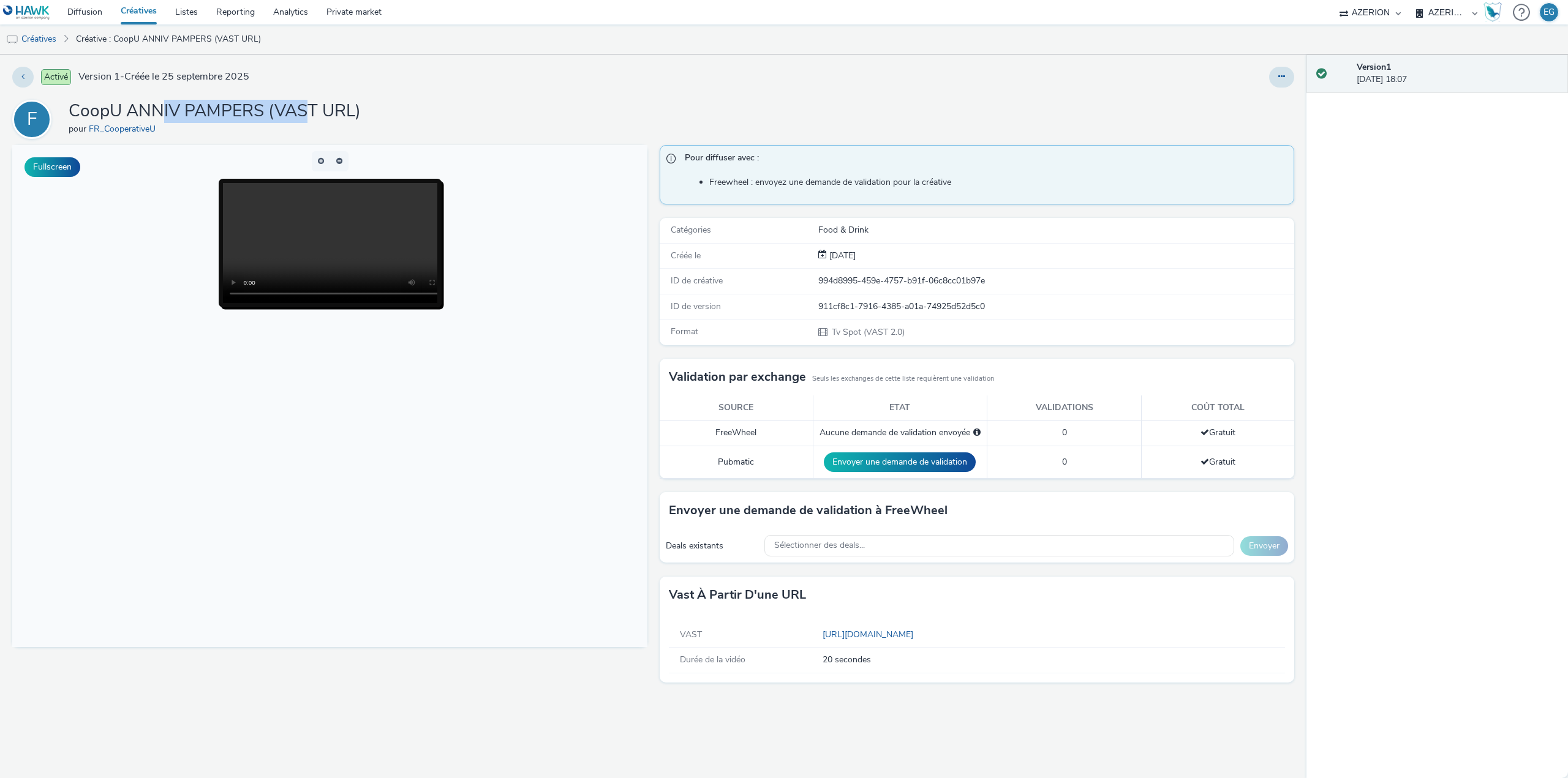
drag, startPoint x: 177, startPoint y: 108, endPoint x: 416, endPoint y: 108, distance: 239.0
click at [415, 108] on div "F CoopU ANNIV PAMPERS (VAST URL) pour FR_CooperativeU" at bounding box center [653, 120] width 1282 height 39
click at [416, 108] on div "F CoopU ANNIV PAMPERS (VAST URL) pour FR_CooperativeU" at bounding box center [653, 120] width 1282 height 39
drag, startPoint x: 346, startPoint y: 106, endPoint x: 184, endPoint y: 104, distance: 162.0
click at [222, 105] on div "F CoopU ANNIV PAMPERS (VAST URL) pour FR_CooperativeU" at bounding box center [653, 120] width 1282 height 39
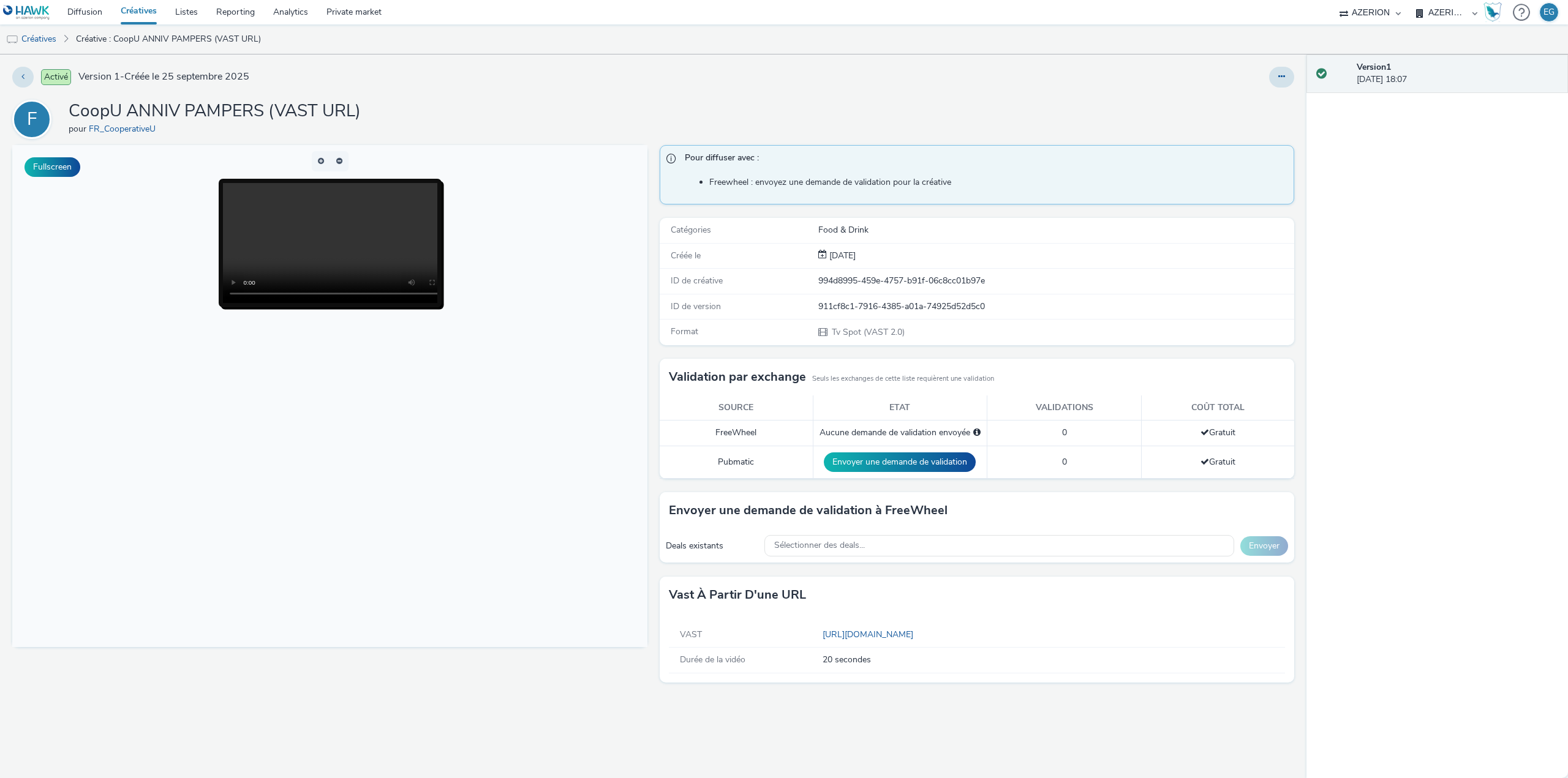
click at [184, 104] on h1 "CoopU ANNIV PAMPERS (VAST URL)" at bounding box center [215, 112] width 292 height 24
click at [328, 113] on h1 "CoopU ANNIV PAMPERS (VAST URL)" at bounding box center [215, 112] width 292 height 24
click at [138, 17] on link "Créatives" at bounding box center [138, 12] width 54 height 24
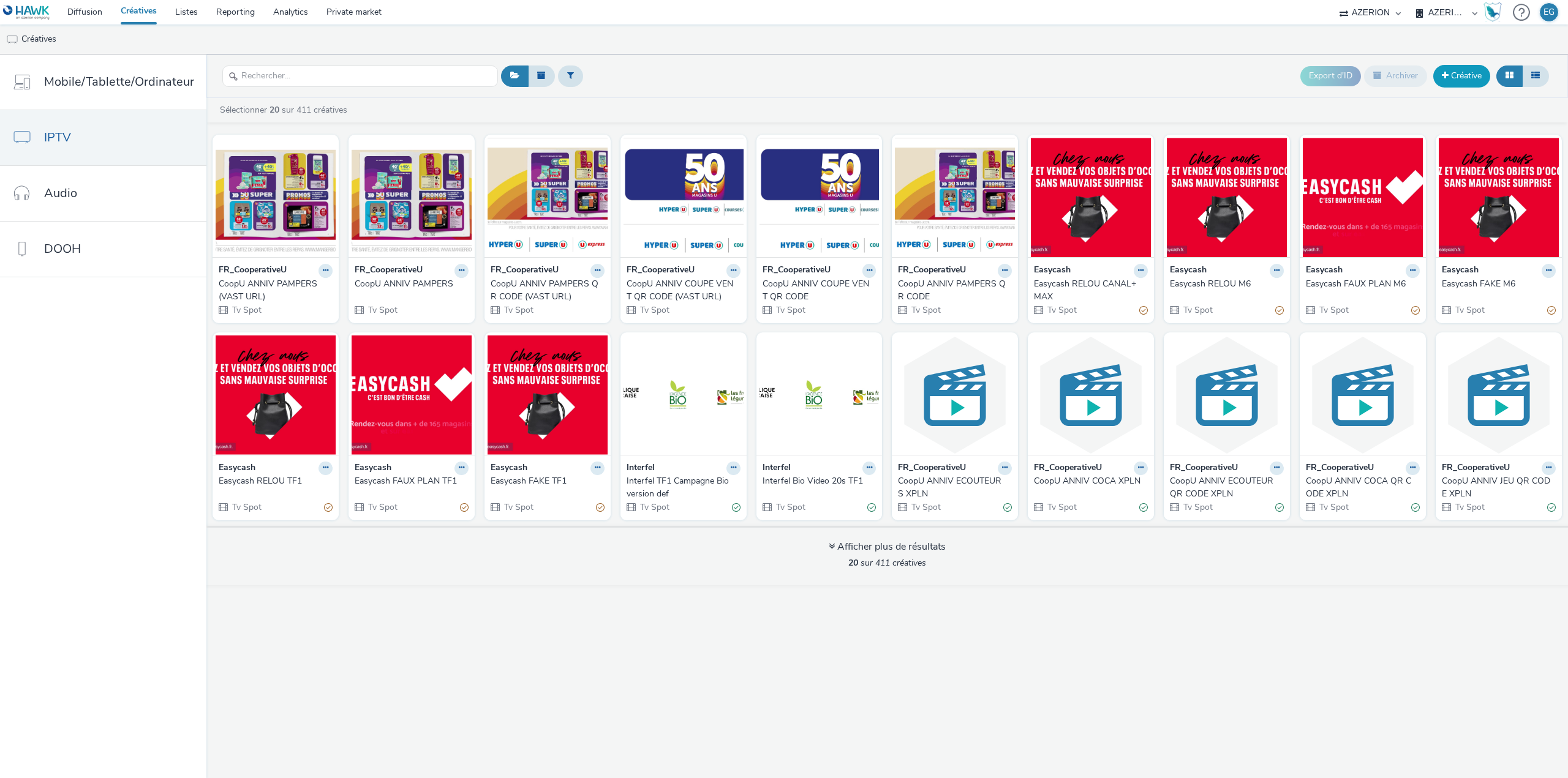
click at [1469, 67] on link "Créative" at bounding box center [1462, 76] width 57 height 22
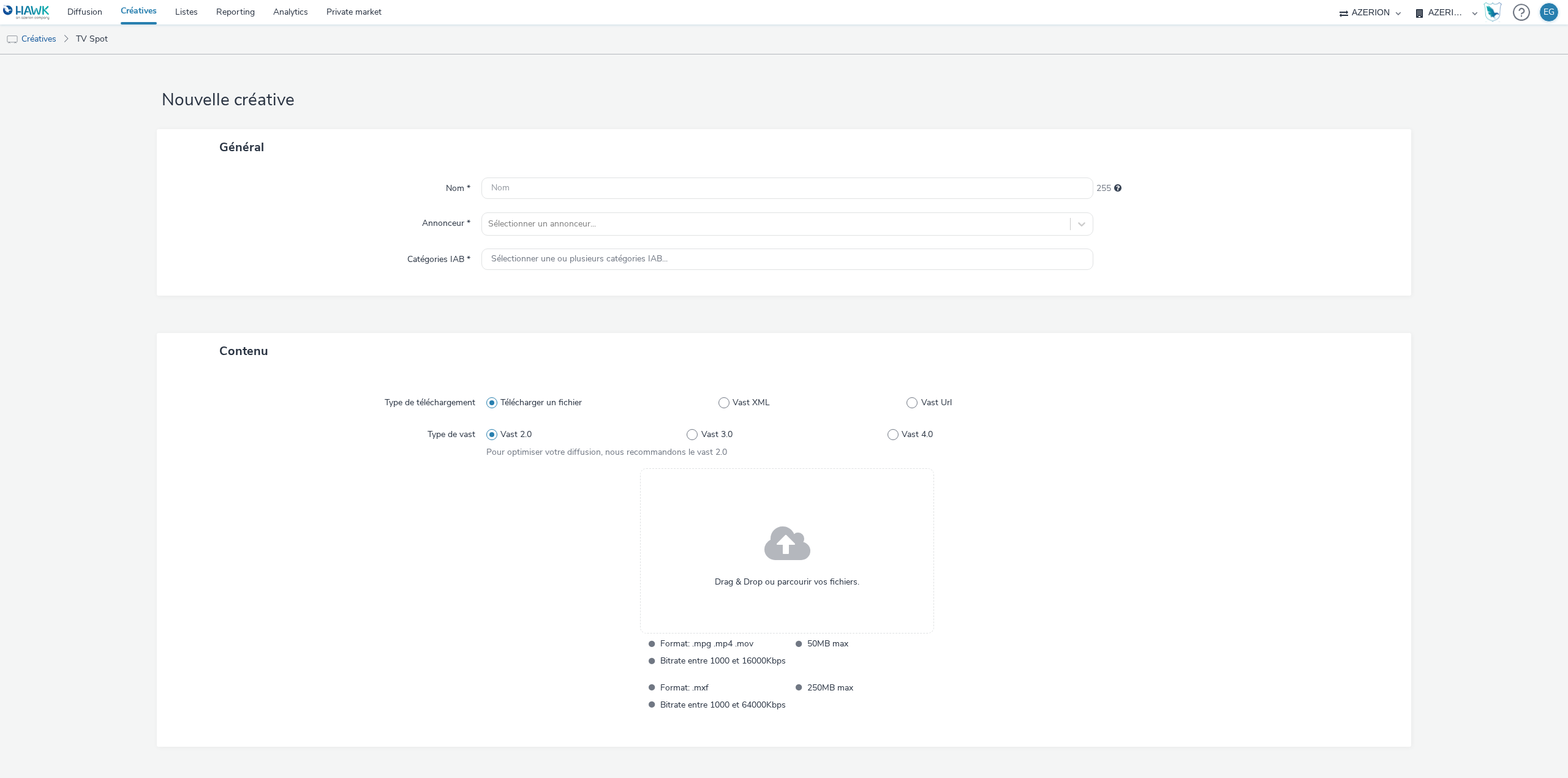
click at [747, 565] on div "Drag & Drop ou parcourir vos fichiers." at bounding box center [786, 551] width 294 height 166
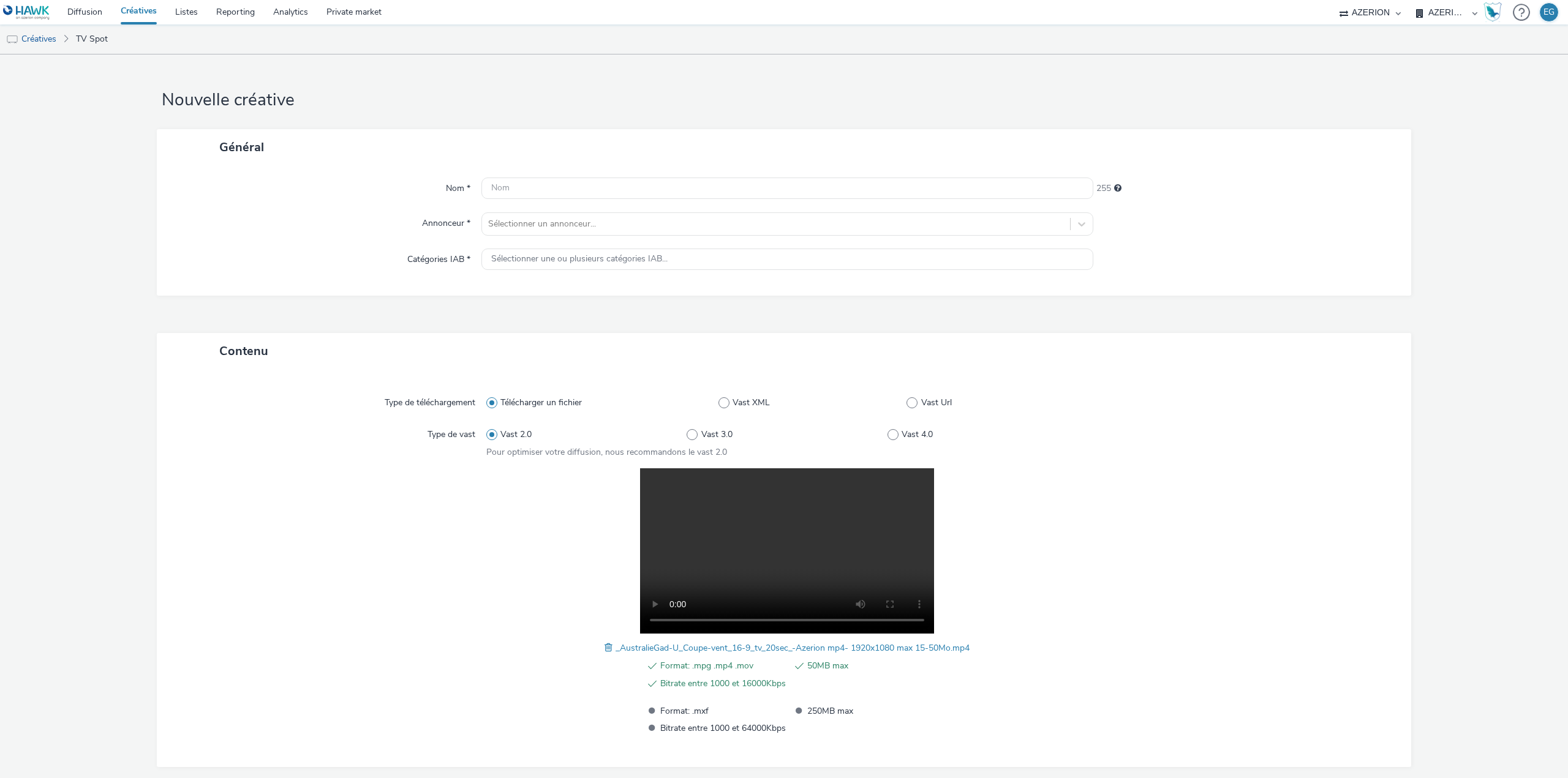
click at [408, 565] on div at bounding box center [333, 601] width 308 height 267
click at [509, 184] on input "text" at bounding box center [787, 188] width 612 height 21
paste input "https://tabmo-cdn.s3.eu-west-1.amazonaws.com/creatives/vast/audio/clones/a25fa2…"
click at [566, 188] on input "https://tabmo-cdn.s3.eu-west-1.amazonaws.com/creatives/vast/audio/clones/a25fa2…" at bounding box center [787, 188] width 612 height 21
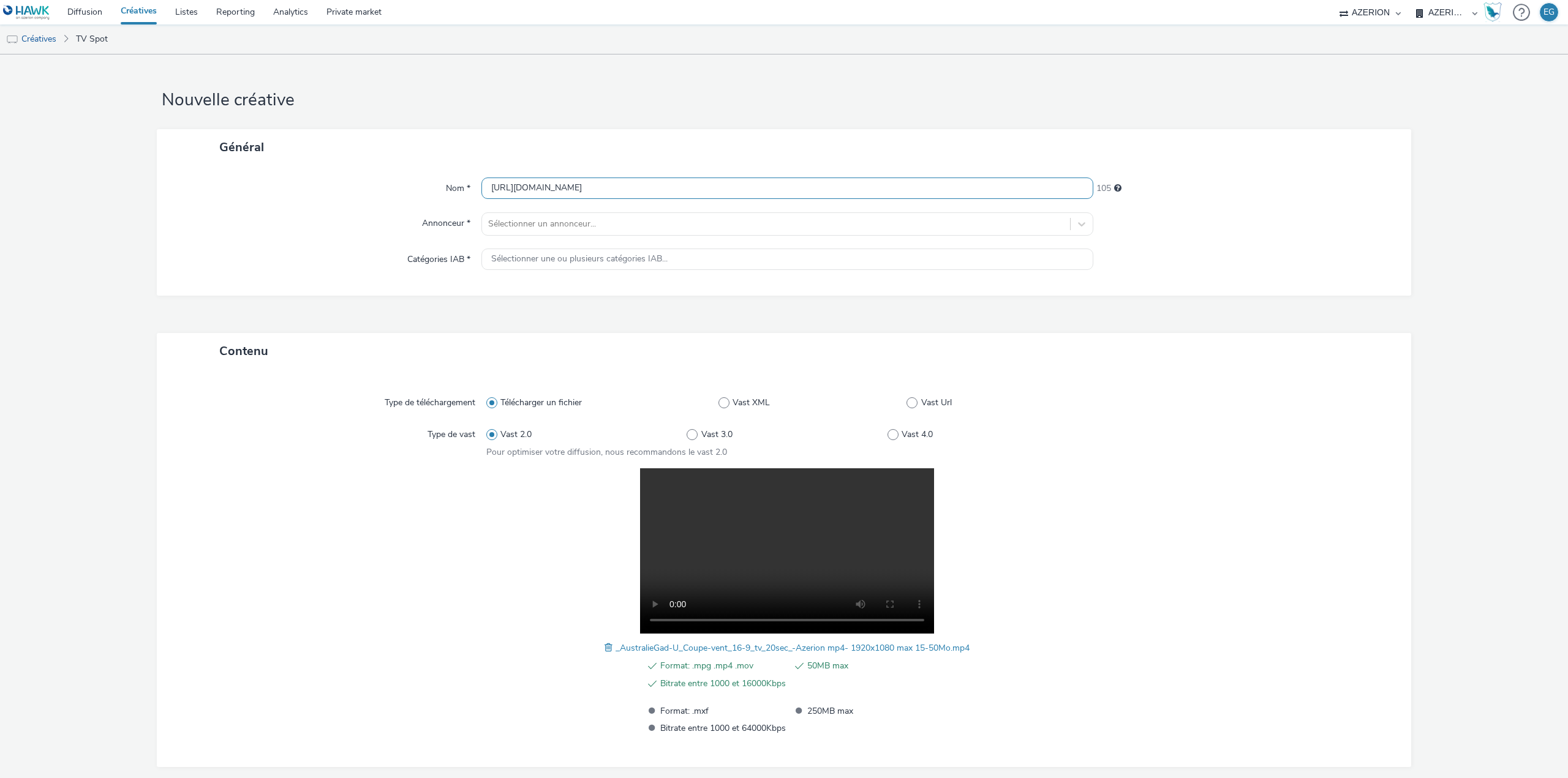
click at [564, 188] on input "https://tabmo-cdn.s3.eu-west-1.amazonaws.com/creatives/vast/audio/clones/a25fa2…" at bounding box center [787, 188] width 612 height 21
paste input "ANNIV PAMPERS"
type input "CoopU ANNIV COUPE VENT"
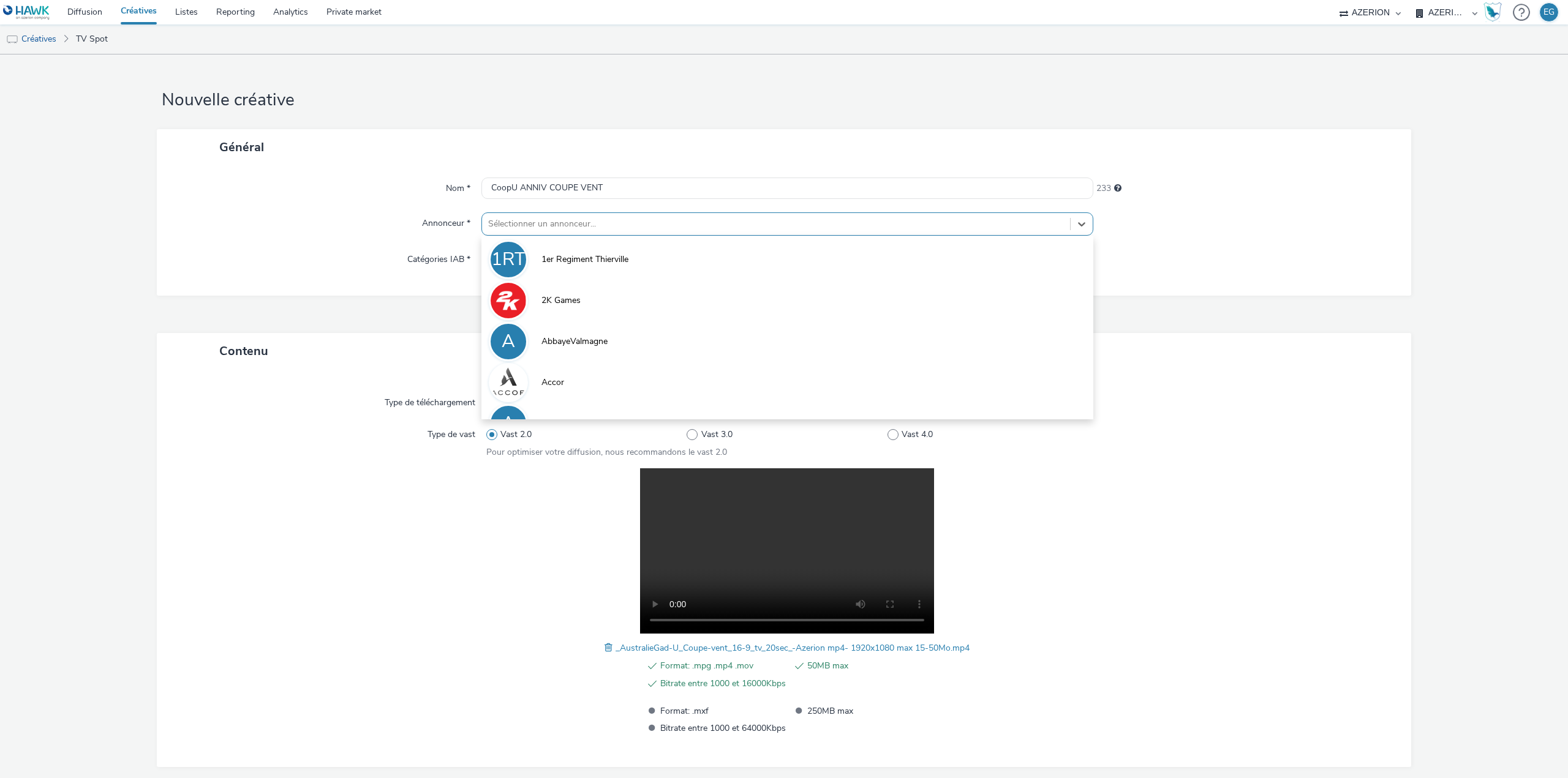
click at [598, 229] on div at bounding box center [776, 224] width 576 height 15
type input "coop"
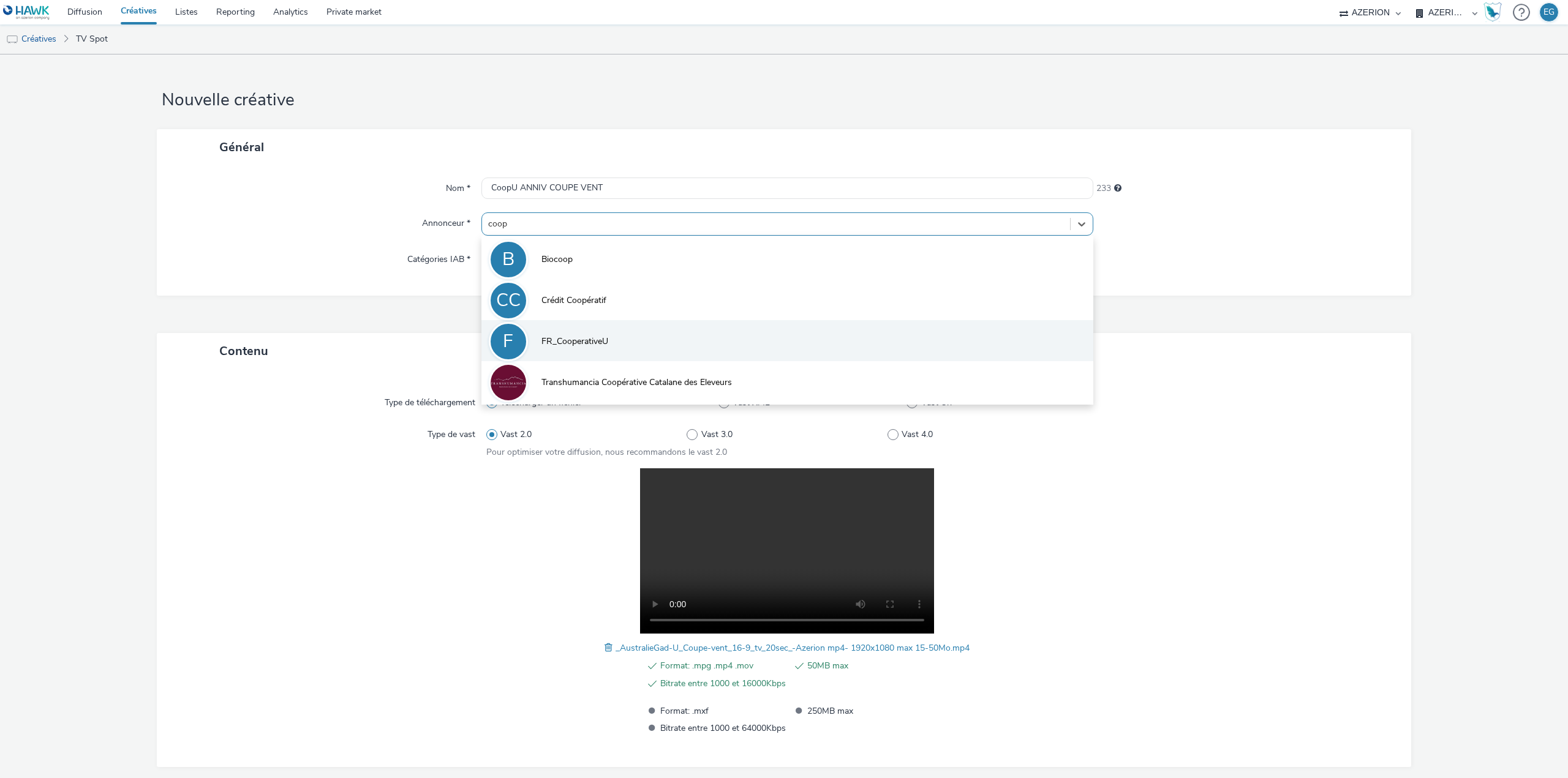
click at [589, 339] on span "FR_CooperativeU" at bounding box center [574, 341] width 67 height 13
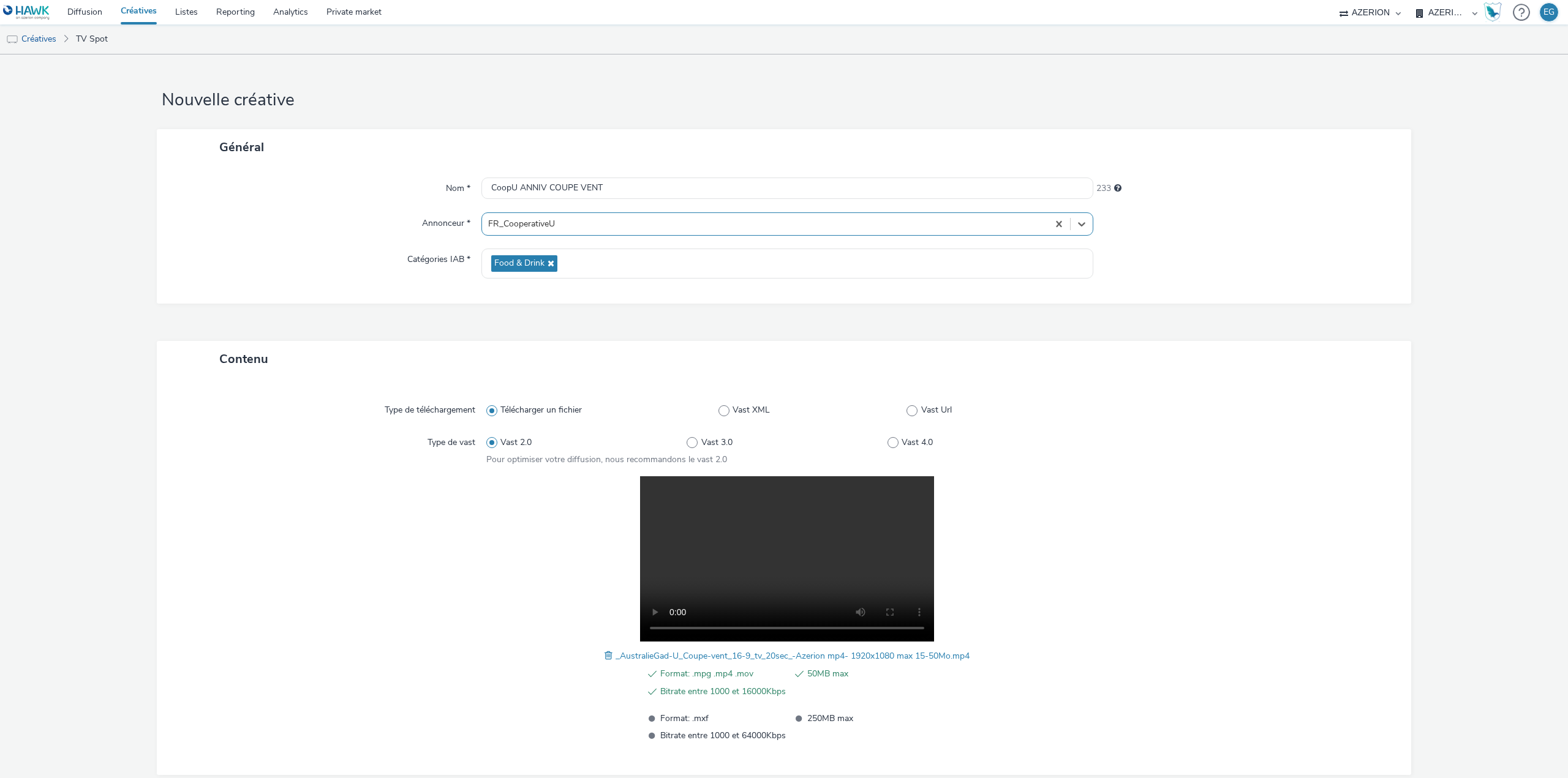
scroll to position [65, 0]
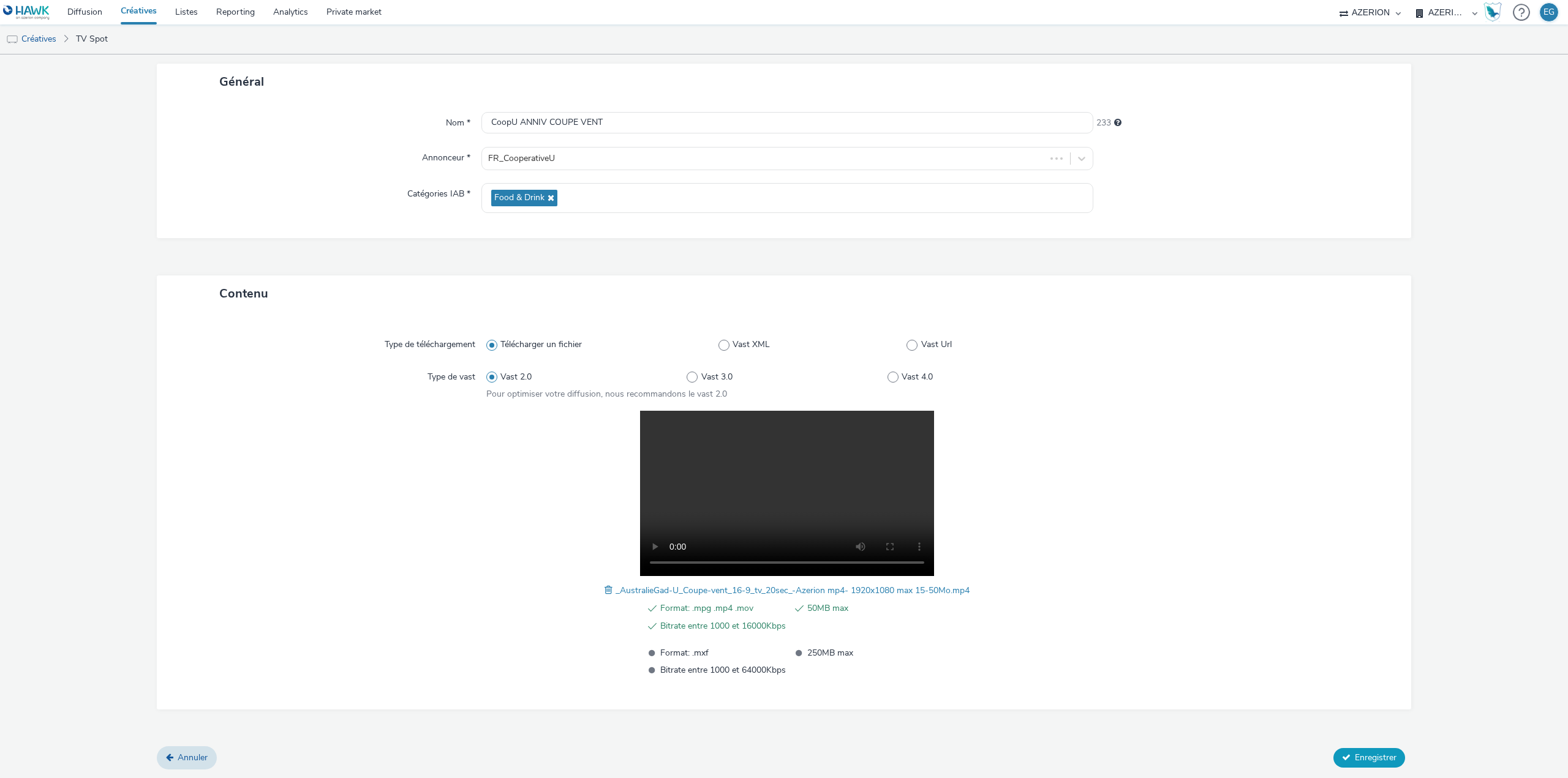
click at [1354, 758] on span "Enregistrer" at bounding box center [1375, 757] width 42 height 12
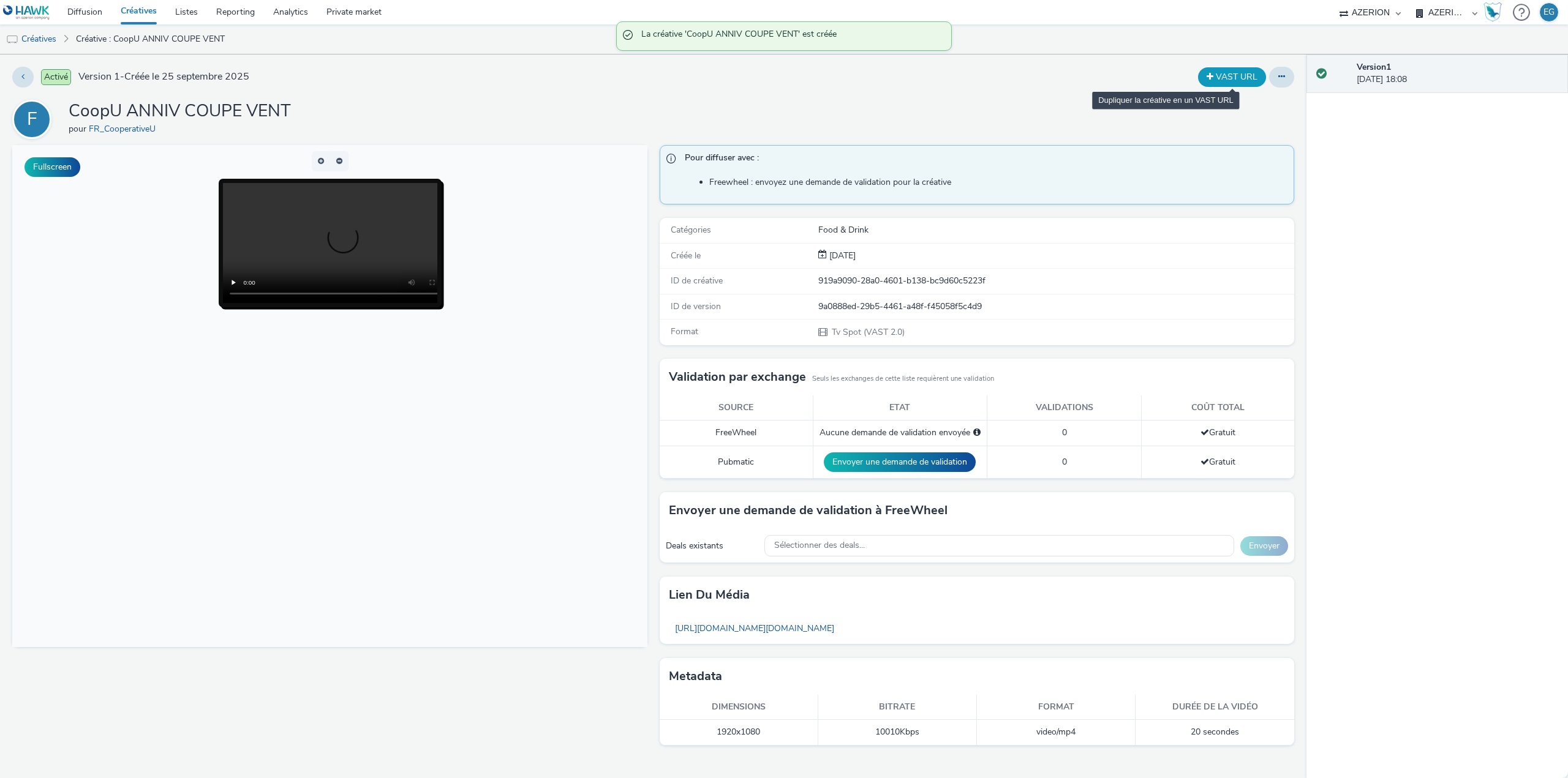
click at [1241, 78] on button "VAST URL" at bounding box center [1232, 76] width 68 height 20
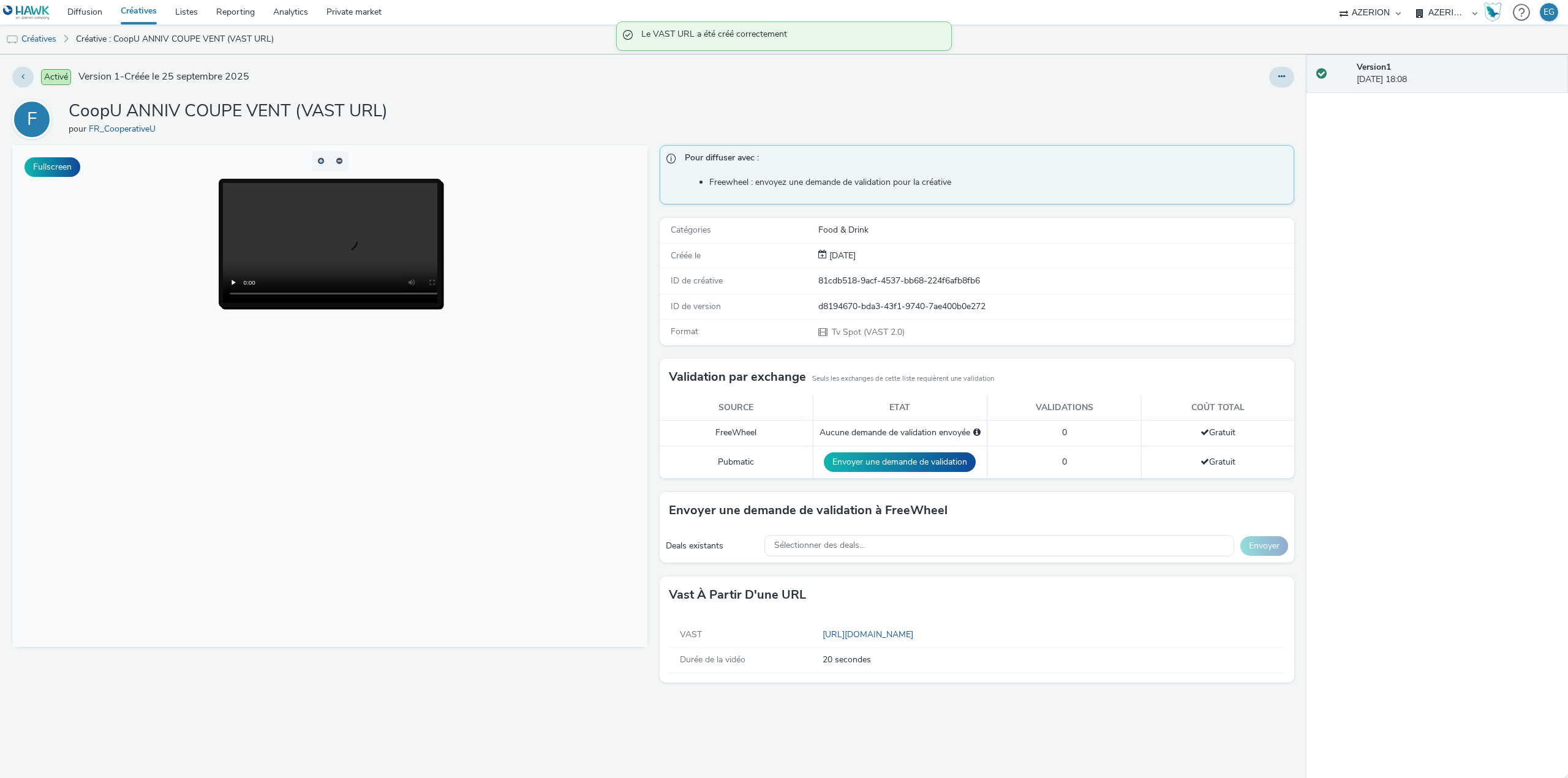
drag, startPoint x: 845, startPoint y: 640, endPoint x: 787, endPoint y: 635, distance: 58.2
click at [787, 635] on div "VAST" at bounding box center [745, 635] width 152 height 13
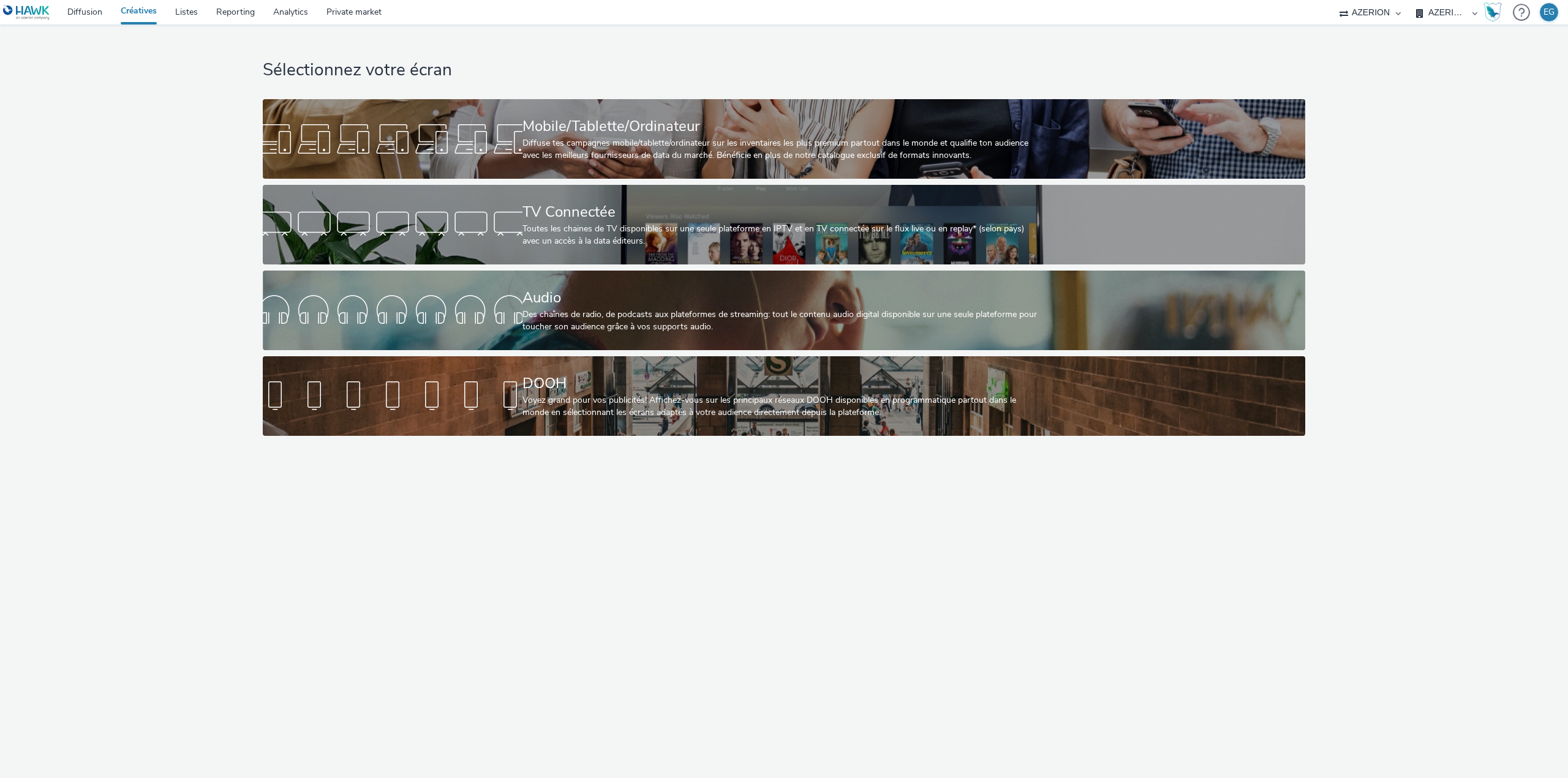
select select "79162ed7-0017-4339-93b0-3399b708648f"
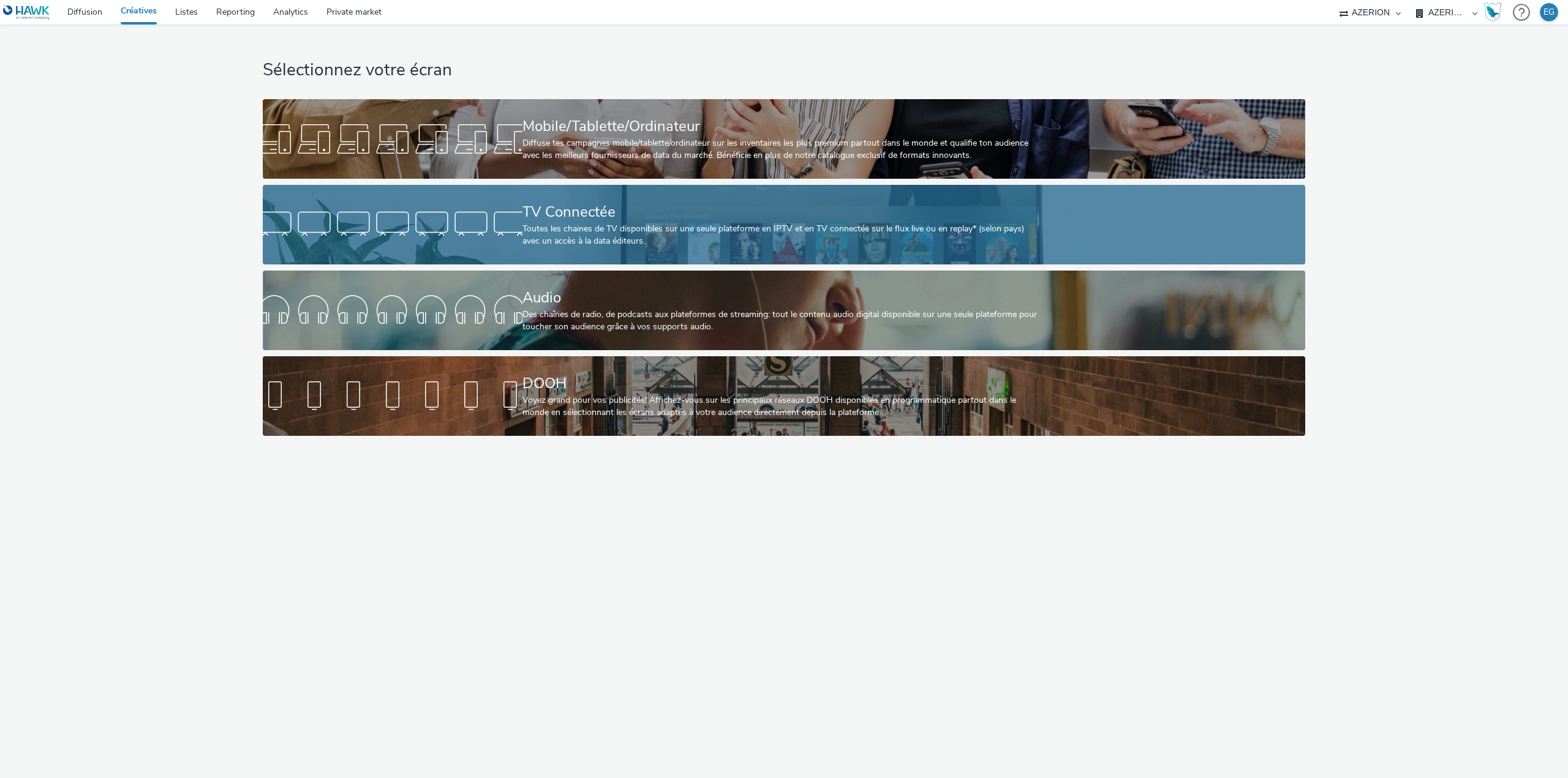
click at [486, 230] on div at bounding box center [392, 225] width 259 height 39
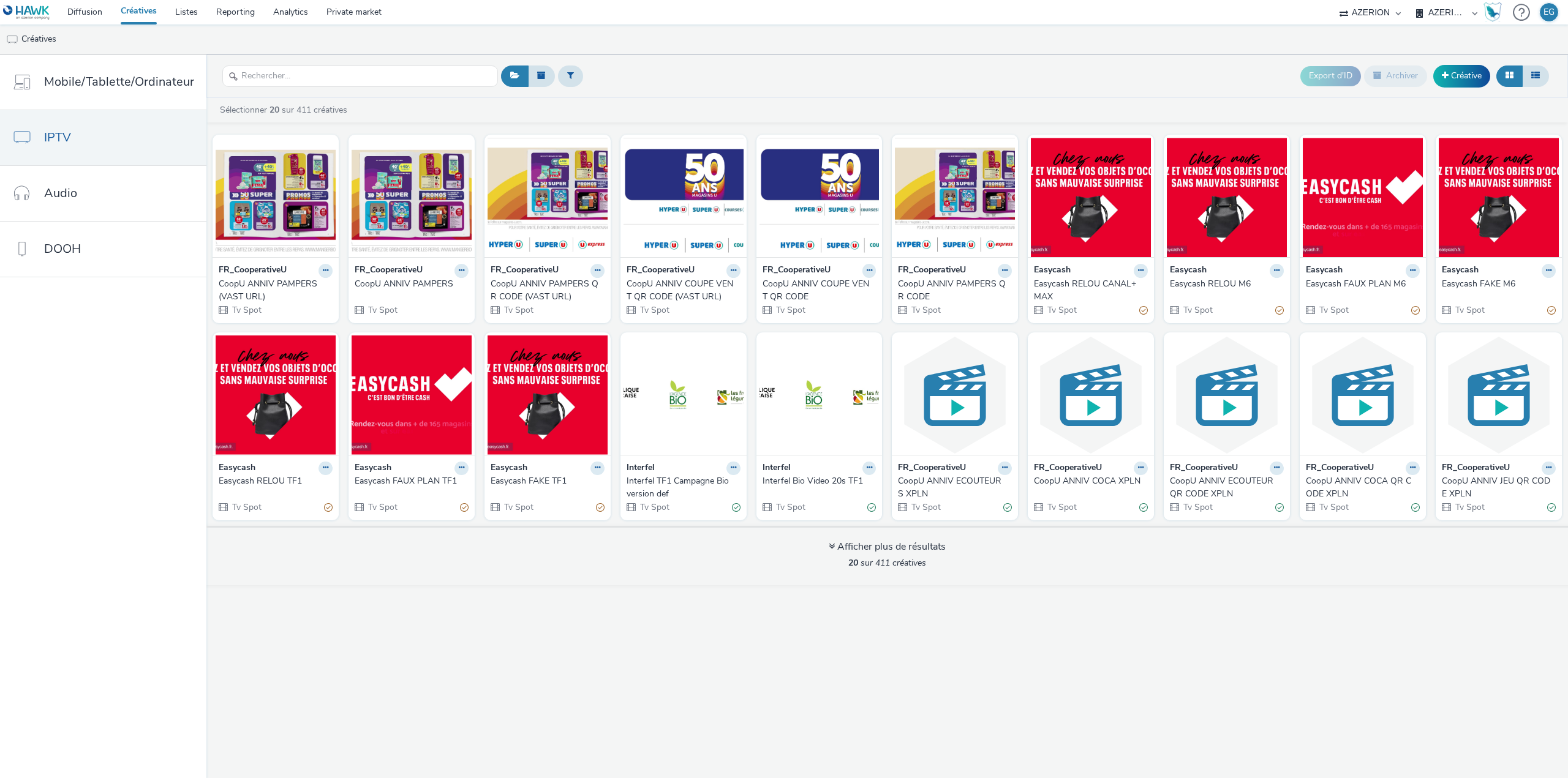
click at [355, 282] on div "CoopU ANNIV PAMPERS" at bounding box center [409, 284] width 109 height 13
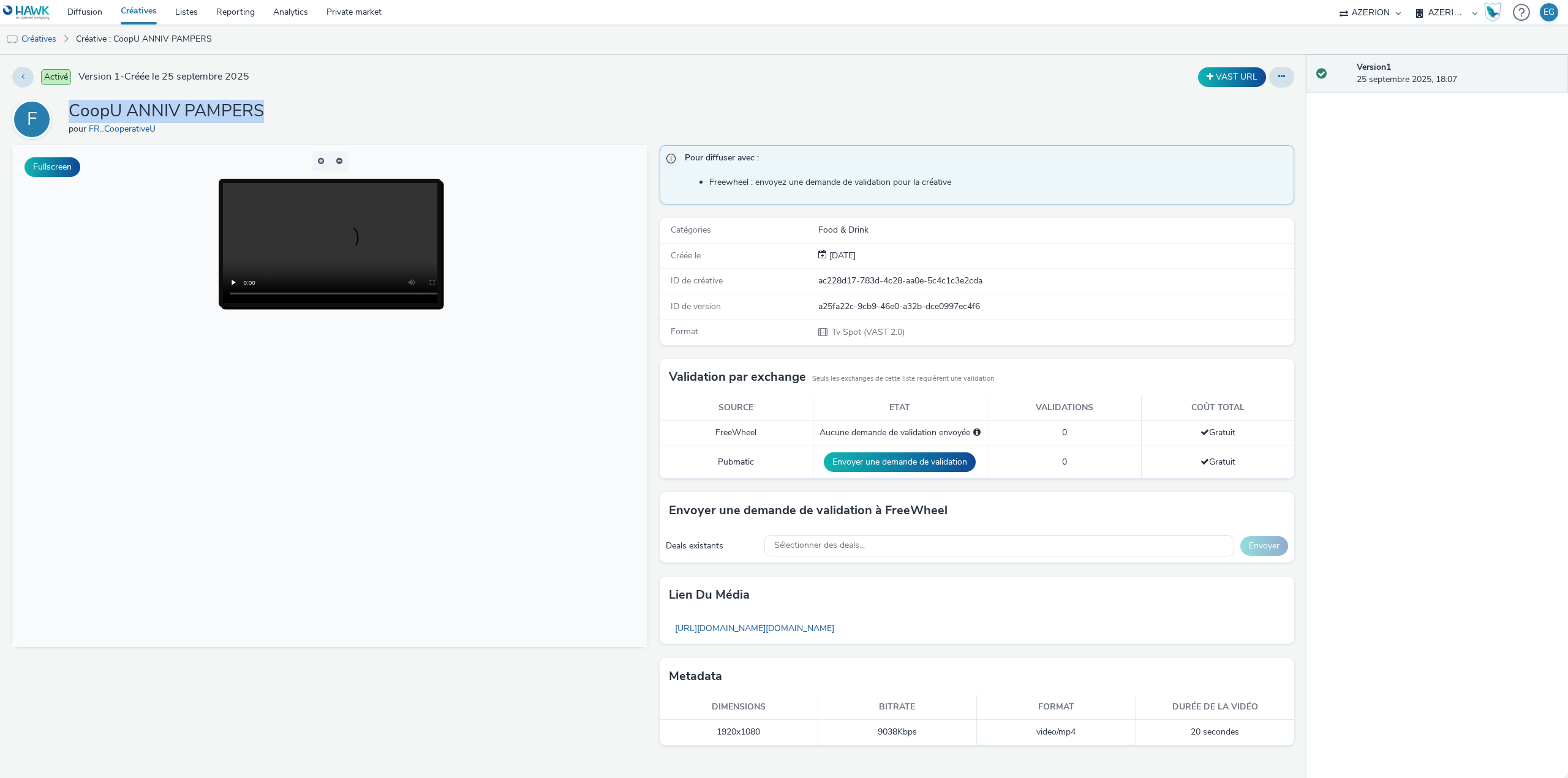
drag, startPoint x: 307, startPoint y: 114, endPoint x: 70, endPoint y: 106, distance: 237.1
click at [70, 106] on div "F CoopU ANNIV PAMPERS pour FR_CooperativeU" at bounding box center [653, 120] width 1282 height 39
copy h1 "CoopU ANNIV PAMPERS"
click at [129, 11] on link "Créatives" at bounding box center [138, 12] width 54 height 24
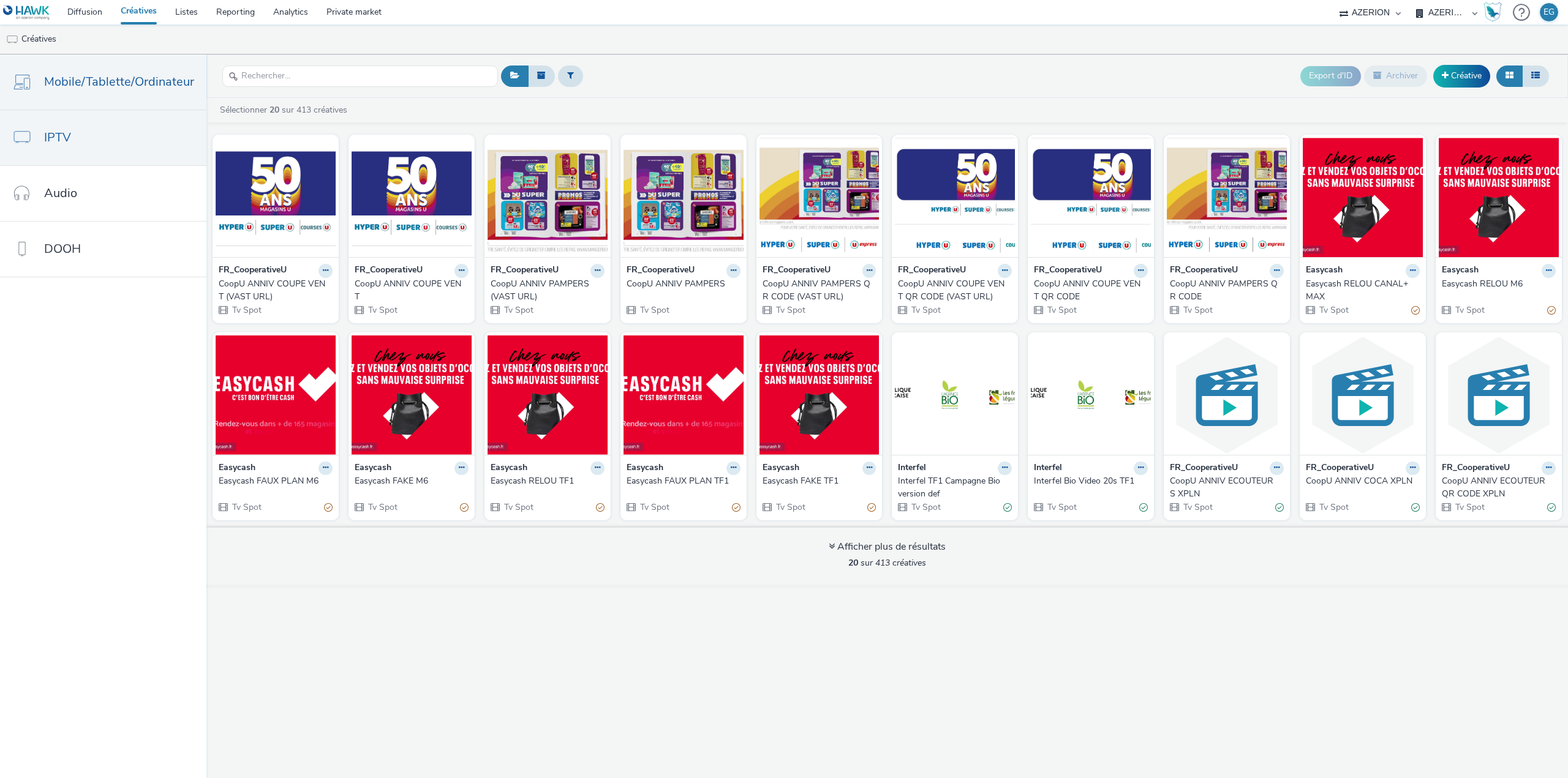
click at [103, 83] on span "Mobile/Tablette/Ordinateur" at bounding box center [119, 81] width 150 height 18
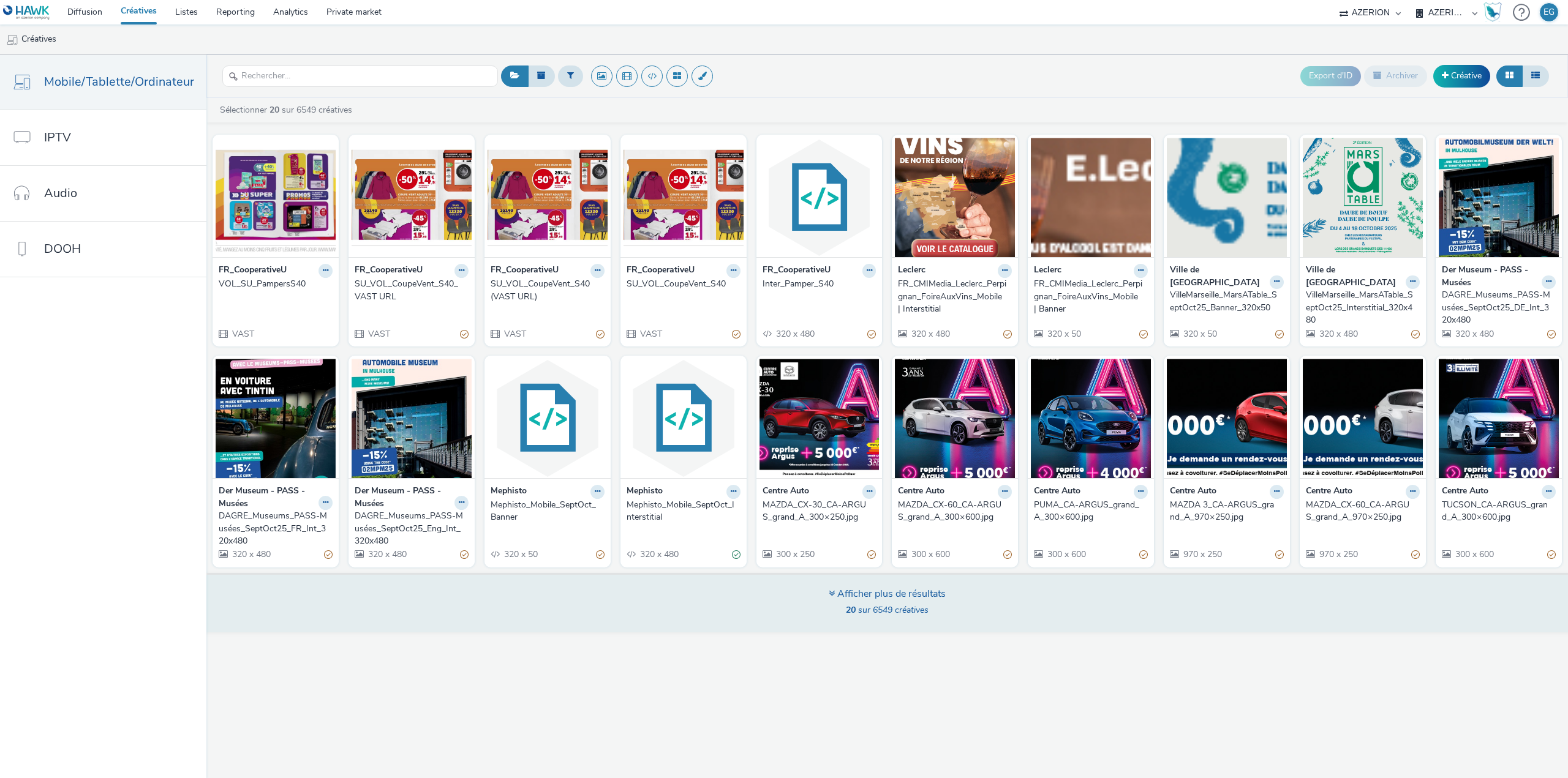
click at [522, 628] on div "Afficher plus de résultats 20 sur 6549 créatives" at bounding box center [887, 602] width 1370 height 59
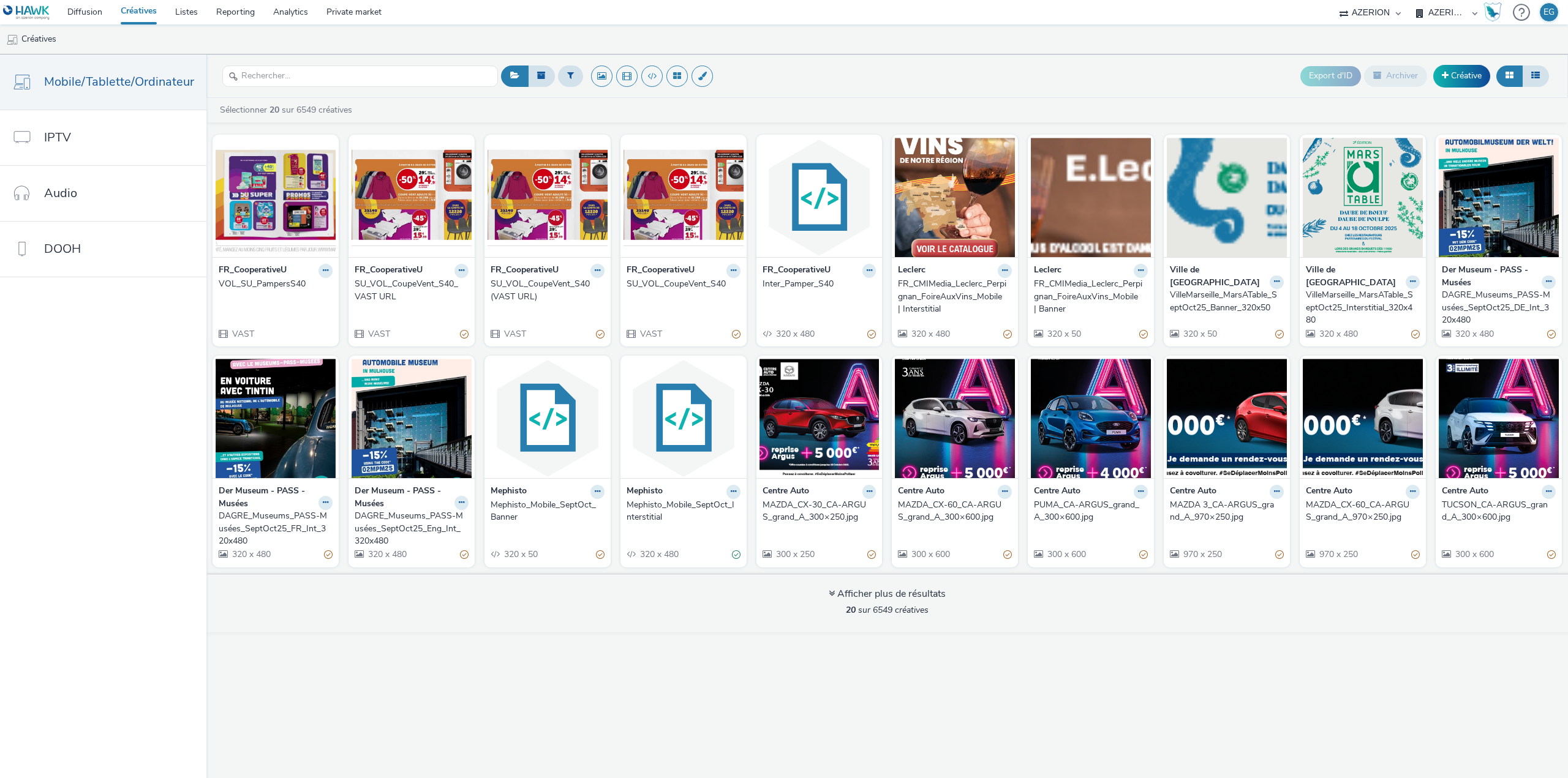
click at [752, 647] on div "Export d'ID Archiver Créative Sélectionner 20 sur 6549 créatives FR_Cooperative…" at bounding box center [887, 416] width 1361 height 724
drag, startPoint x: 745, startPoint y: 649, endPoint x: 633, endPoint y: 650, distance: 112.0
click at [633, 650] on div "Export d'ID Archiver Créative Sélectionner 20 sur 6549 créatives FR_Cooperative…" at bounding box center [887, 416] width 1361 height 724
